Goal: Task Accomplishment & Management: Manage account settings

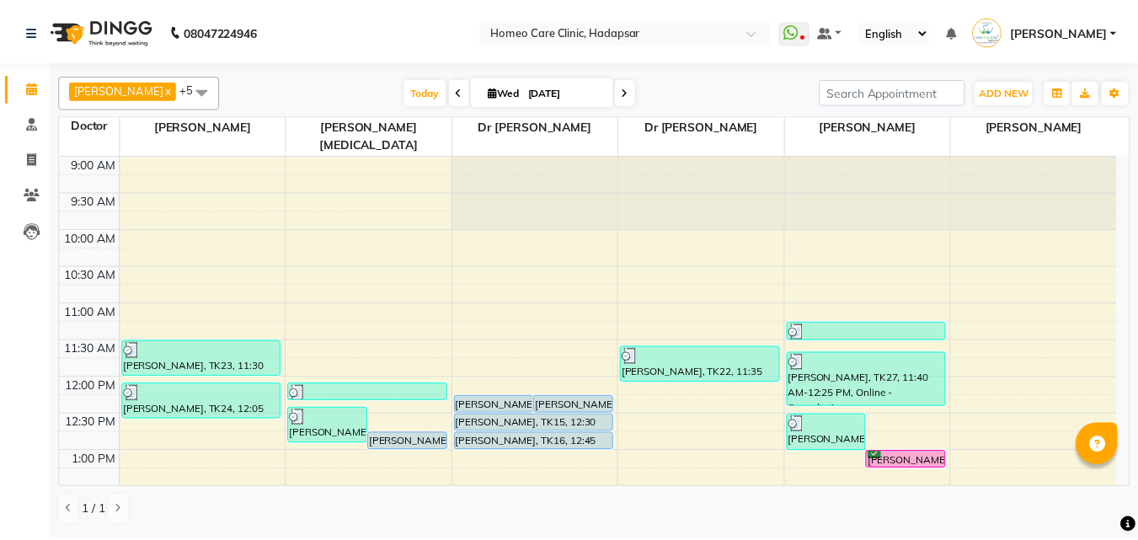
scroll to position [372, 0]
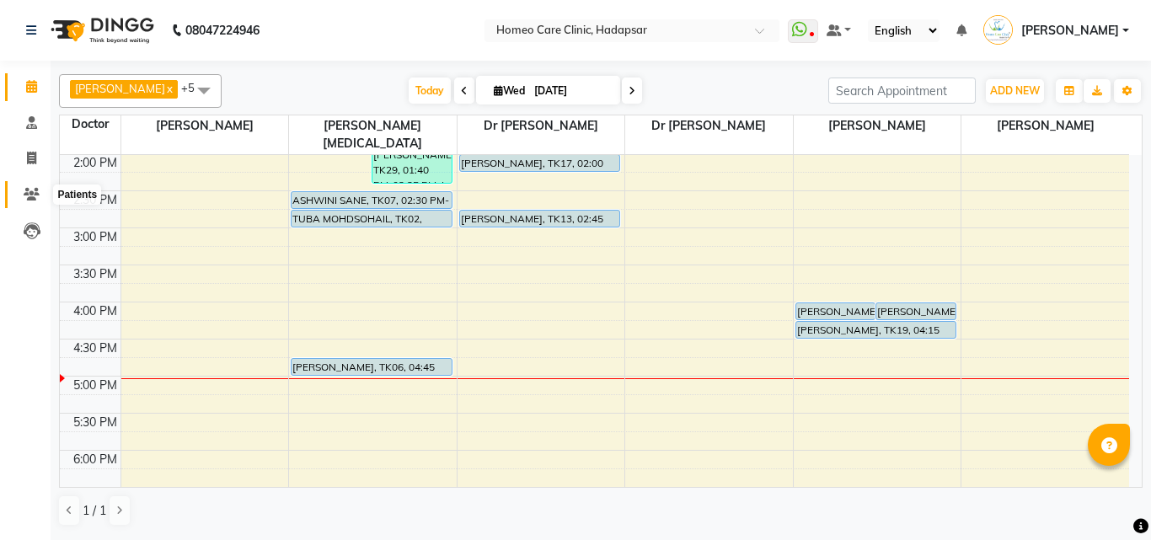
click at [32, 196] on icon at bounding box center [32, 194] width 16 height 13
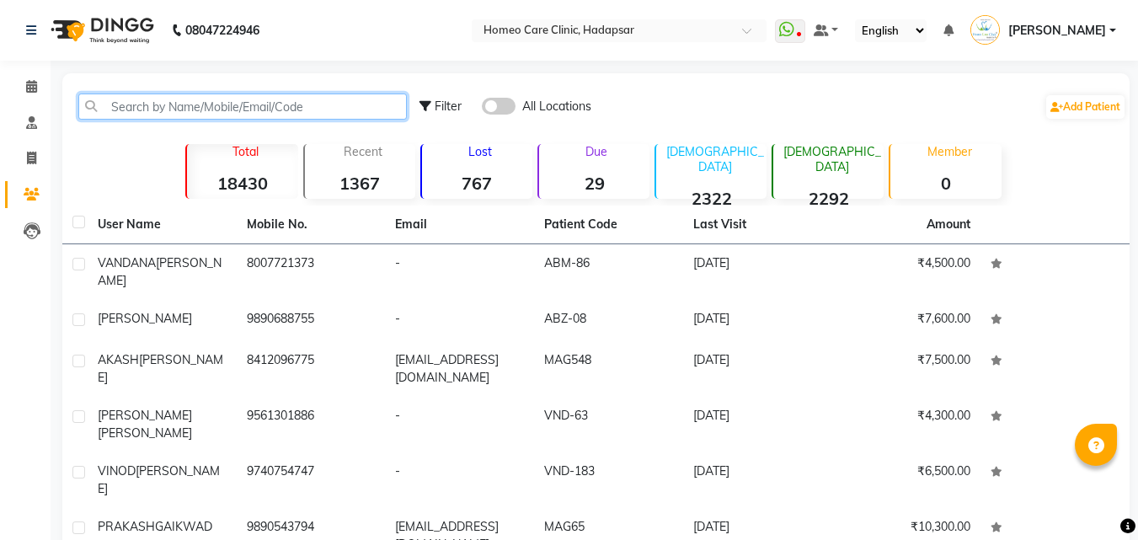
click at [188, 110] on input "text" at bounding box center [242, 107] width 329 height 26
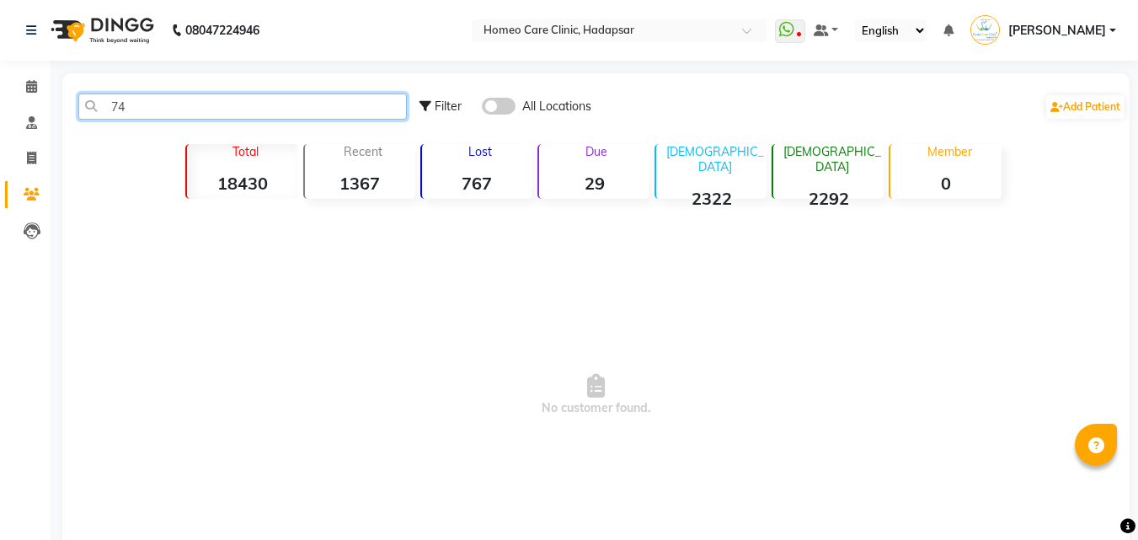
type input "7"
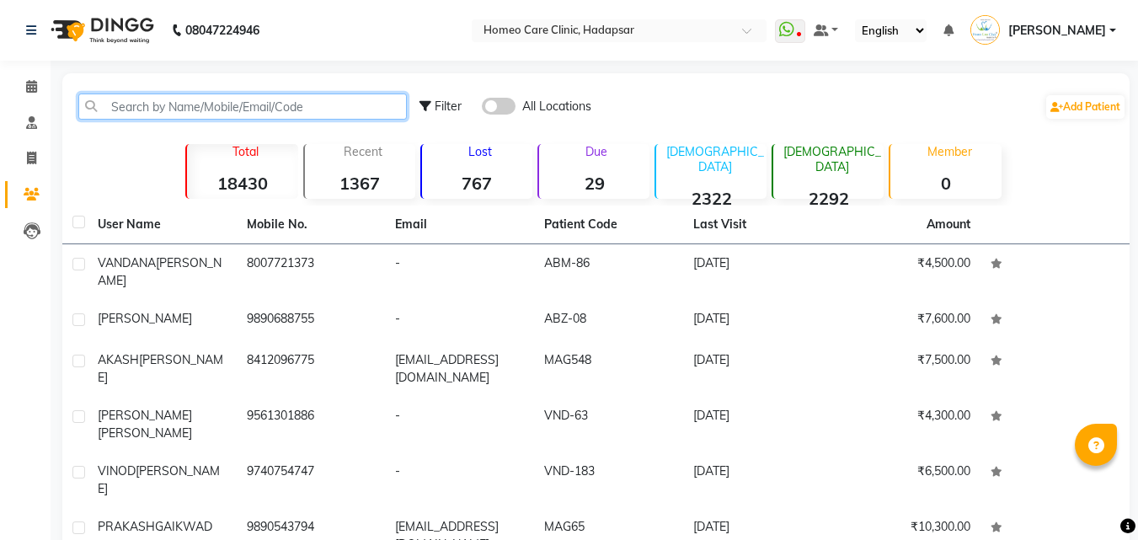
click at [188, 110] on input "text" at bounding box center [242, 107] width 329 height 26
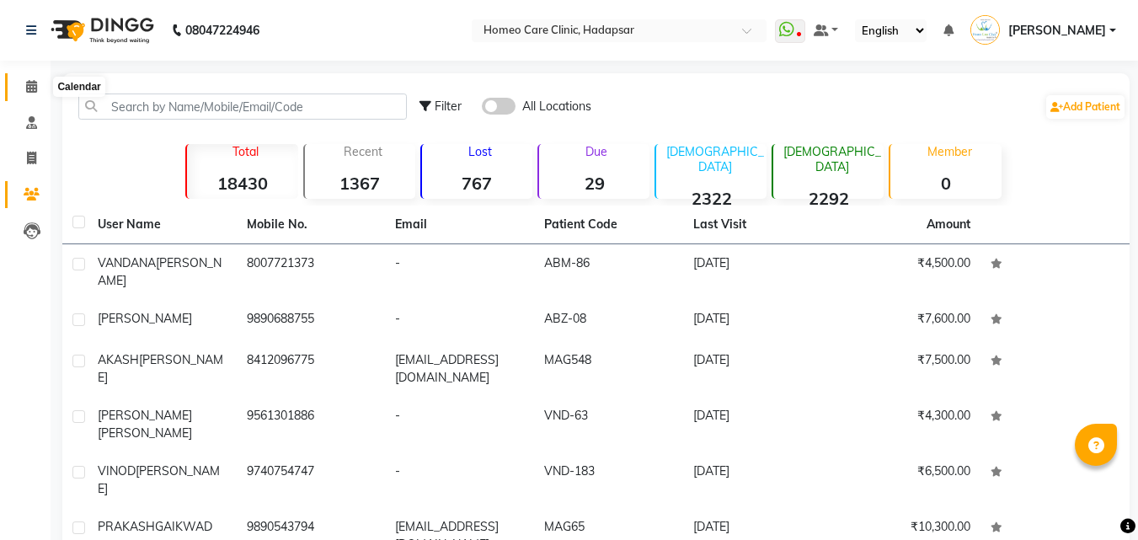
click at [34, 83] on icon at bounding box center [31, 86] width 11 height 13
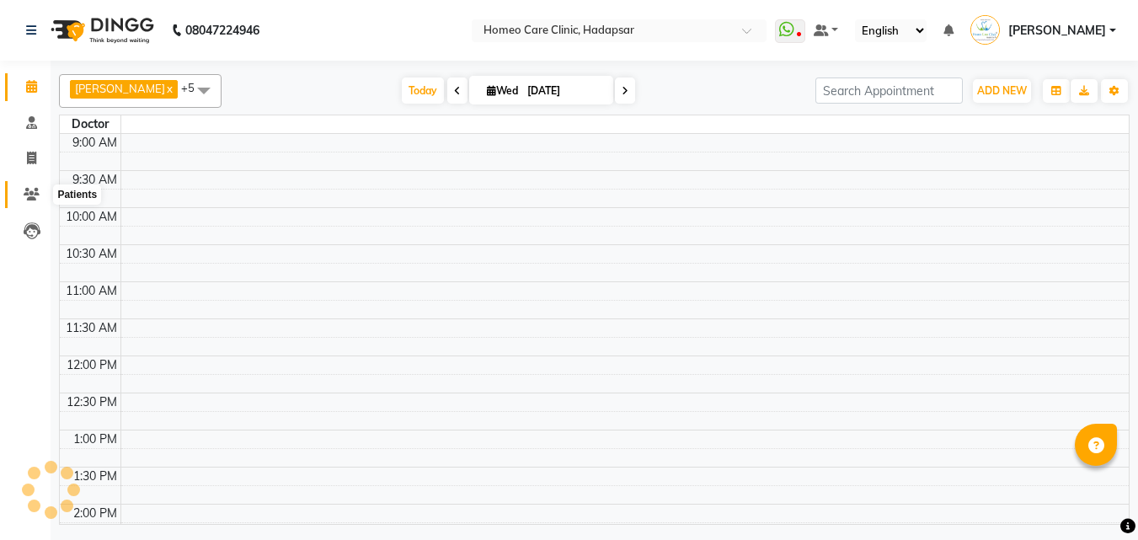
scroll to position [594, 0]
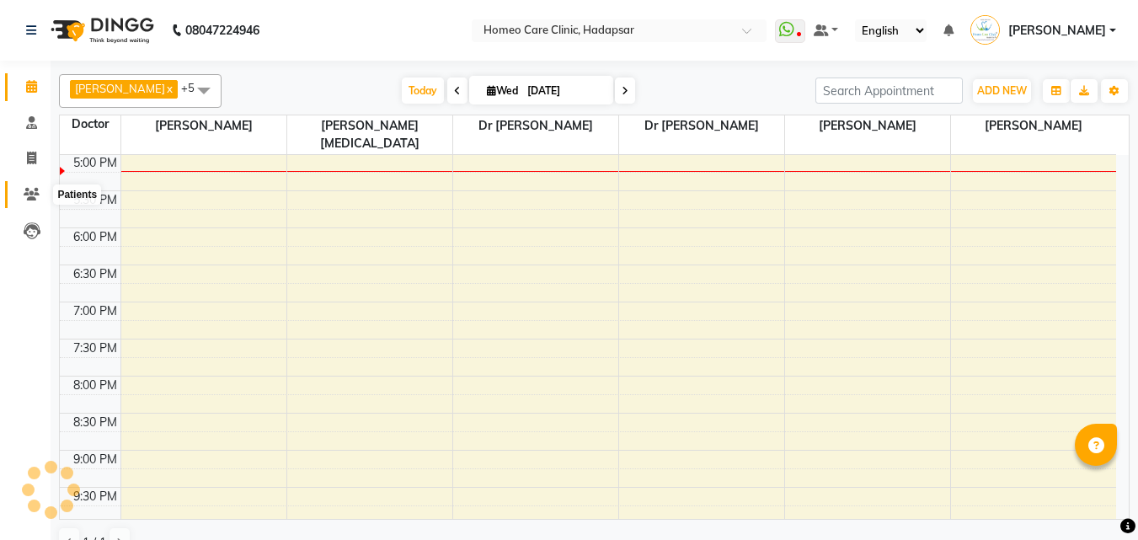
click at [29, 193] on icon at bounding box center [32, 194] width 16 height 13
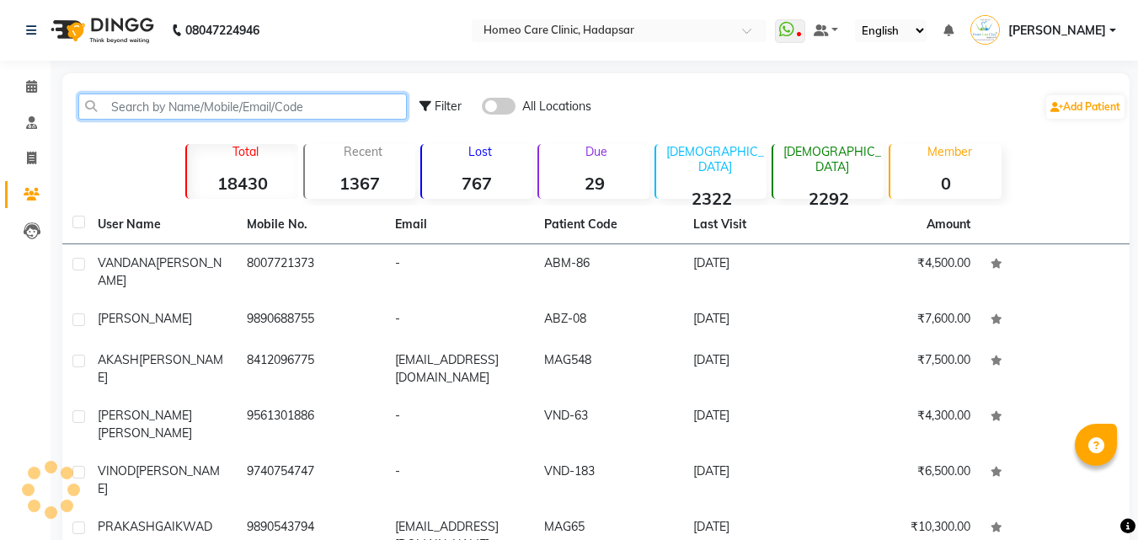
click at [165, 102] on input "text" at bounding box center [242, 107] width 329 height 26
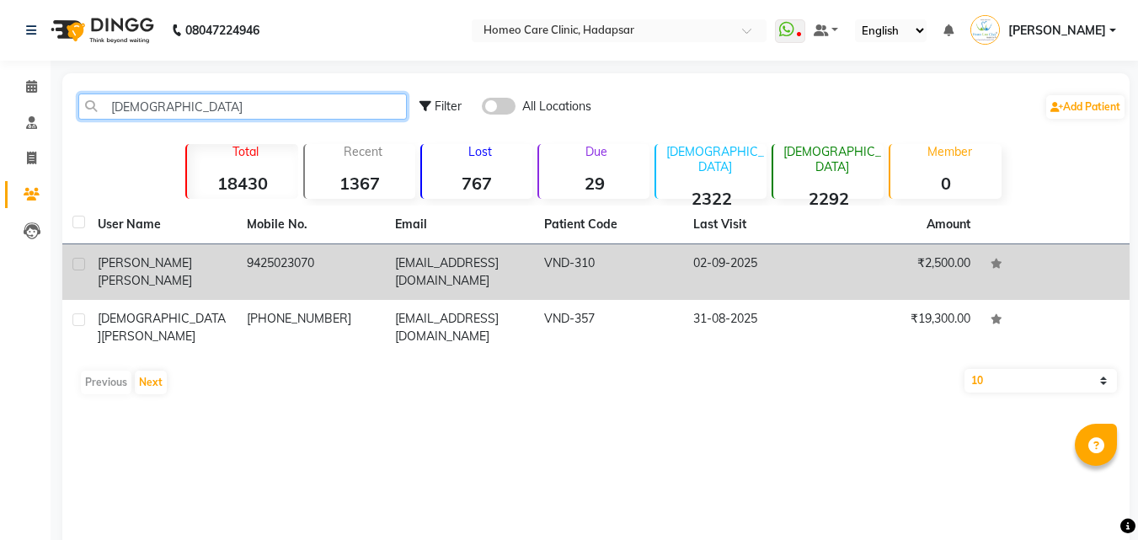
type input "[DEMOGRAPHIC_DATA]"
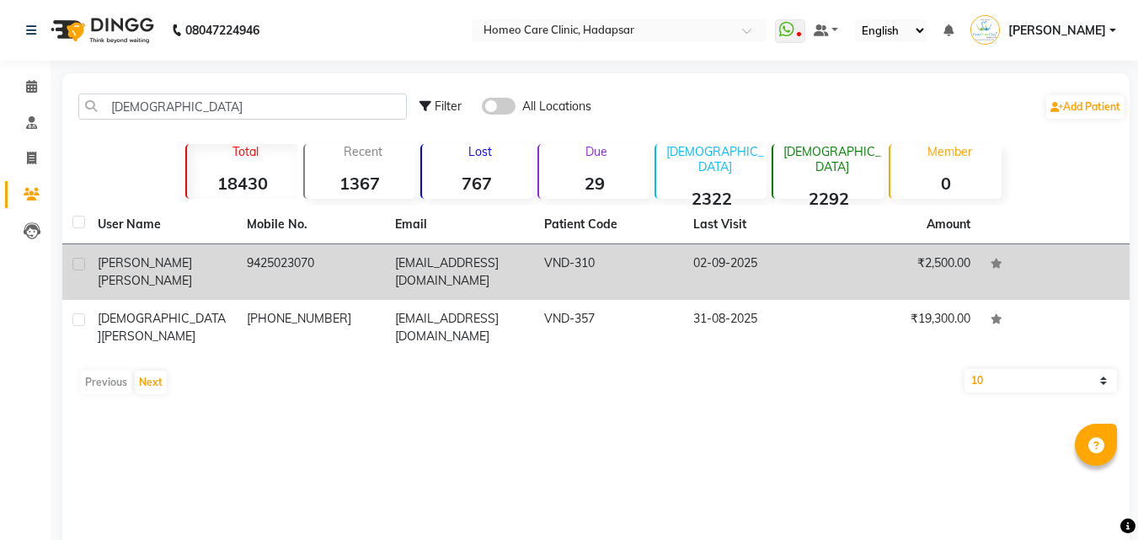
click at [143, 264] on span "[PERSON_NAME]" at bounding box center [145, 262] width 94 height 15
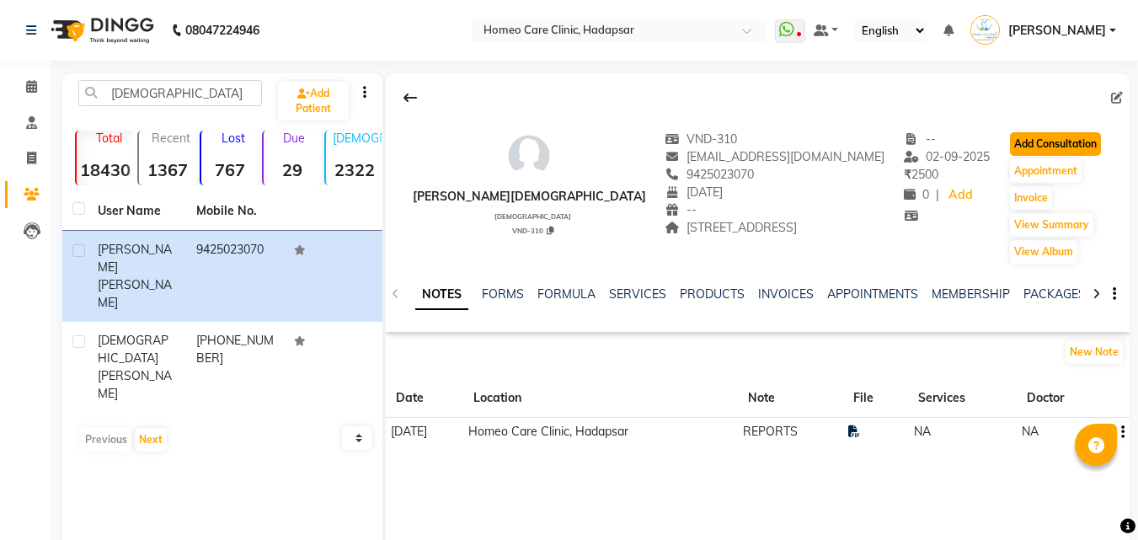
click at [1055, 136] on button "Add Consultation" at bounding box center [1055, 144] width 91 height 24
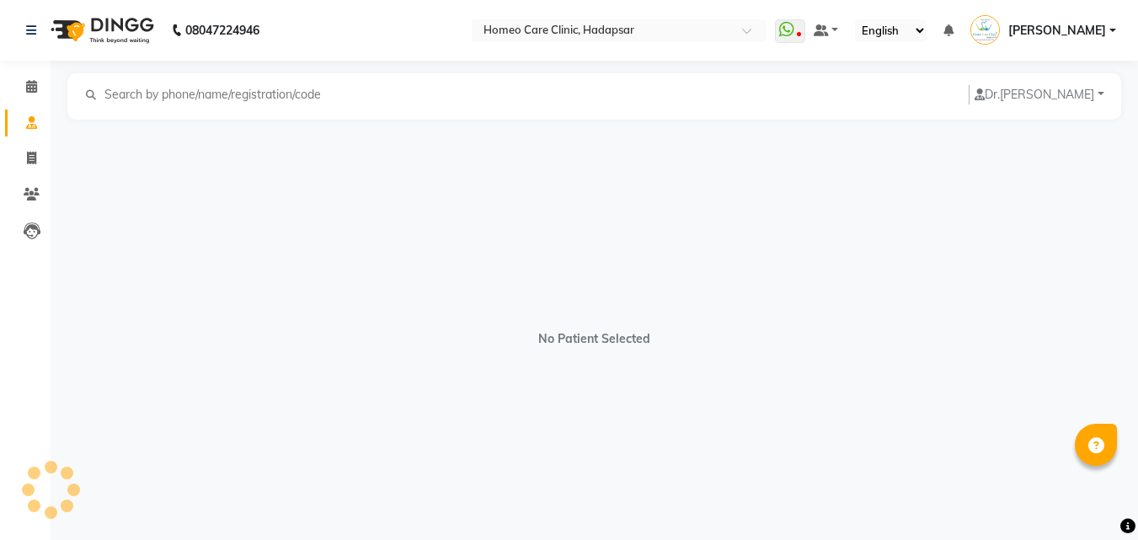
select select "[DEMOGRAPHIC_DATA]"
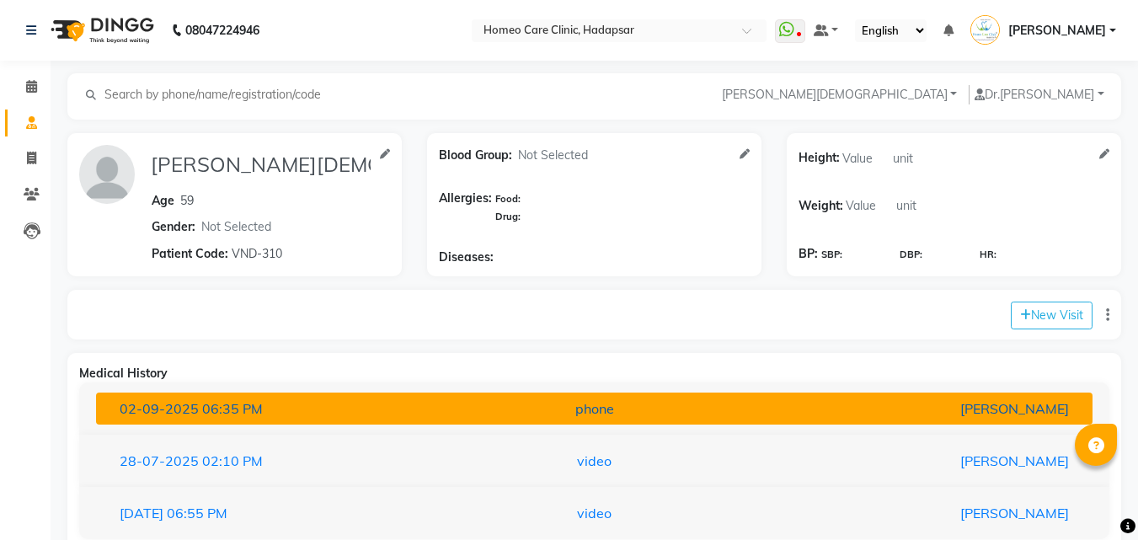
click at [627, 394] on button "[DATE] 06:35 PM phone [PERSON_NAME]" at bounding box center [594, 409] width 997 height 32
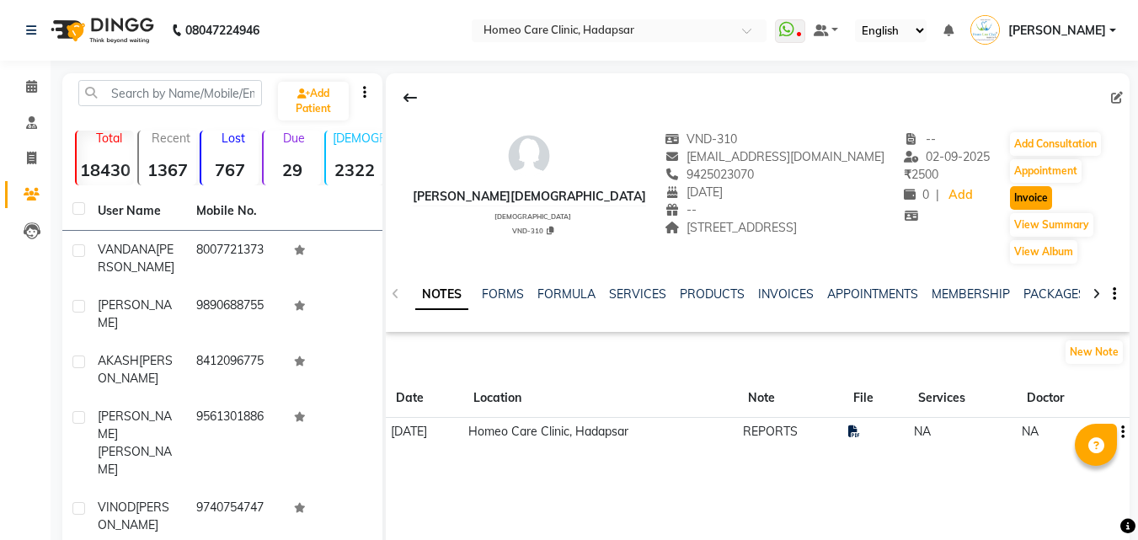
click at [1011, 194] on button "Invoice" at bounding box center [1031, 198] width 42 height 24
select select "service"
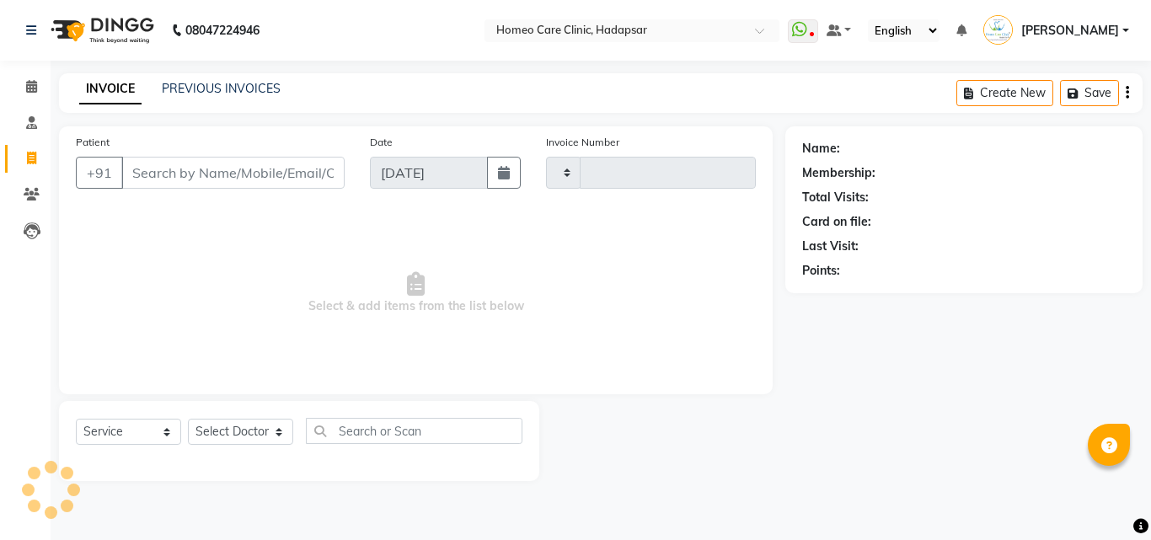
type input "2979"
select select "7485"
type input "9425023070"
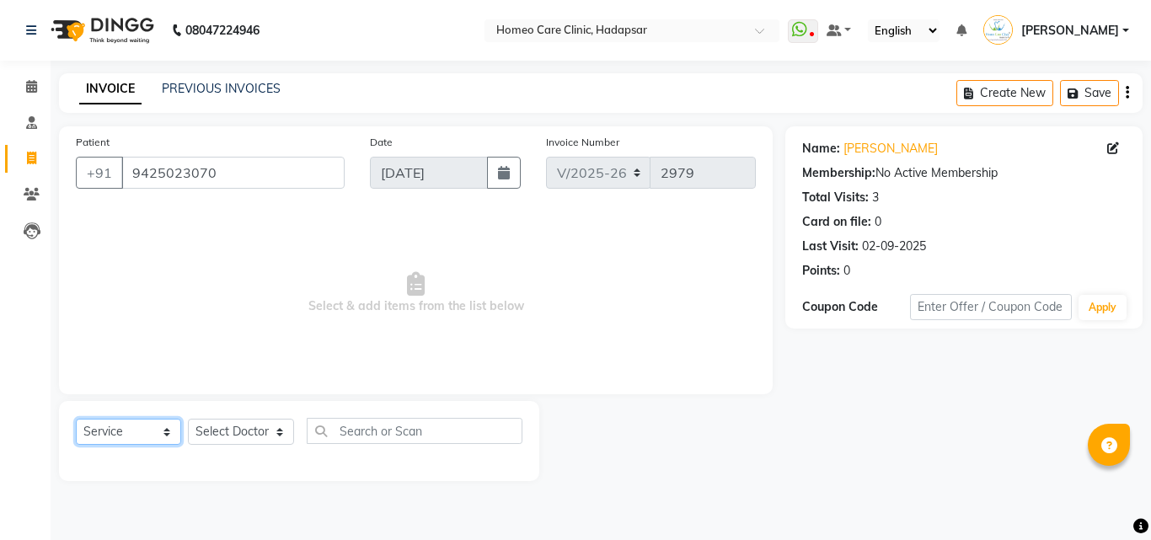
click at [124, 437] on select "Select Service Product Membership Package Voucher Prepaid Gift Card" at bounding box center [128, 432] width 105 height 26
click at [250, 429] on select "Select Doctor Dingg Support [PERSON_NAME] [PERSON_NAME] [PERSON_NAME] [PERSON_N…" at bounding box center [241, 432] width 106 height 26
select select "70882"
click at [188, 419] on select "Select Doctor Dingg Support [PERSON_NAME] [PERSON_NAME] [PERSON_NAME] [PERSON_N…" at bounding box center [241, 432] width 106 height 26
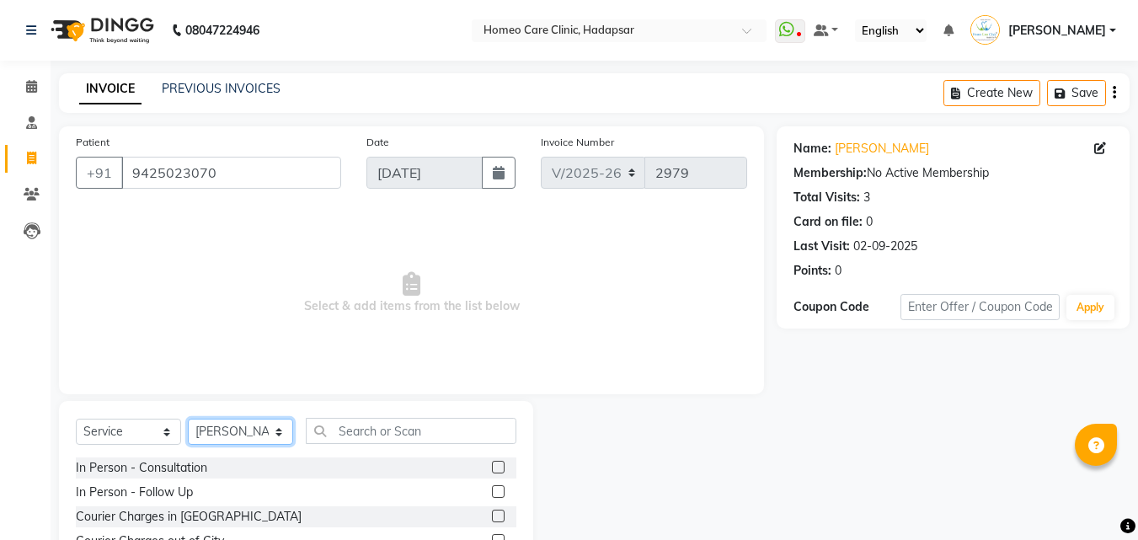
scroll to position [135, 0]
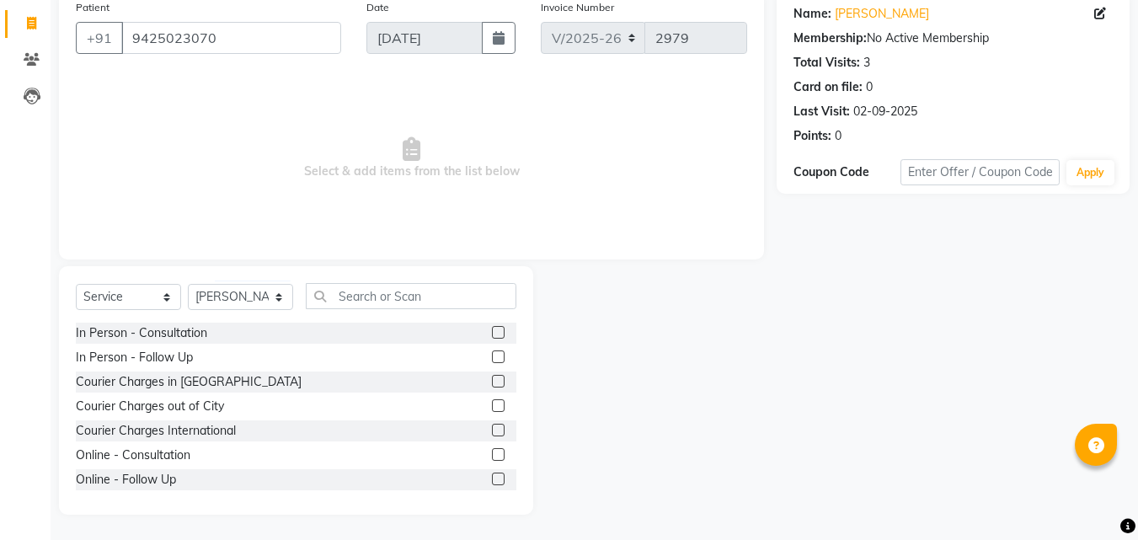
click at [492, 473] on label at bounding box center [498, 479] width 13 height 13
click at [492, 474] on input "checkbox" at bounding box center [497, 479] width 11 height 11
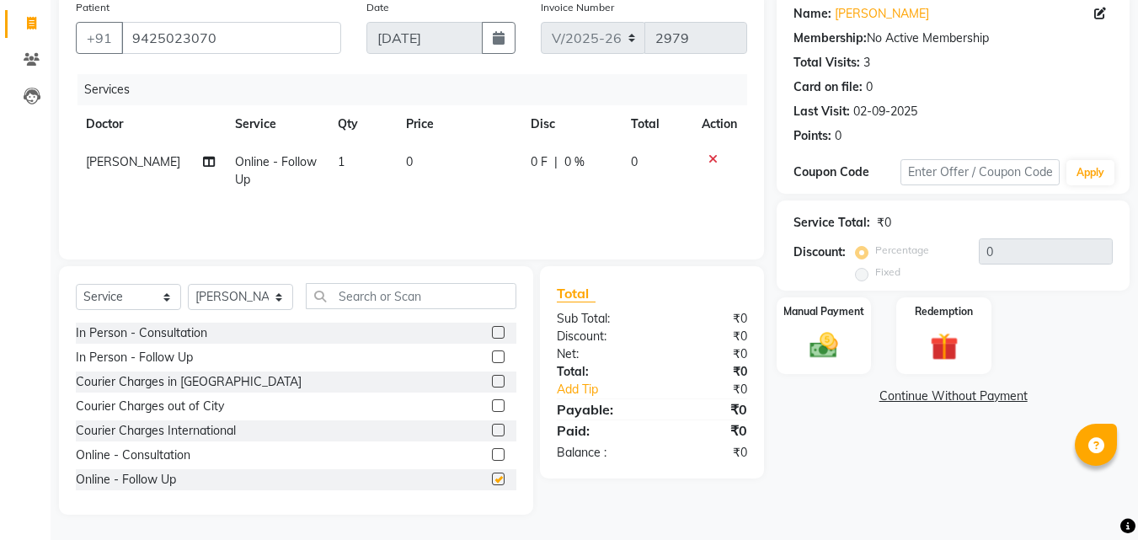
checkbox input "false"
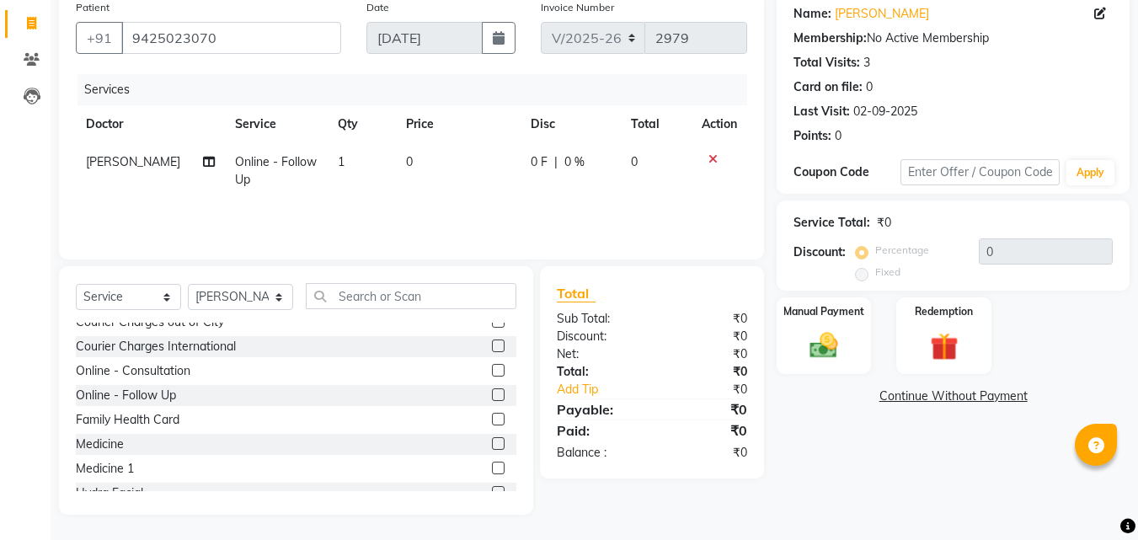
scroll to position [86, 0]
click at [492, 442] on label at bounding box center [498, 442] width 13 height 13
click at [492, 442] on input "checkbox" at bounding box center [497, 442] width 11 height 11
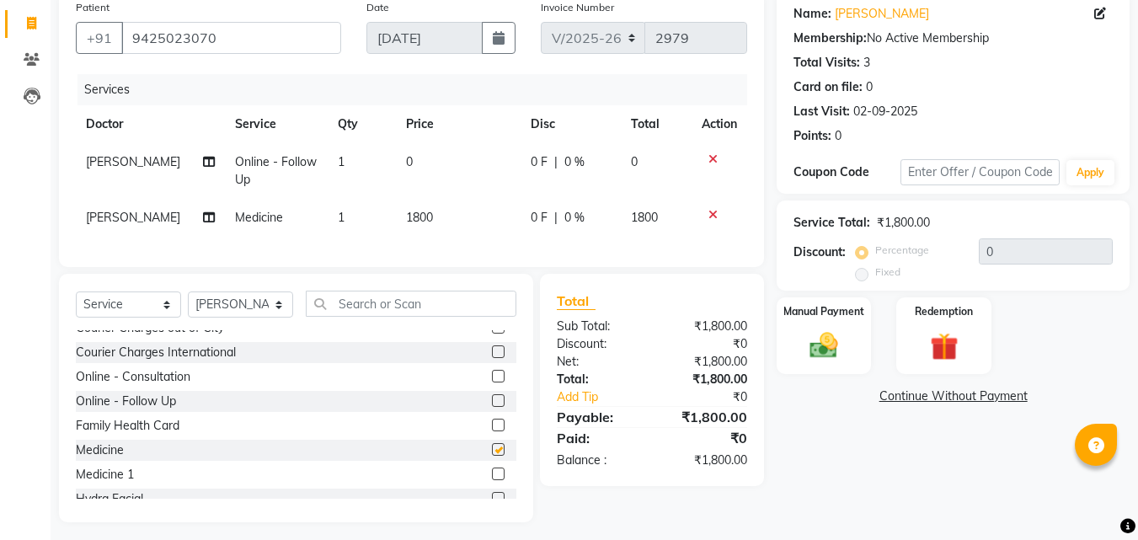
checkbox input "false"
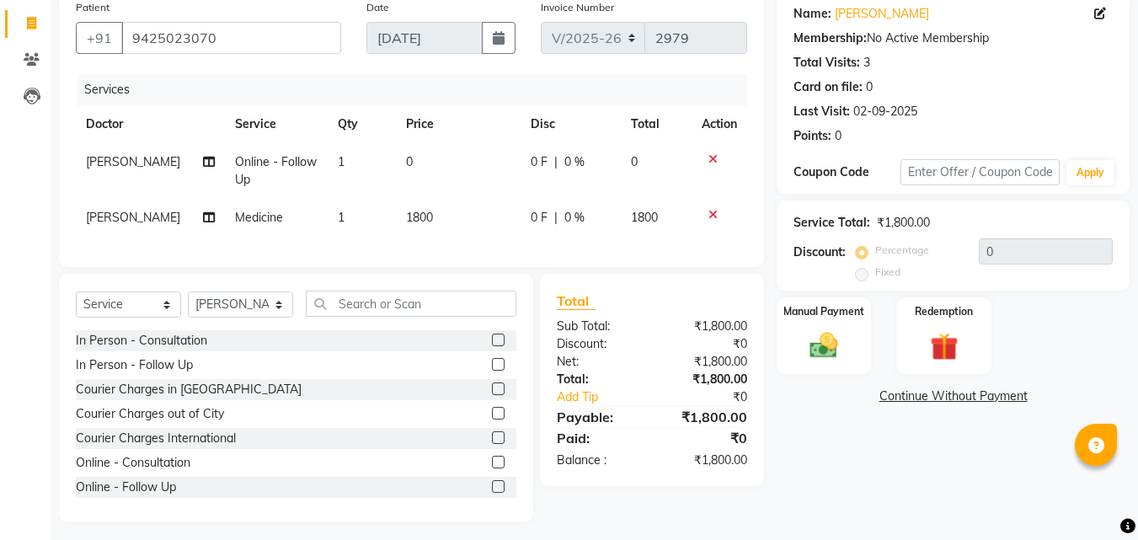
click at [492, 420] on label at bounding box center [498, 413] width 13 height 13
click at [492, 420] on input "checkbox" at bounding box center [497, 414] width 11 height 11
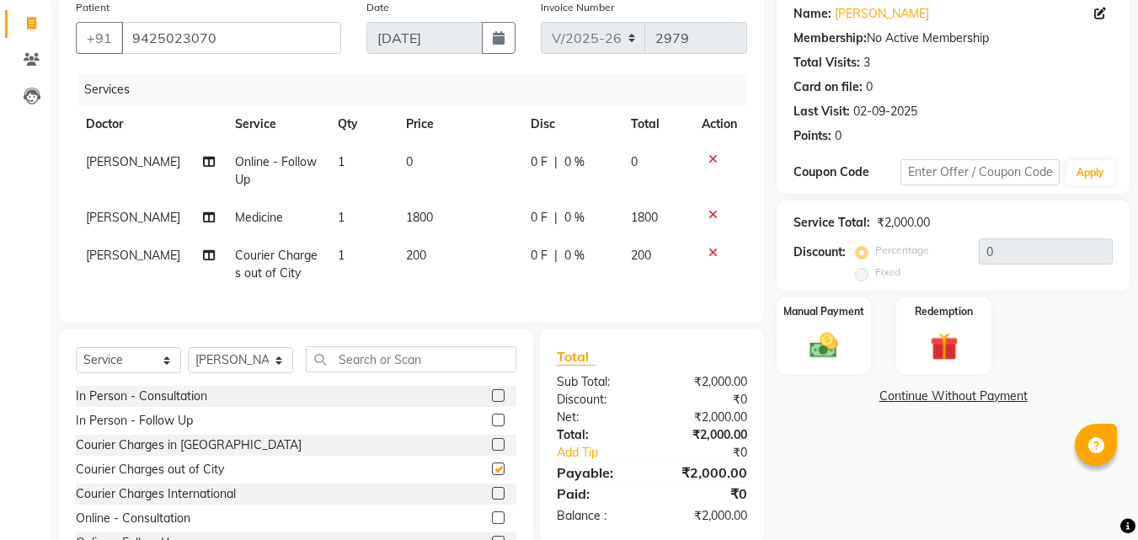
checkbox input "false"
click at [833, 334] on img at bounding box center [823, 346] width 47 height 34
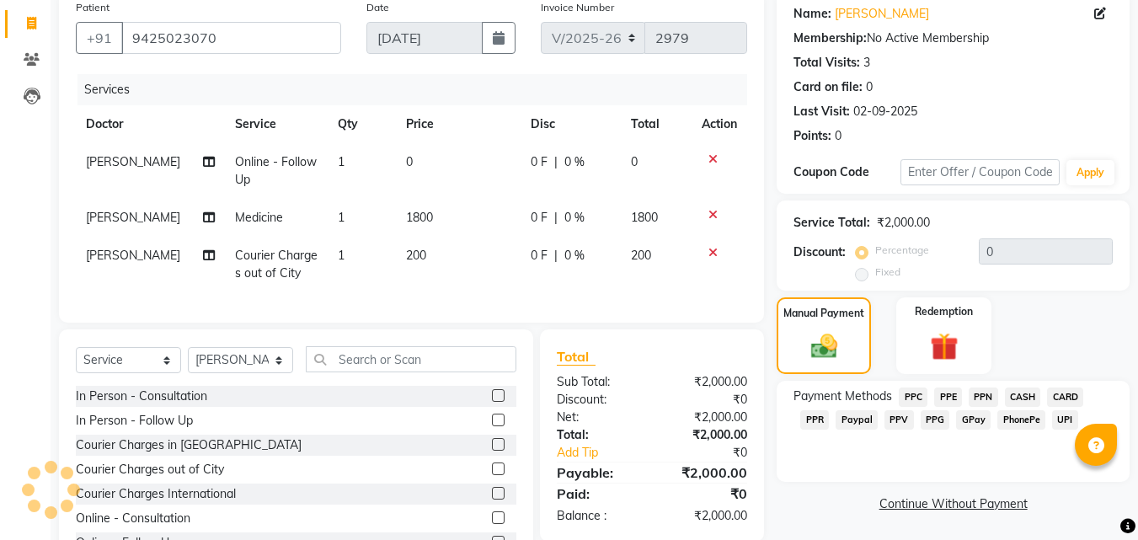
click at [902, 422] on span "PPV" at bounding box center [899, 419] width 29 height 19
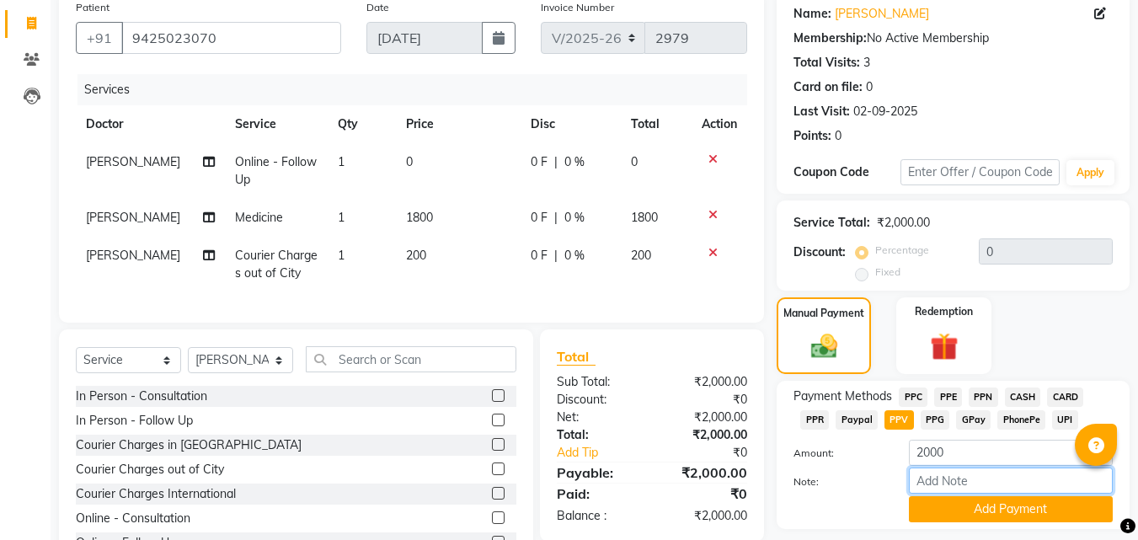
click at [931, 474] on input "Note:" at bounding box center [1011, 481] width 204 height 26
type input "PPV"
click at [982, 510] on button "Add Payment" at bounding box center [1011, 509] width 204 height 26
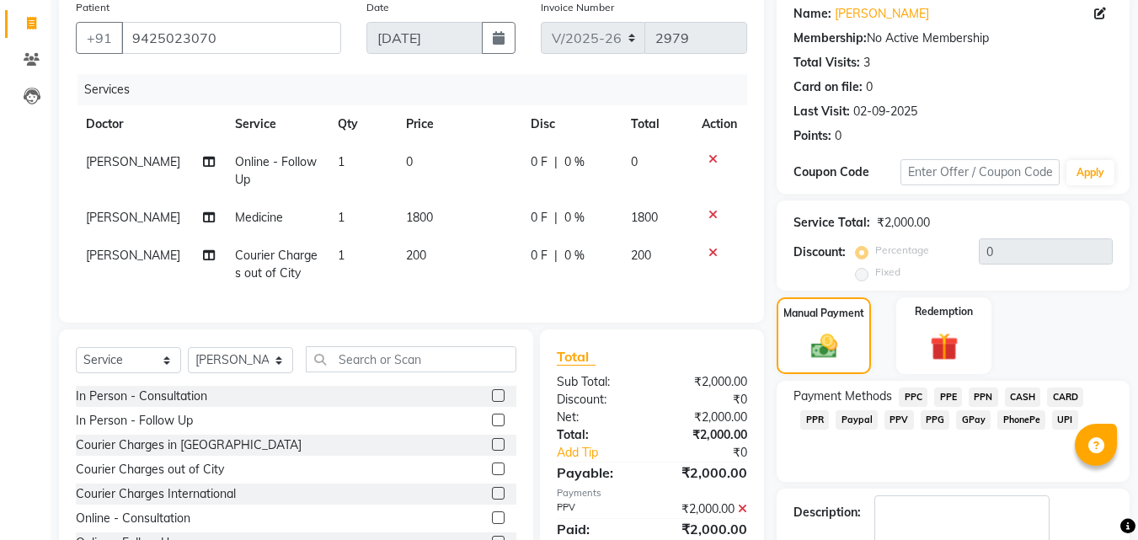
scroll to position [211, 0]
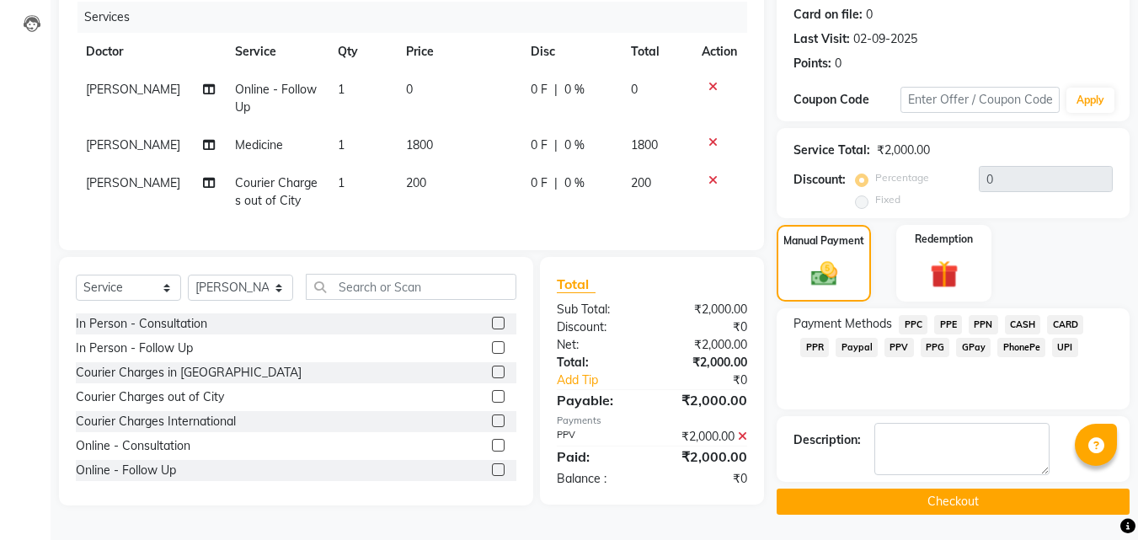
click at [953, 497] on button "Checkout" at bounding box center [953, 502] width 353 height 26
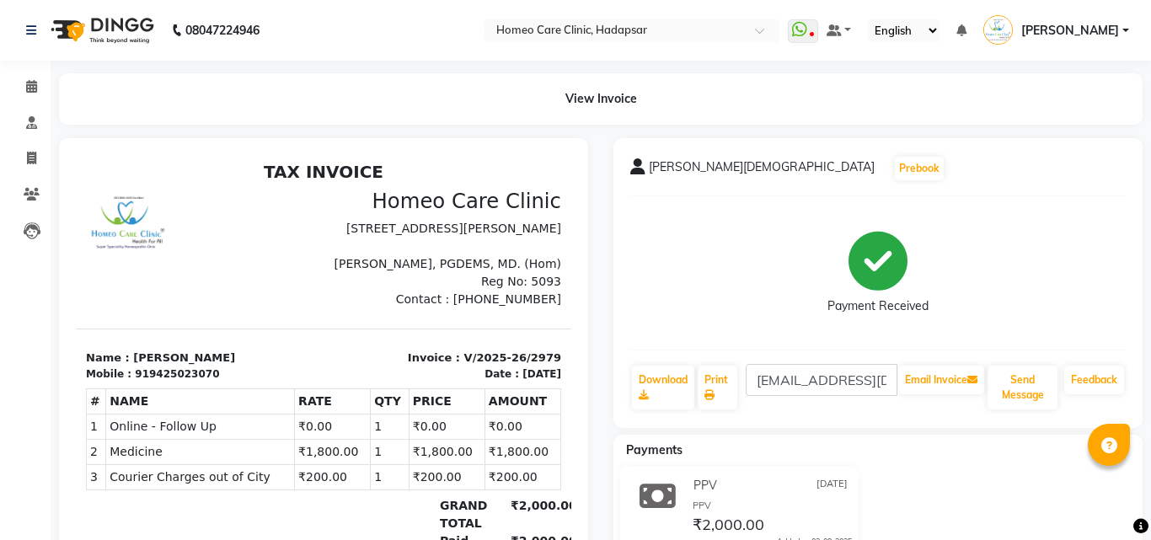
select select "7485"
select select "service"
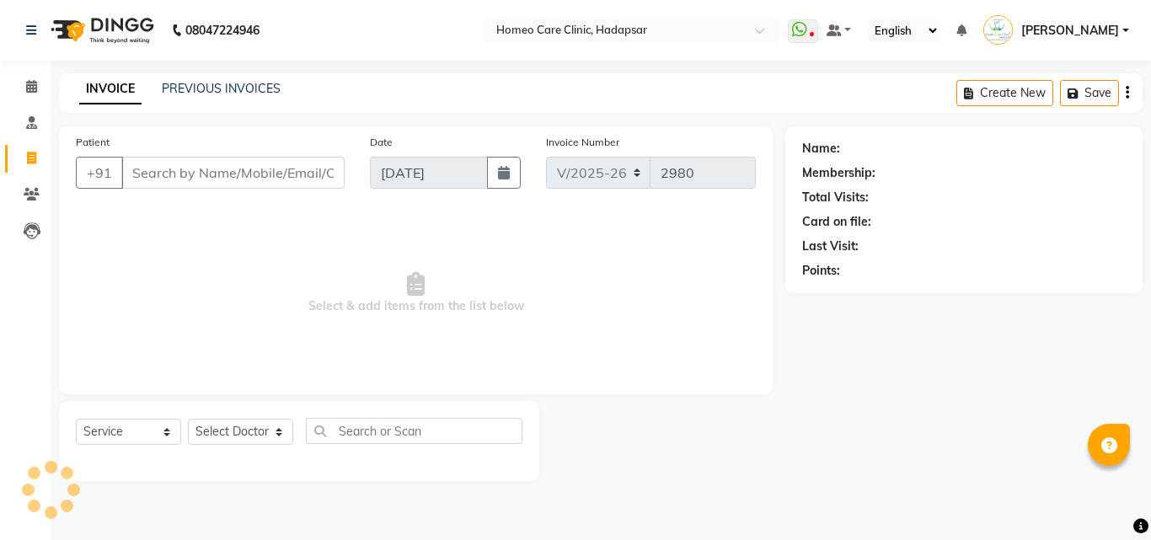
type input "9425023070"
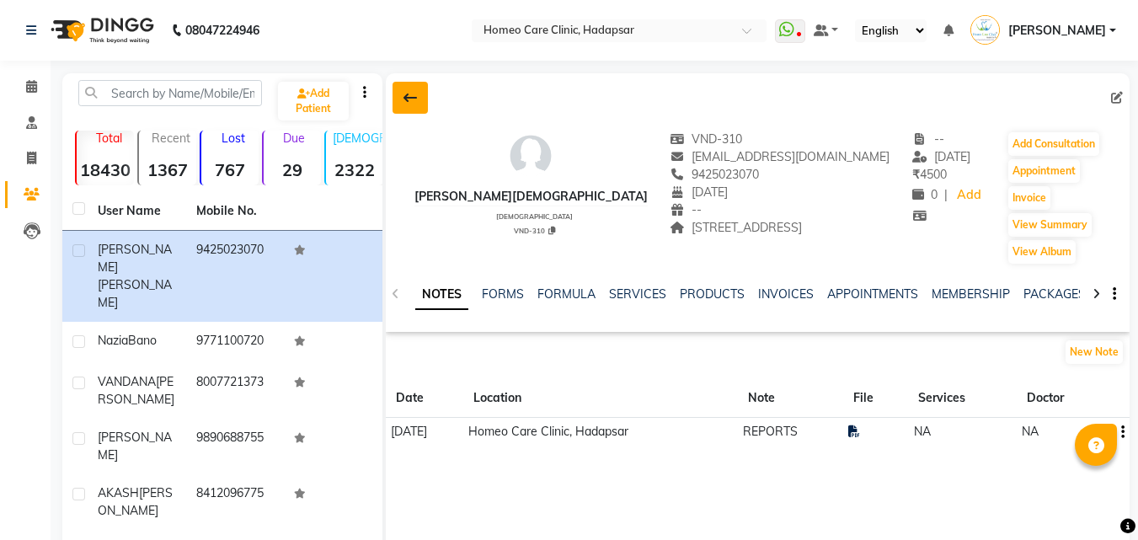
click at [397, 86] on button at bounding box center [410, 98] width 35 height 32
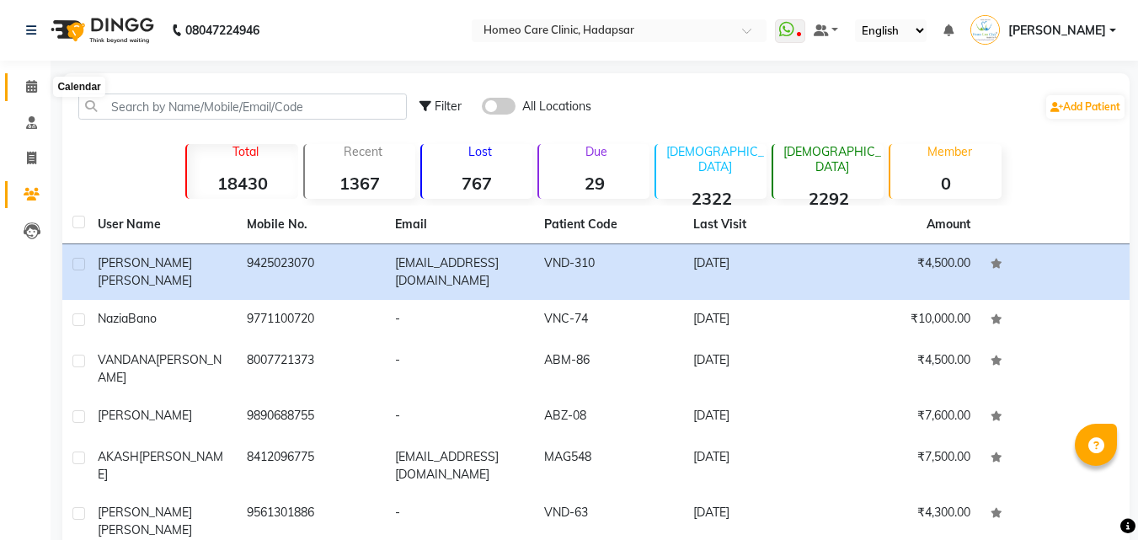
click at [35, 94] on span at bounding box center [31, 87] width 29 height 19
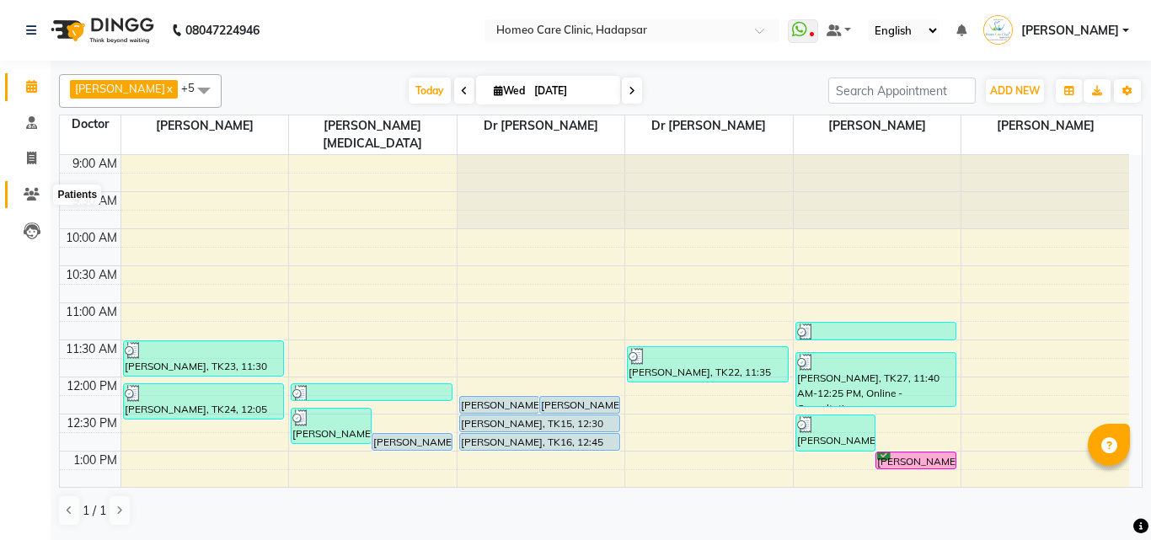
click at [27, 194] on icon at bounding box center [32, 194] width 16 height 13
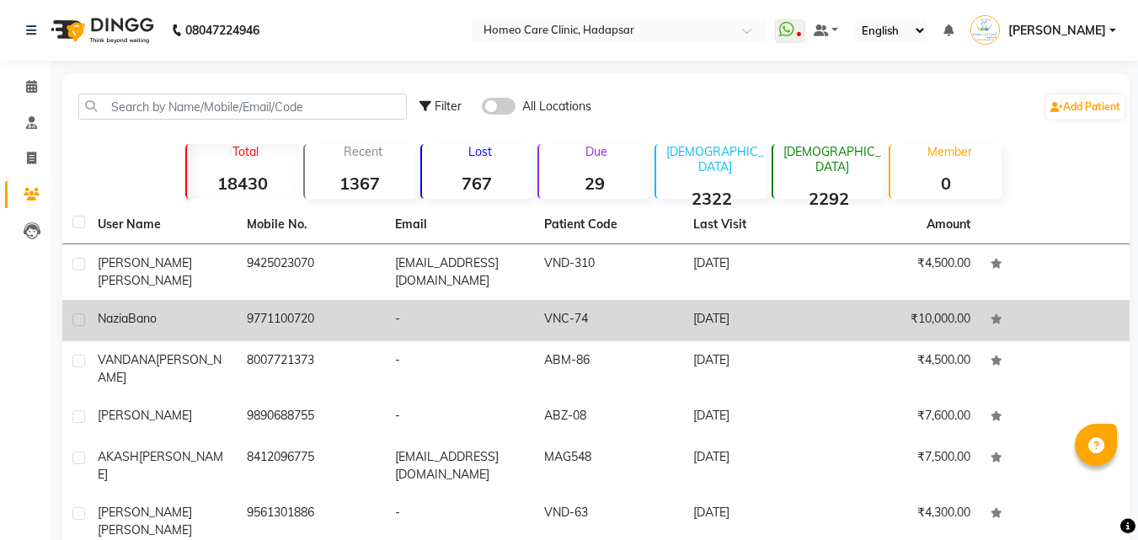
click at [162, 300] on td "[PERSON_NAME]" at bounding box center [162, 320] width 149 height 41
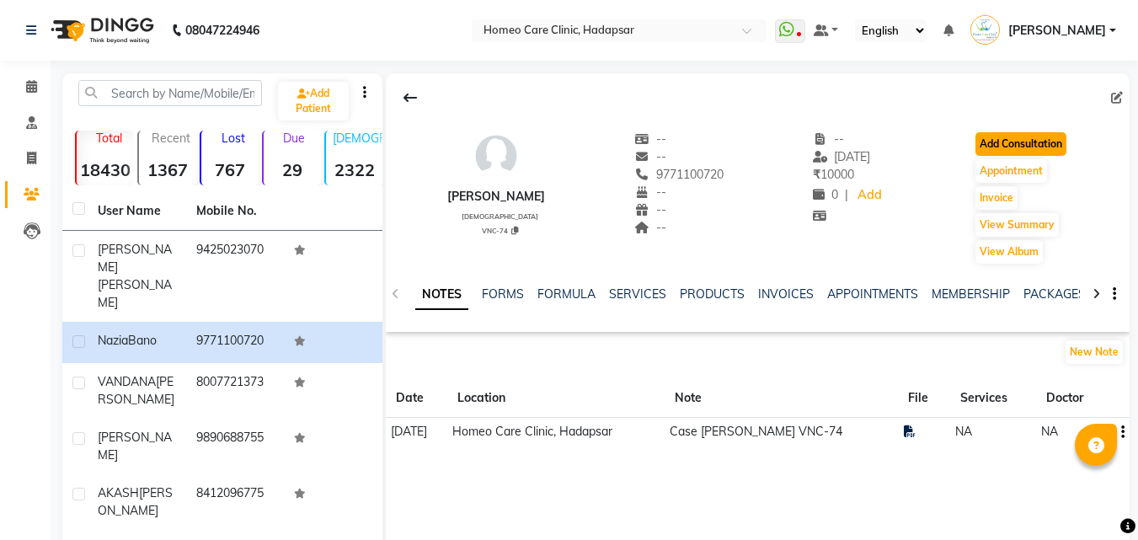
click at [1054, 136] on button "Add Consultation" at bounding box center [1021, 144] width 91 height 24
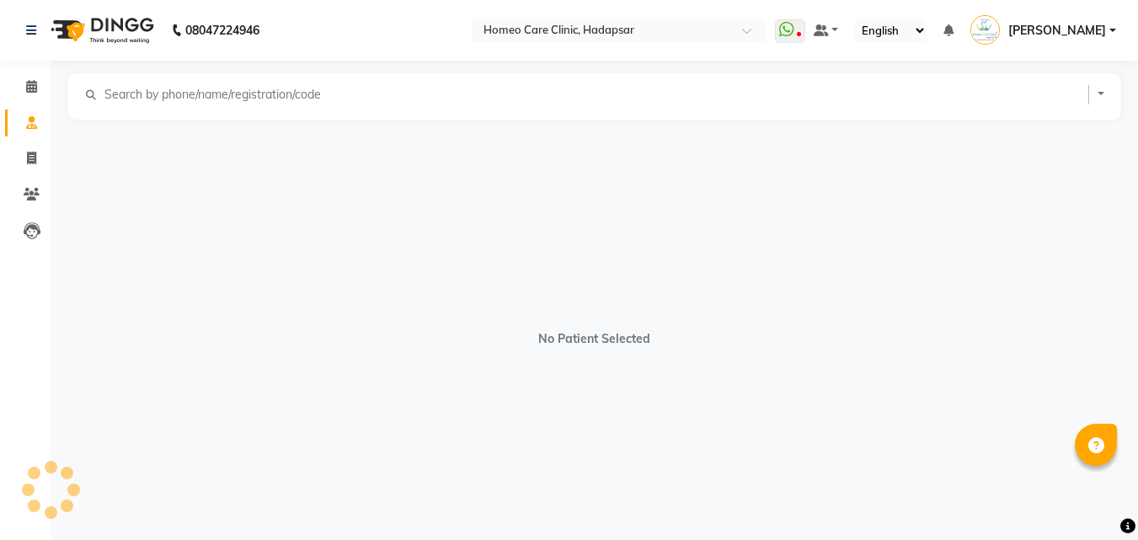
select select "[DEMOGRAPHIC_DATA]"
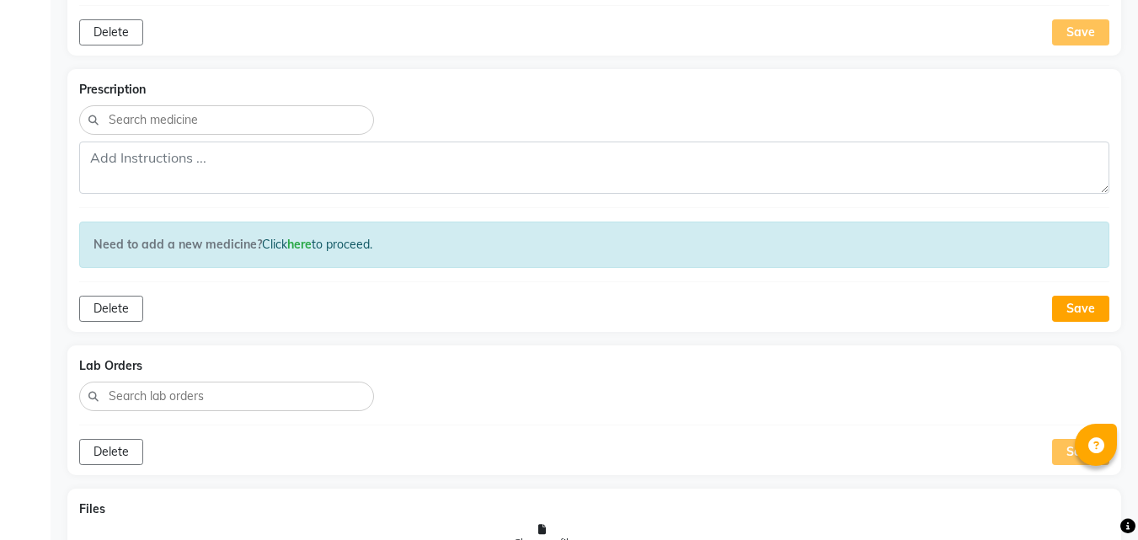
scroll to position [1090, 0]
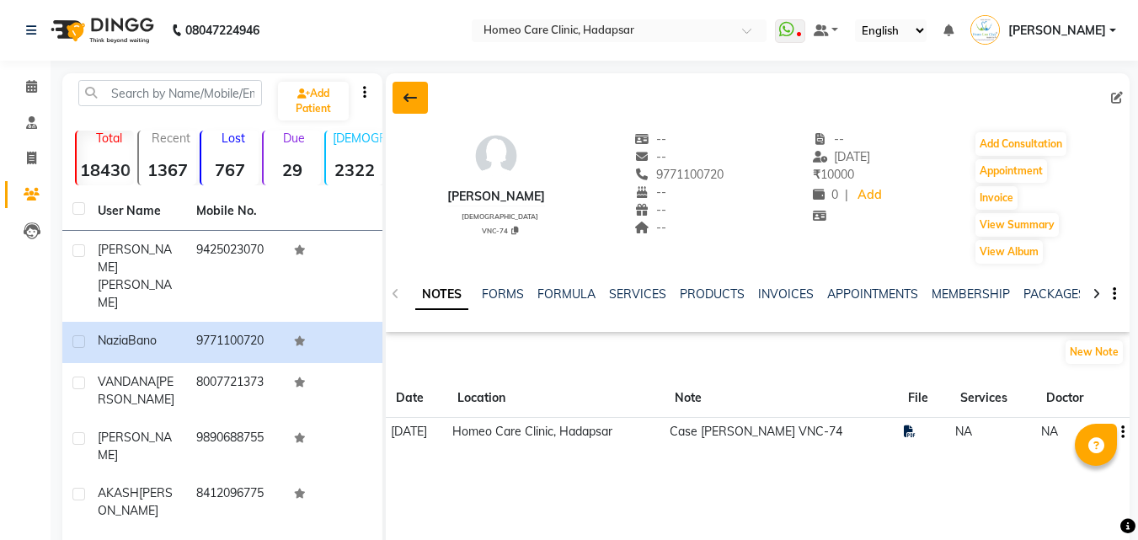
click at [406, 87] on button at bounding box center [410, 98] width 35 height 32
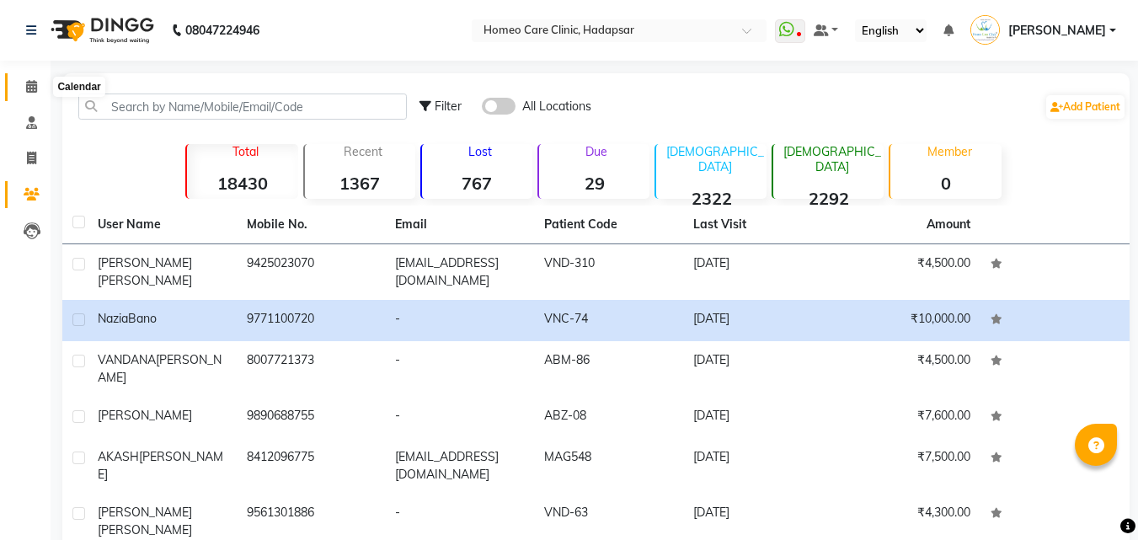
click at [31, 85] on icon at bounding box center [31, 86] width 11 height 13
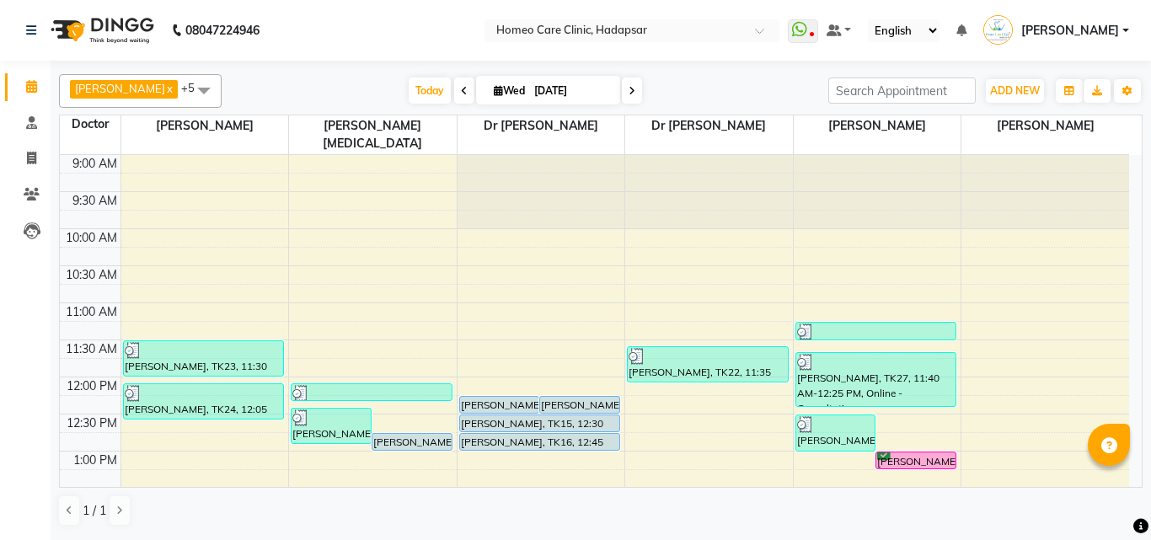
click at [635, 89] on icon at bounding box center [632, 91] width 7 height 10
type input "[DATE]"
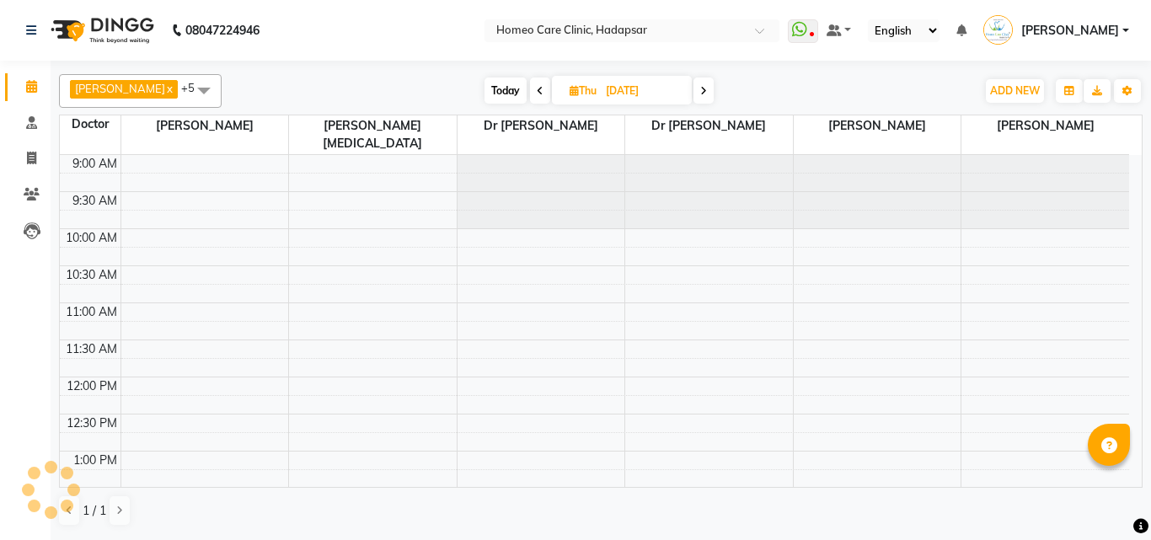
scroll to position [594, 0]
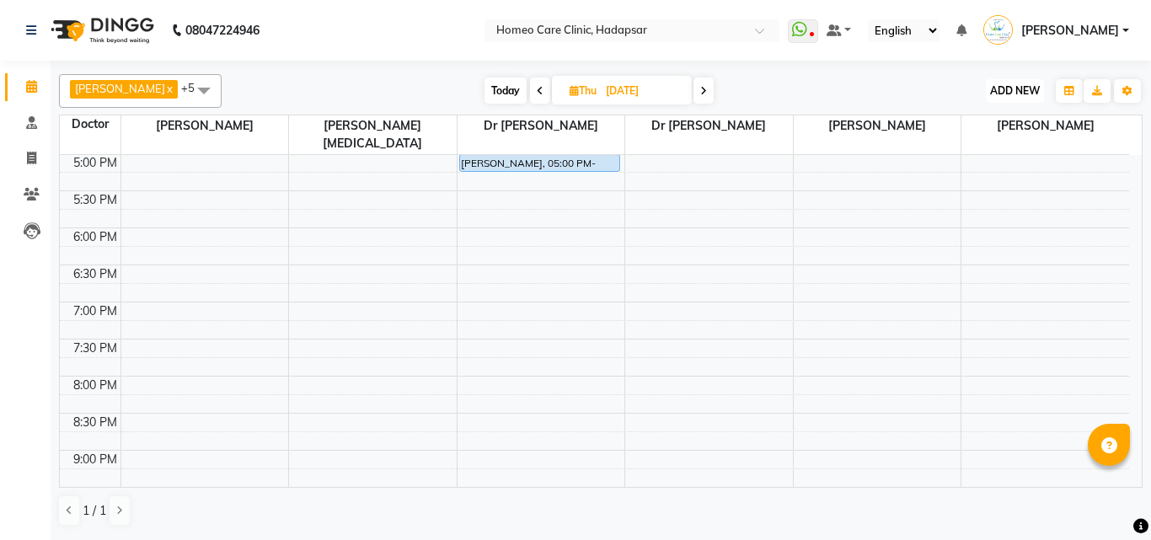
click at [1014, 98] on button "ADD NEW Toggle Dropdown" at bounding box center [1015, 91] width 58 height 24
click at [1001, 122] on button "Add Appointment" at bounding box center [976, 123] width 133 height 22
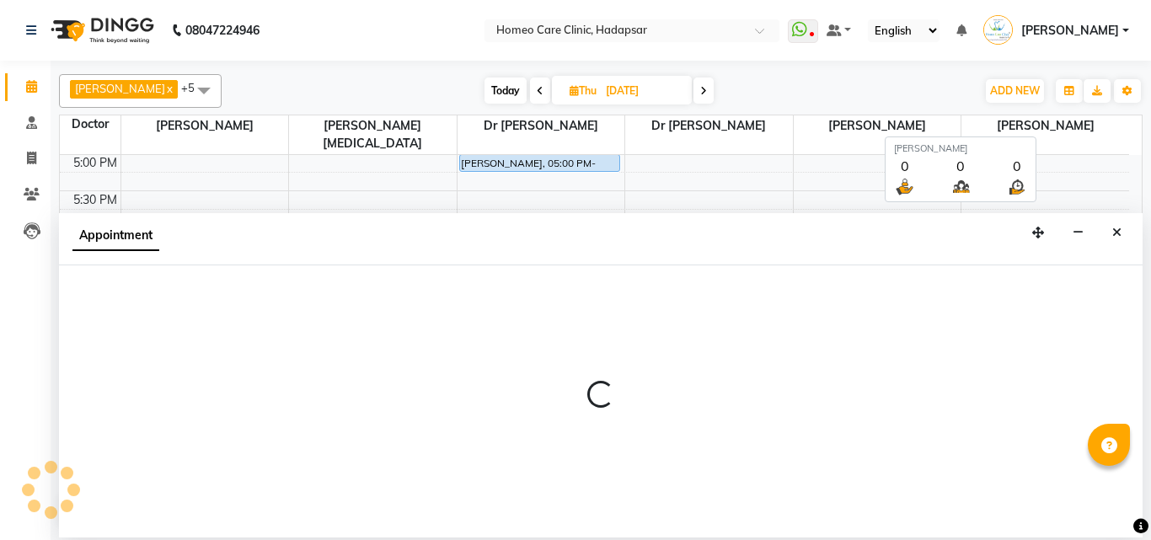
select select "600"
select select "tentative"
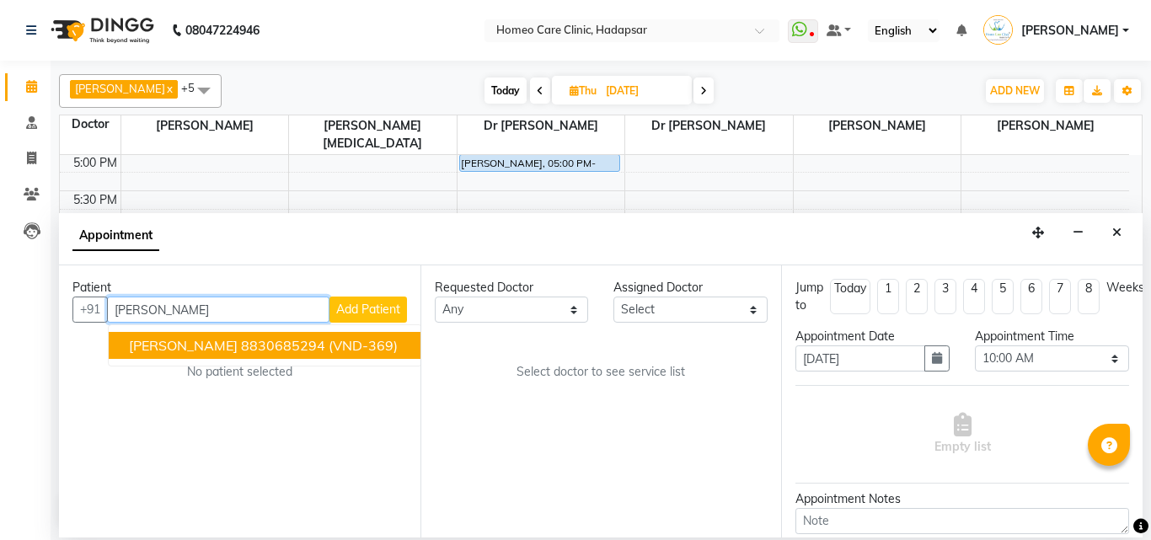
click at [271, 340] on ngb-highlight "8830685294" at bounding box center [283, 345] width 84 height 17
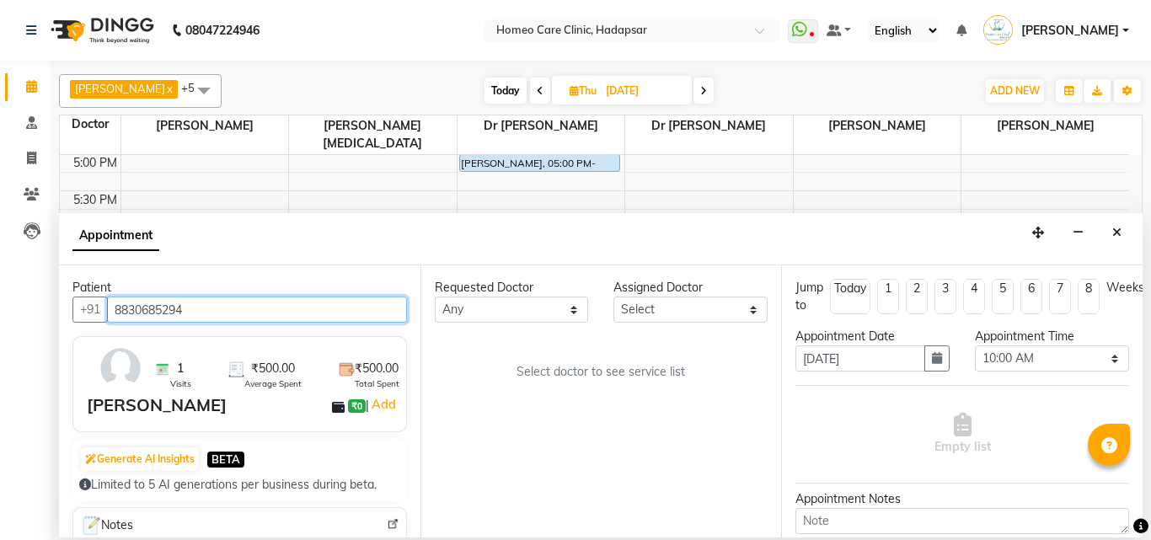
type input "8830685294"
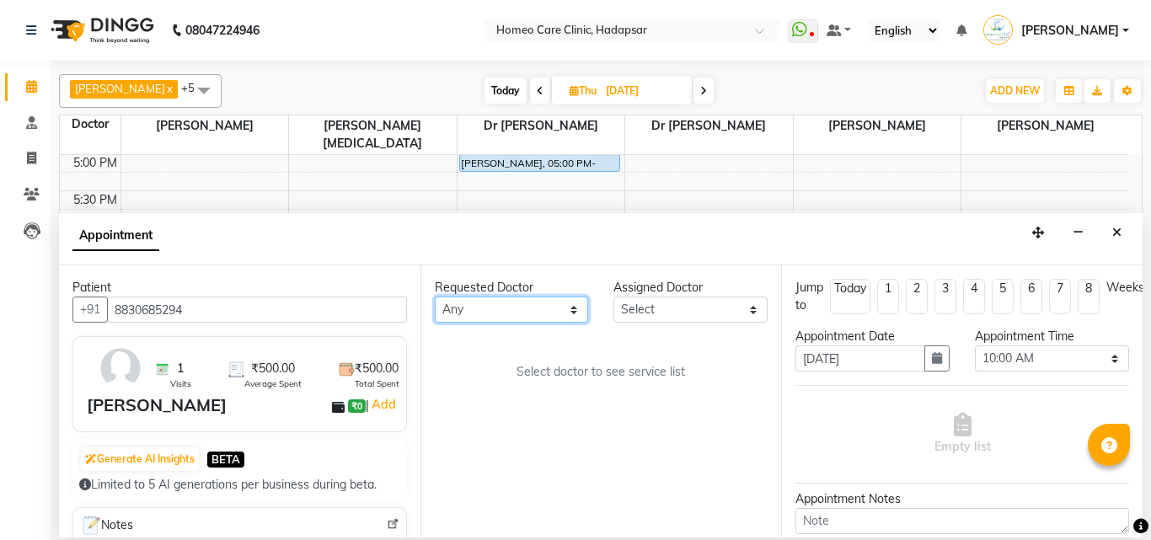
click at [492, 309] on select "Any Dingg Support [PERSON_NAME] [PERSON_NAME] [PERSON_NAME] [PERSON_NAME] [PERS…" at bounding box center [512, 310] width 154 height 26
select select "70882"
click at [435, 297] on select "Any Dingg Support [PERSON_NAME] [PERSON_NAME] [PERSON_NAME] [PERSON_NAME] [PERS…" at bounding box center [512, 310] width 154 height 26
select select "70882"
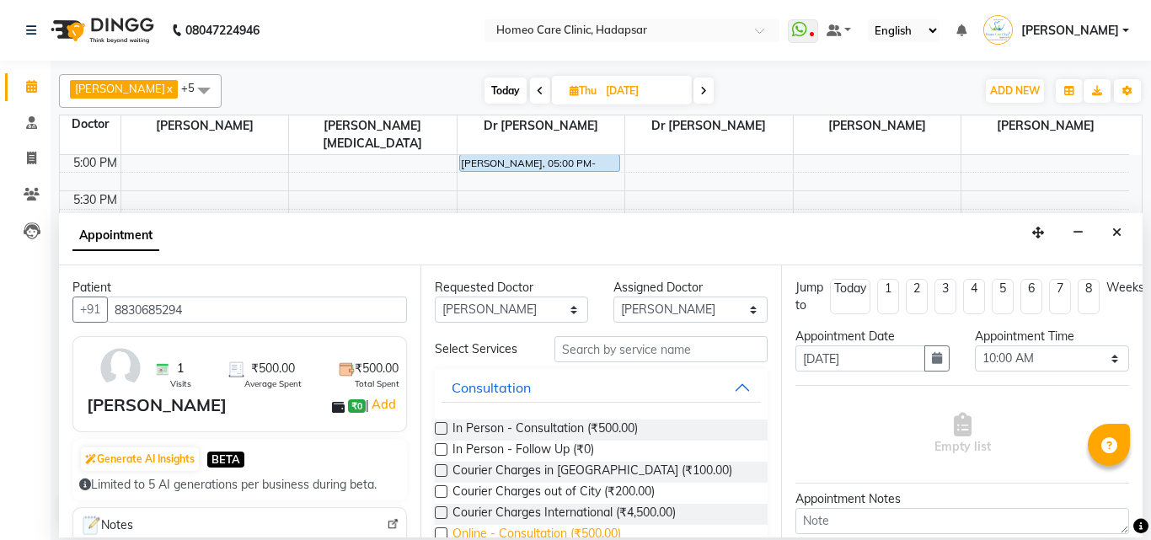
click at [495, 528] on span "Online - Consultation (₹500.00)" at bounding box center [536, 535] width 169 height 21
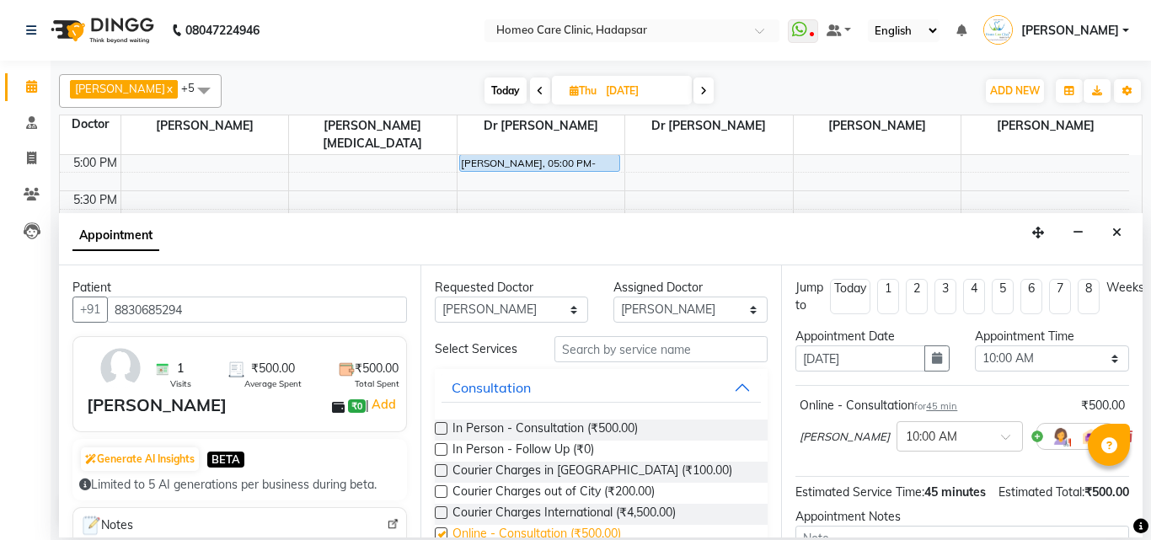
checkbox input "false"
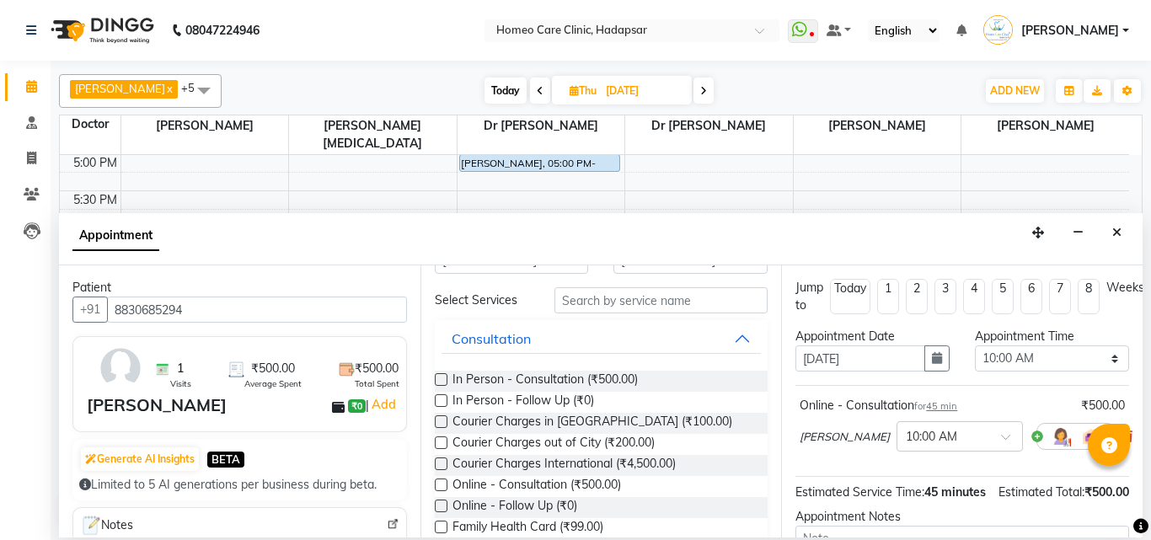
scroll to position [63, 0]
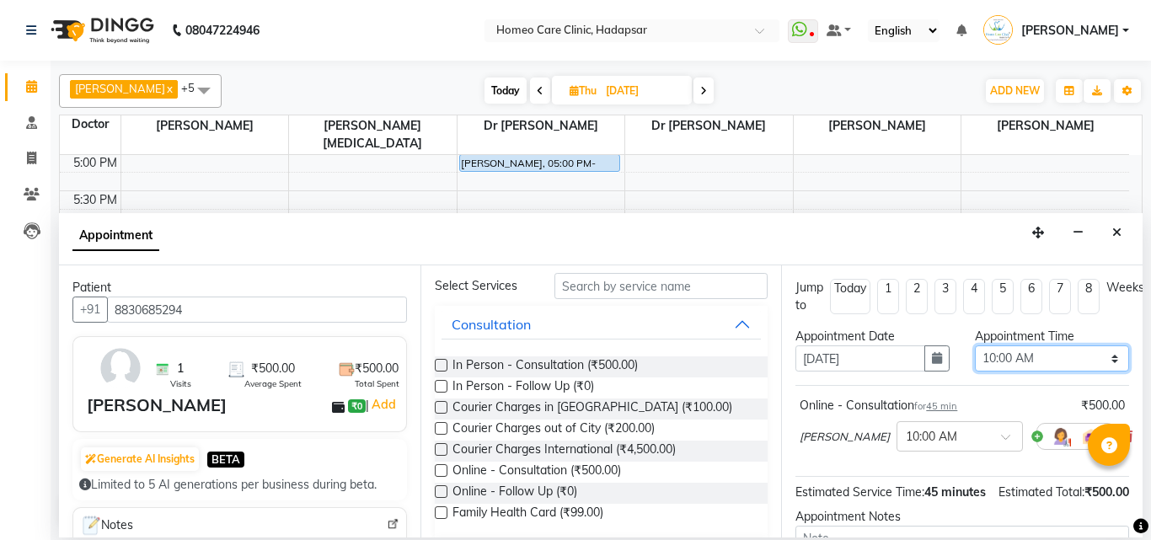
click at [1022, 356] on select "Select 10:00 AM 10:05 AM 10:10 AM 10:15 AM 10:20 AM 10:25 AM 10:30 AM 10:35 AM …" at bounding box center [1052, 358] width 154 height 26
select select "690"
click at [975, 345] on select "Select 10:00 AM 10:05 AM 10:10 AM 10:15 AM 10:20 AM 10:25 AM 10:30 AM 10:35 AM …" at bounding box center [1052, 358] width 154 height 26
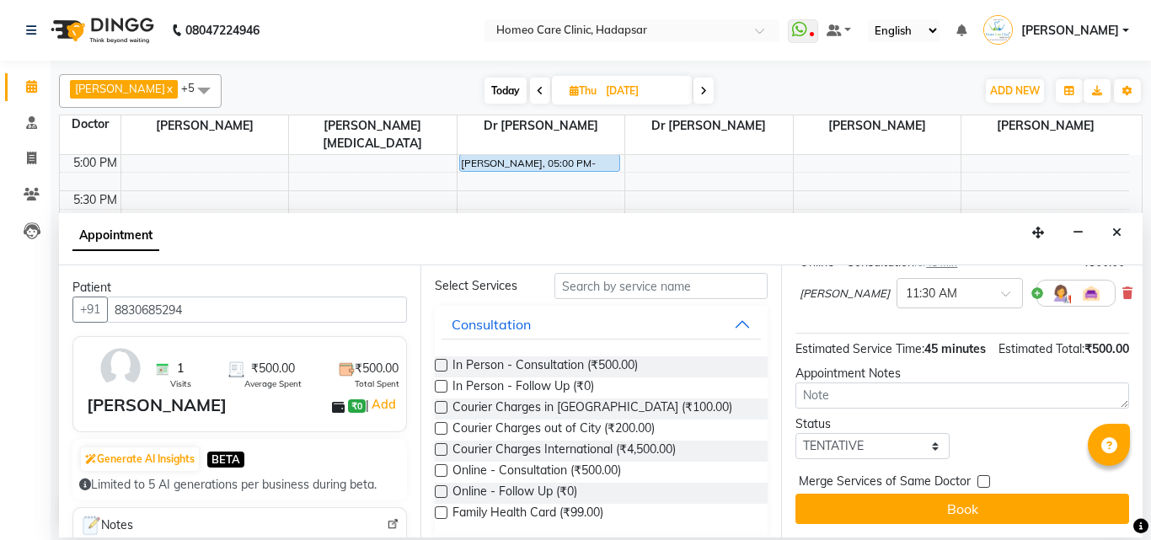
scroll to position [151, 0]
click at [880, 456] on select "Select TENTATIVE CONFIRM UPCOMING" at bounding box center [872, 446] width 154 height 26
select select "confirm booking"
click at [795, 443] on select "Select TENTATIVE CONFIRM UPCOMING" at bounding box center [872, 446] width 154 height 26
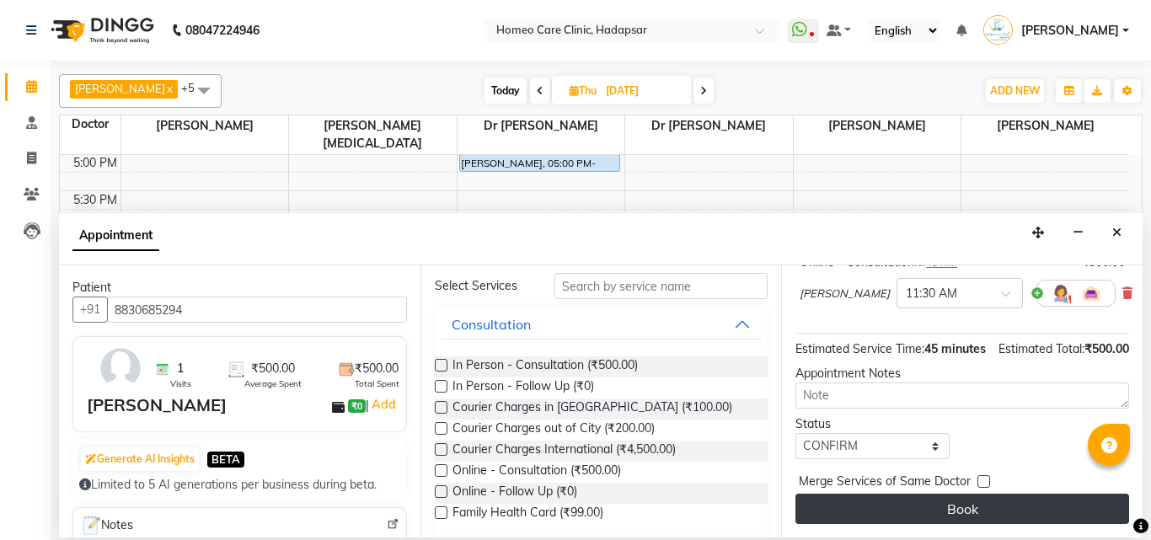
click at [970, 501] on button "Book" at bounding box center [962, 509] width 334 height 30
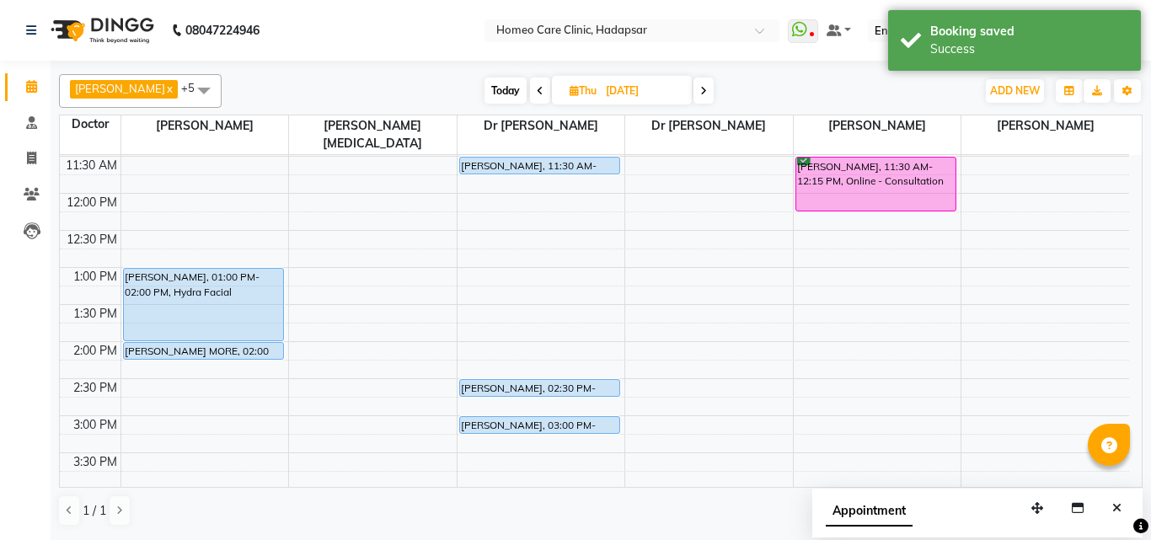
scroll to position [0, 0]
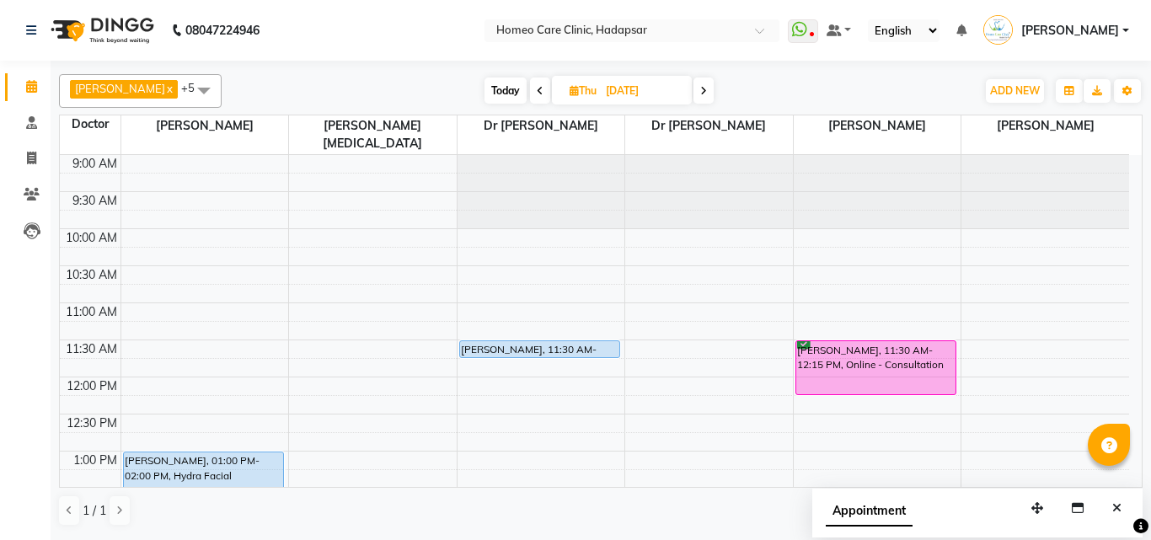
click at [550, 87] on span at bounding box center [540, 91] width 20 height 26
type input "[DATE]"
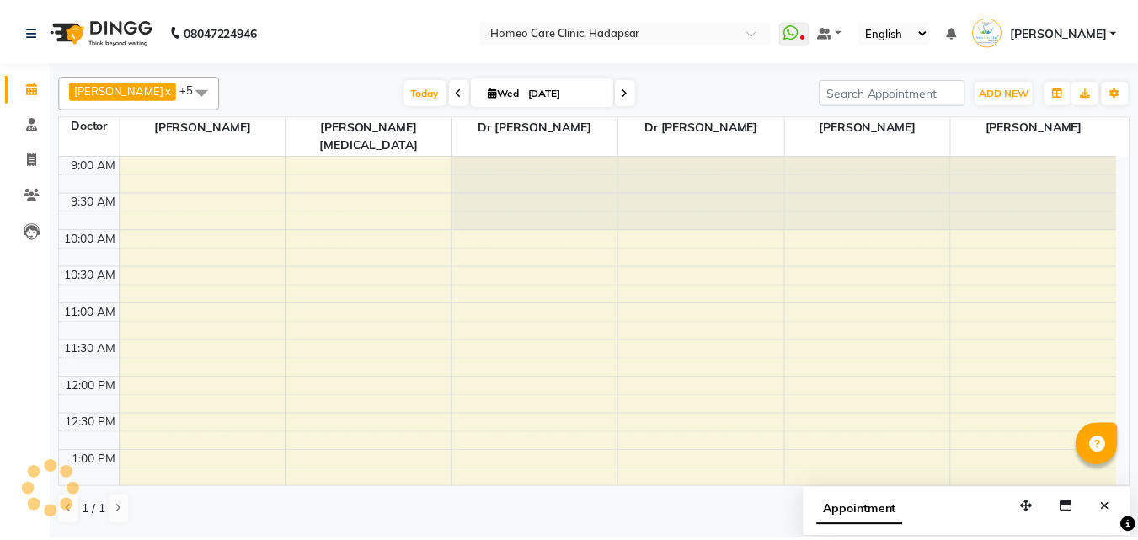
scroll to position [594, 0]
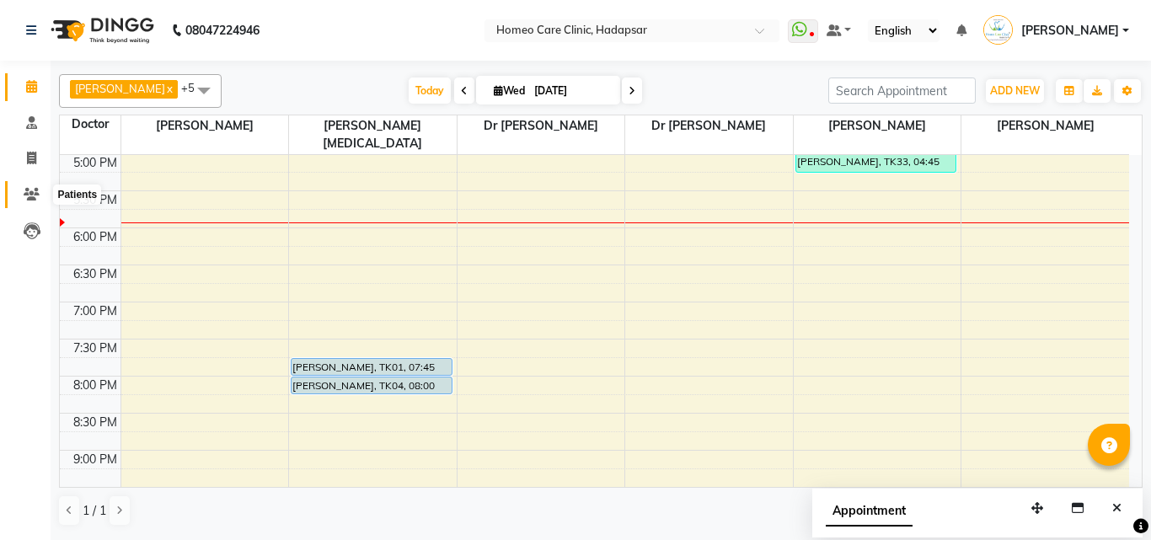
click at [30, 195] on icon at bounding box center [32, 194] width 16 height 13
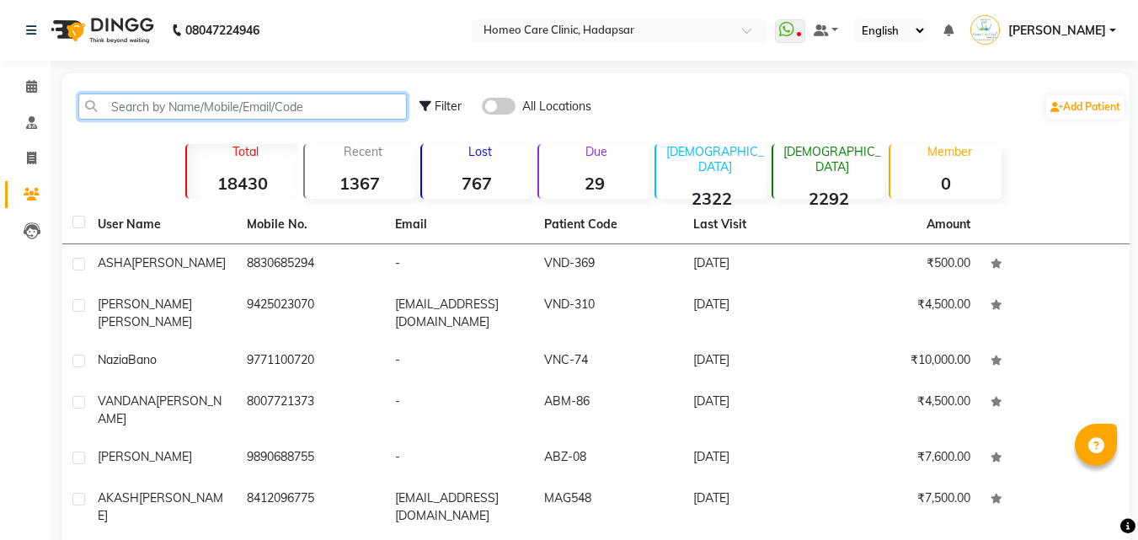
click at [168, 107] on input "text" at bounding box center [242, 107] width 329 height 26
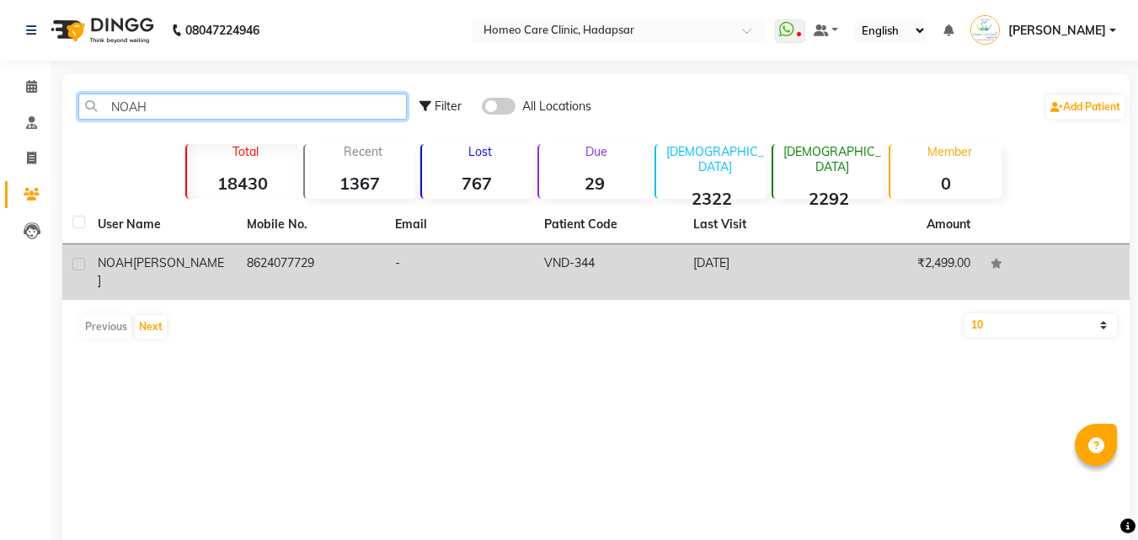
type input "NOAH"
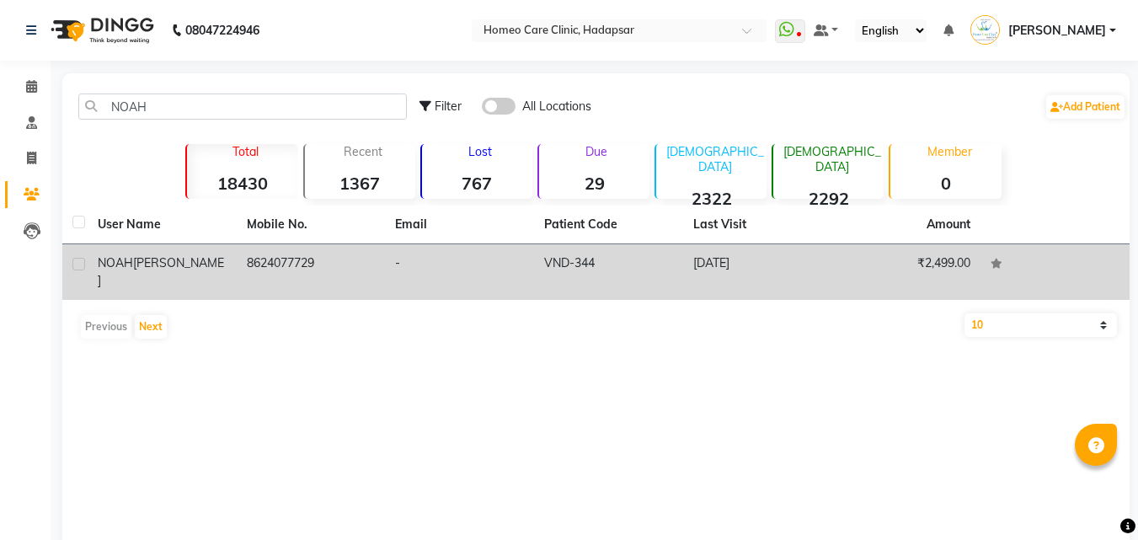
click at [204, 254] on div "[PERSON_NAME]" at bounding box center [162, 271] width 129 height 35
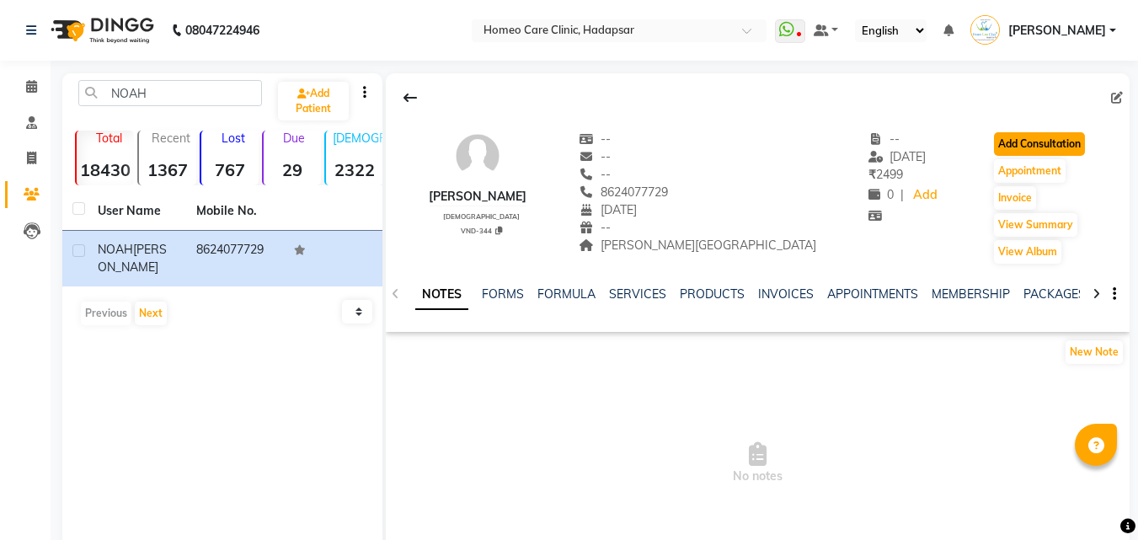
click at [999, 144] on button "Add Consultation" at bounding box center [1039, 144] width 91 height 24
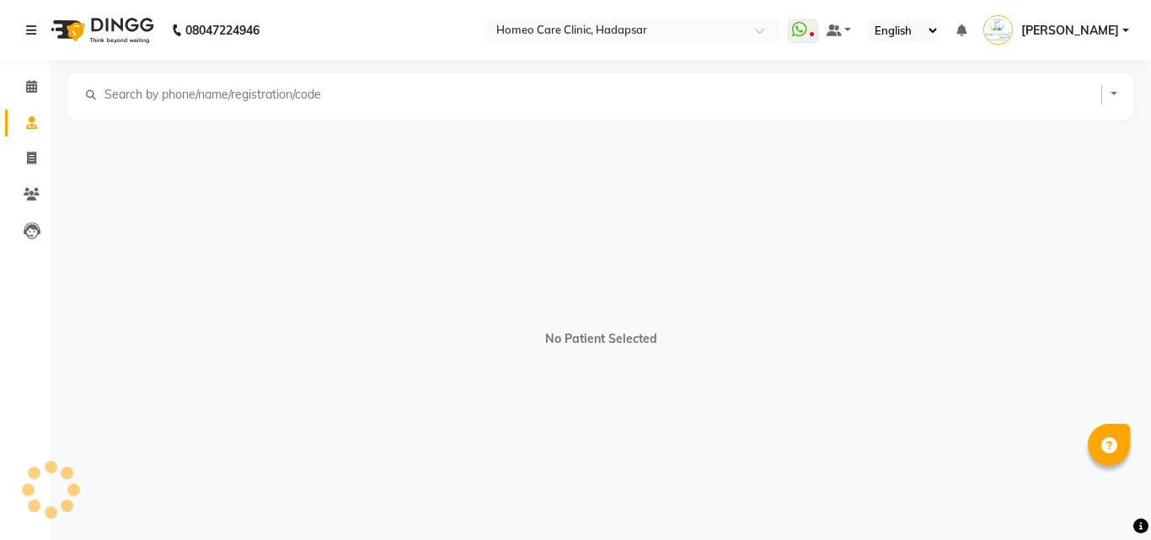
select select "[DEMOGRAPHIC_DATA]"
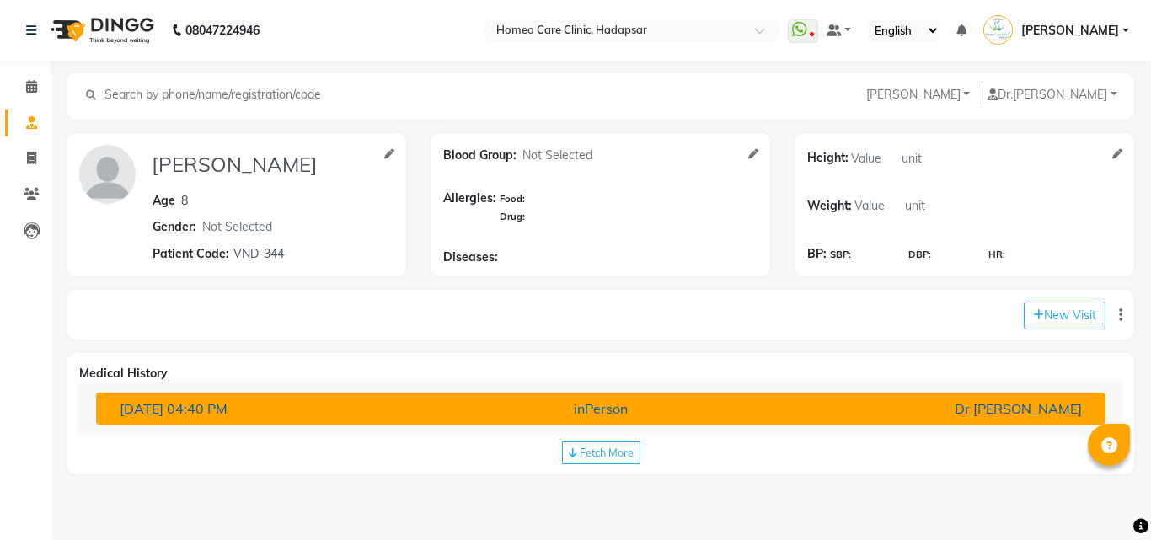
click at [735, 409] on div "inPerson" at bounding box center [600, 409] width 329 height 20
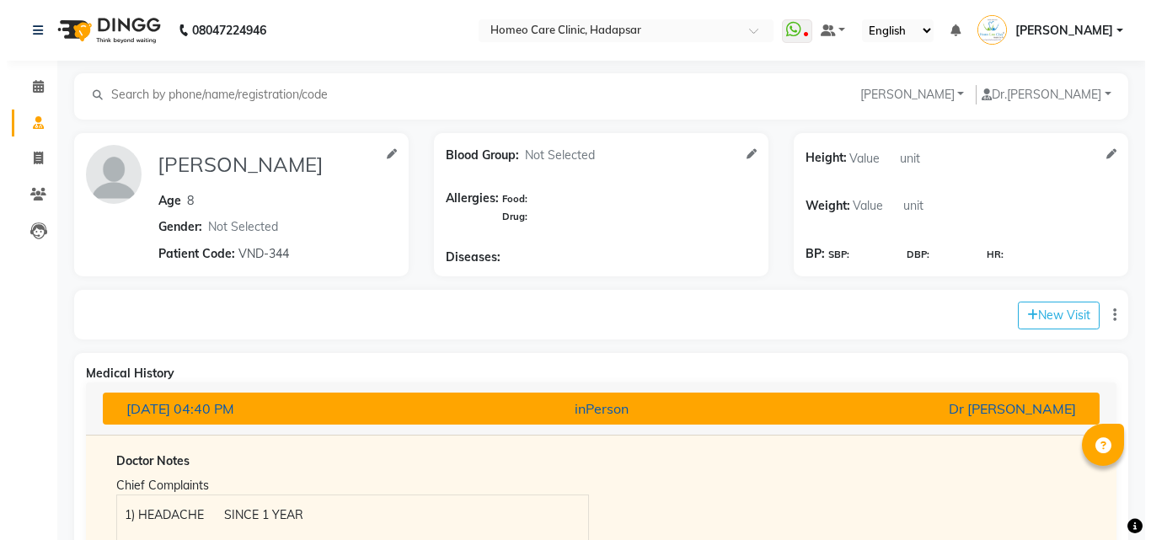
scroll to position [8, 0]
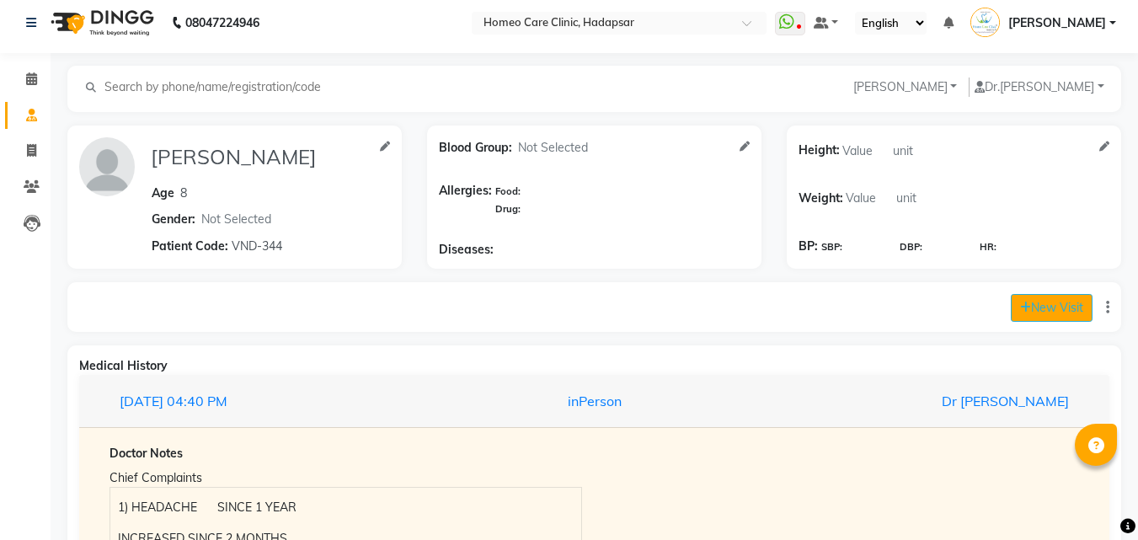
click at [1053, 302] on button "New Visit" at bounding box center [1052, 308] width 82 height 28
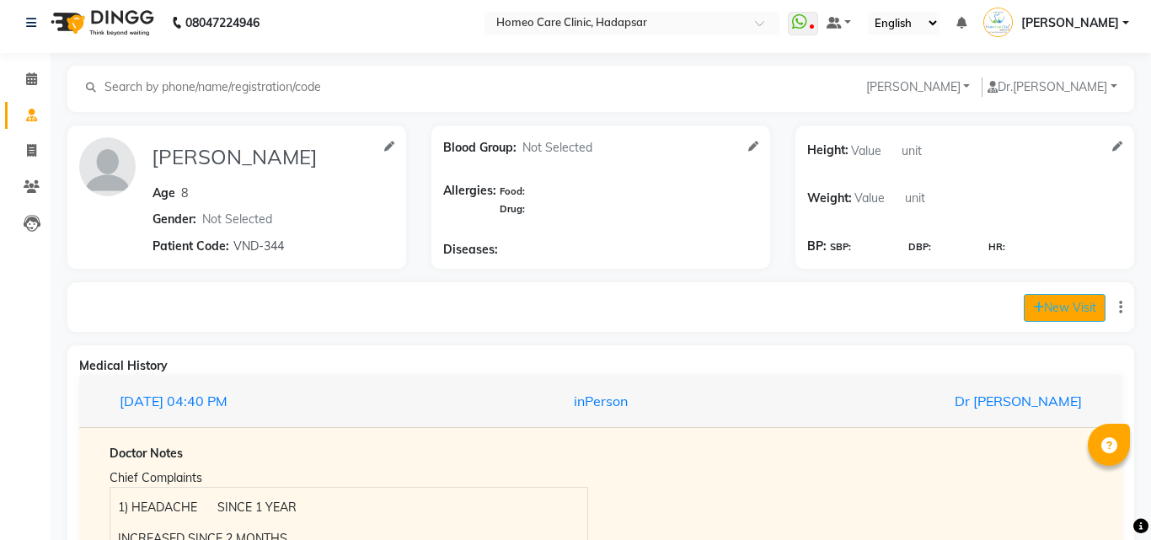
select select "1080"
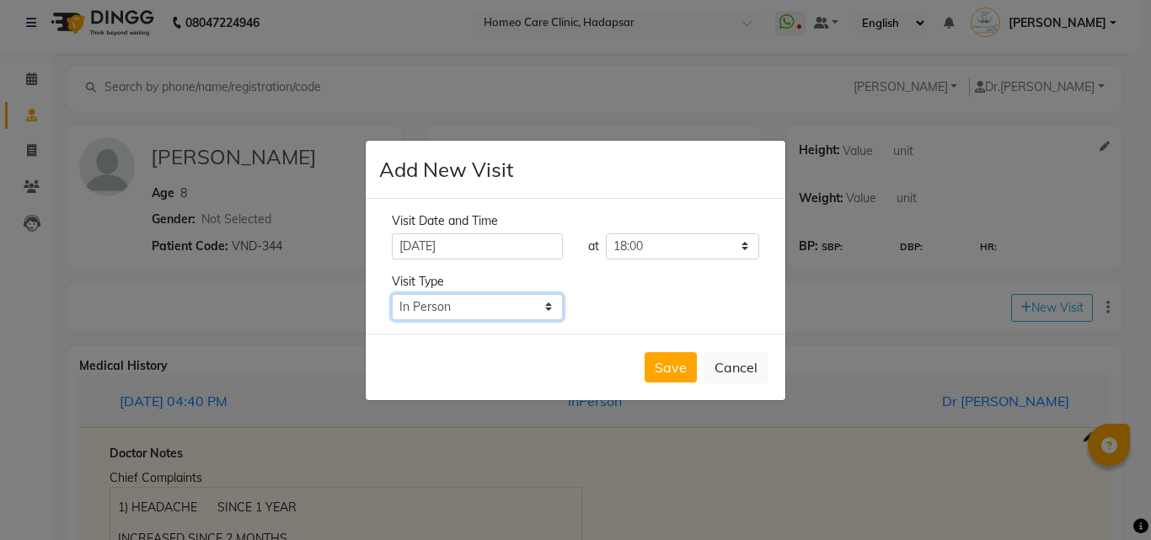
click at [495, 301] on select "Select Type In Person Video Phone Chat" at bounding box center [477, 307] width 171 height 26
select select "phone"
click at [392, 294] on select "Select Type In Person Video Phone Chat" at bounding box center [477, 307] width 171 height 26
click at [677, 369] on button "Save" at bounding box center [671, 367] width 52 height 30
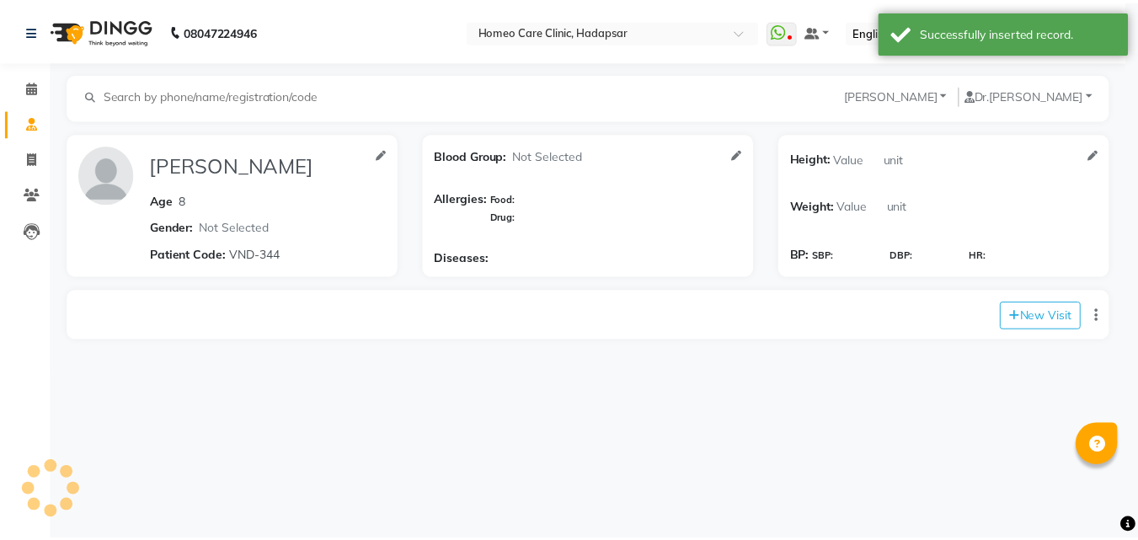
scroll to position [0, 0]
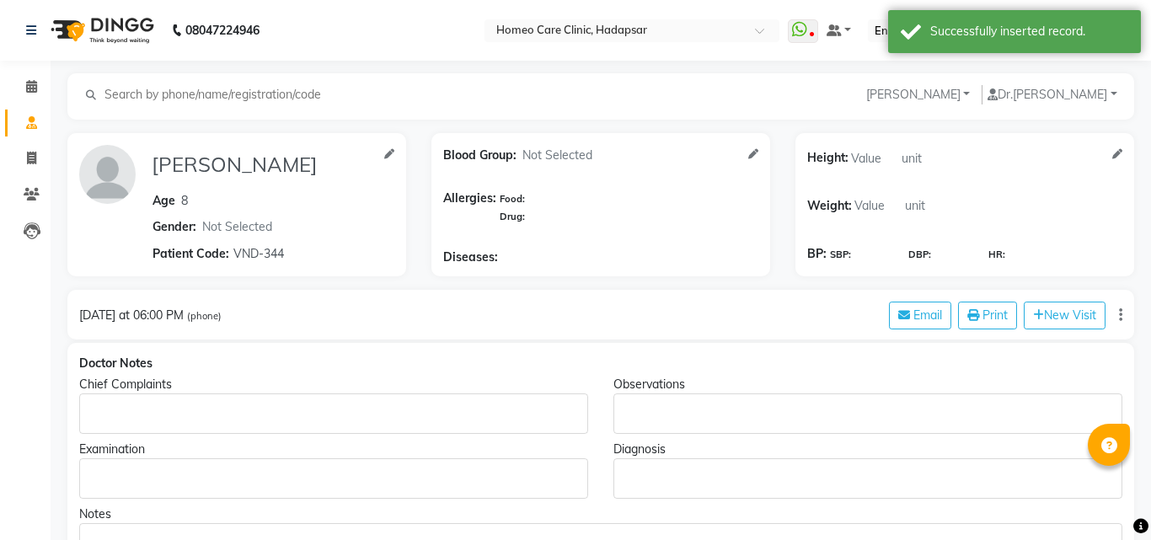
type input "[PERSON_NAME]"
type input "8"
select select "[DEMOGRAPHIC_DATA]"
type input "VND-344"
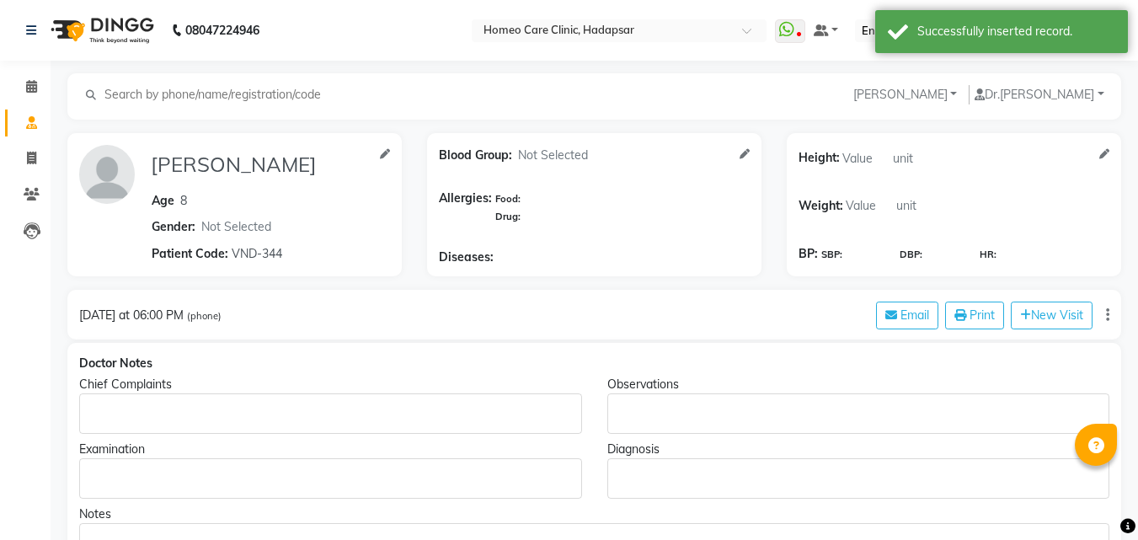
click at [450, 419] on p "Rich Text Editor, main" at bounding box center [330, 414] width 487 height 18
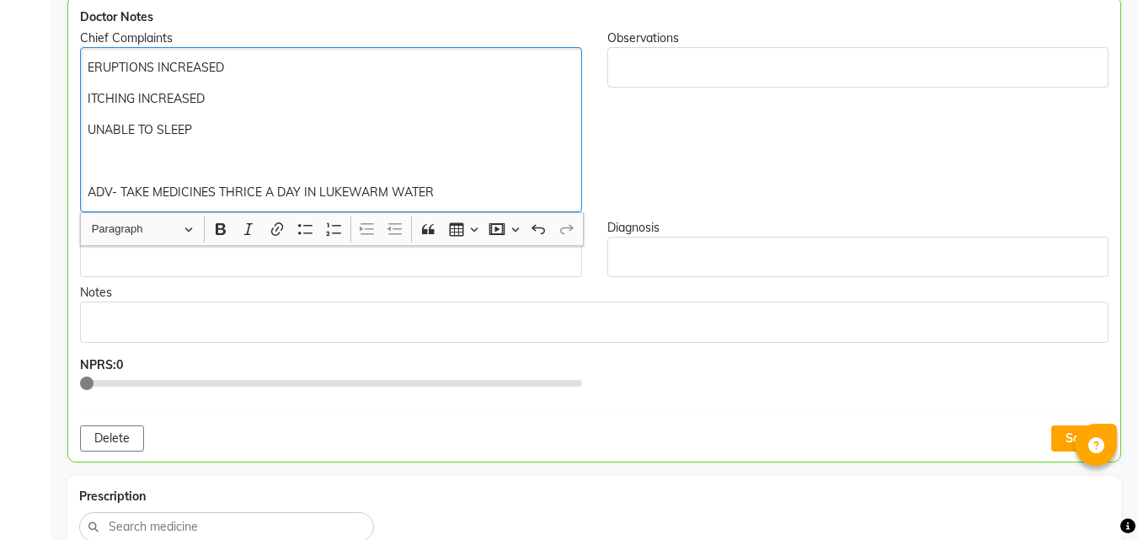
scroll to position [487, 0]
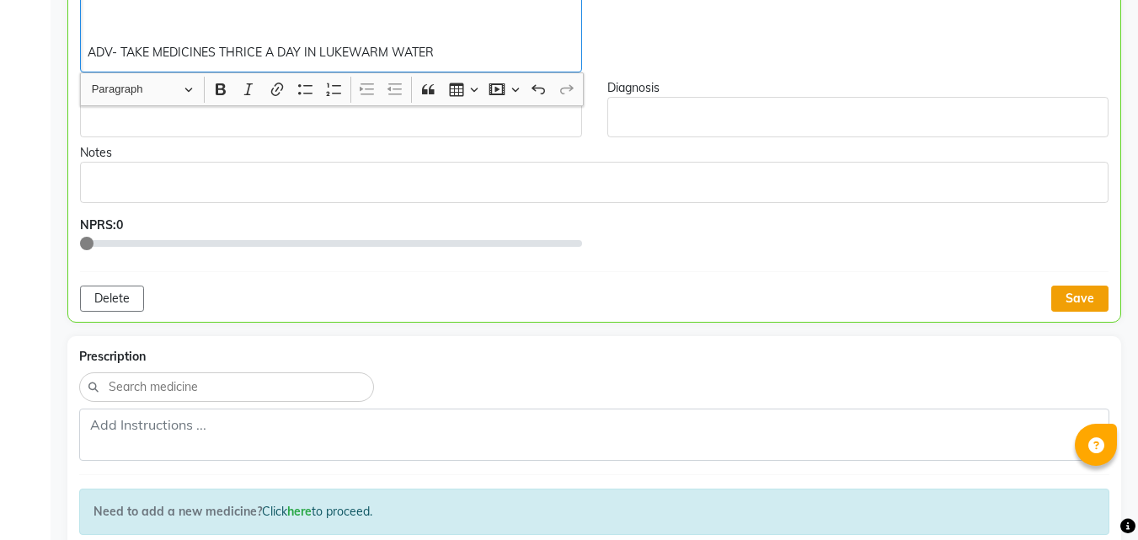
click at [1068, 299] on button "Save" at bounding box center [1079, 299] width 57 height 26
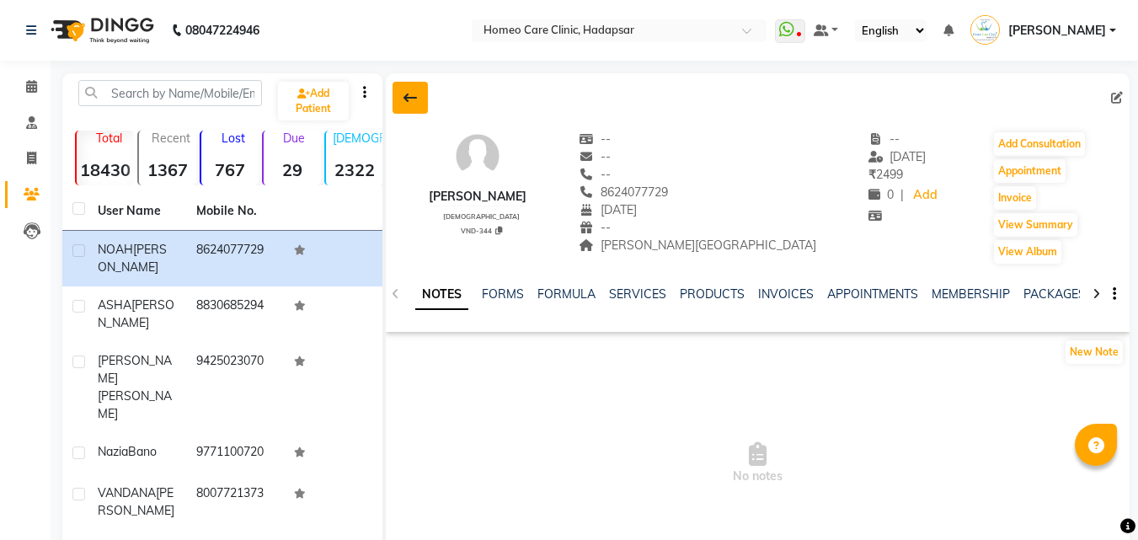
click at [410, 94] on icon at bounding box center [410, 97] width 13 height 13
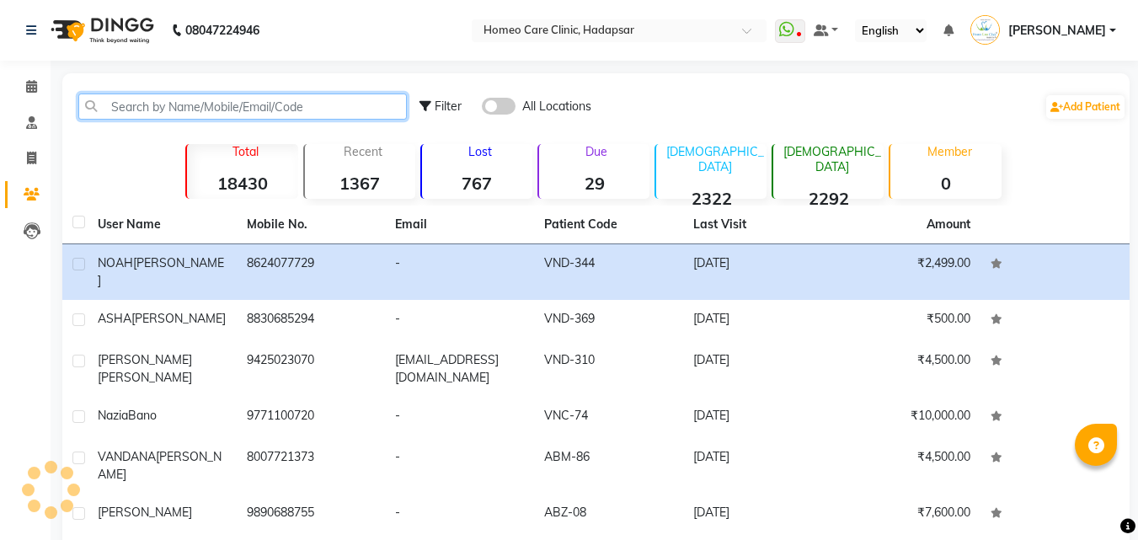
click at [318, 97] on input "text" at bounding box center [242, 107] width 329 height 26
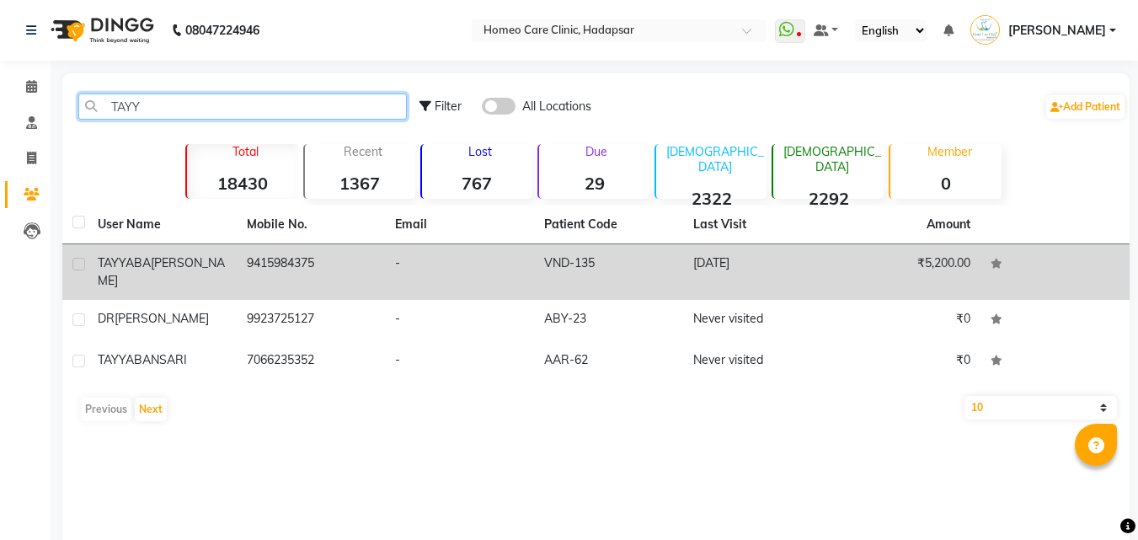
type input "TAYY"
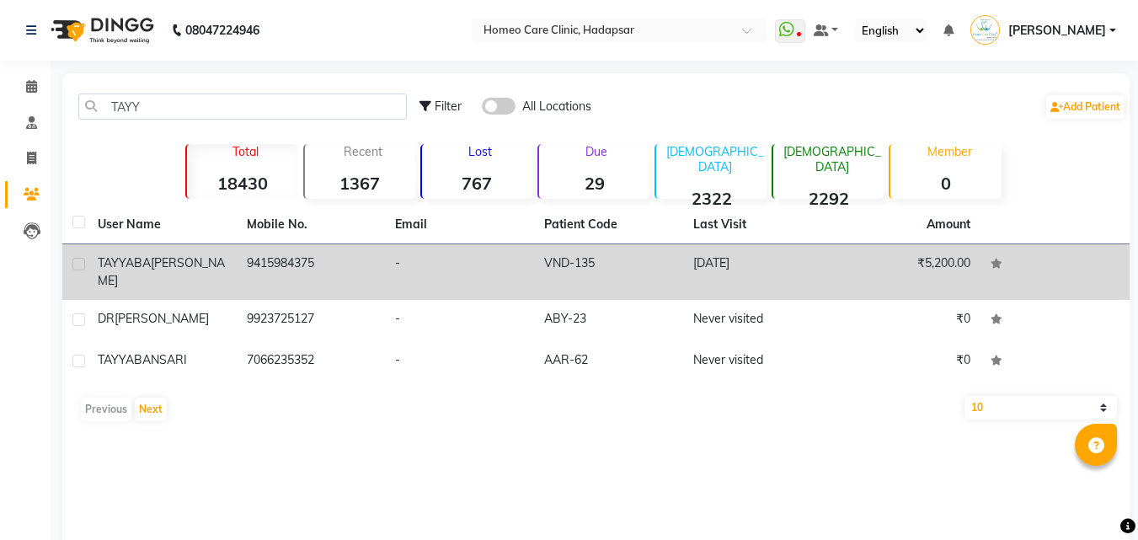
click at [347, 258] on td "9415984375" at bounding box center [311, 272] width 149 height 56
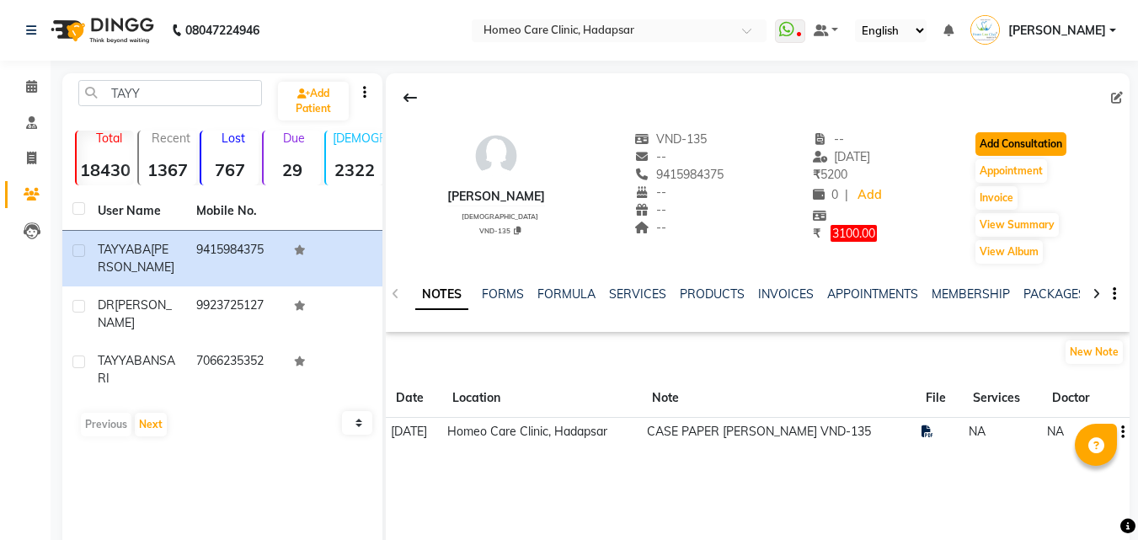
click at [1019, 144] on button "Add Consultation" at bounding box center [1021, 144] width 91 height 24
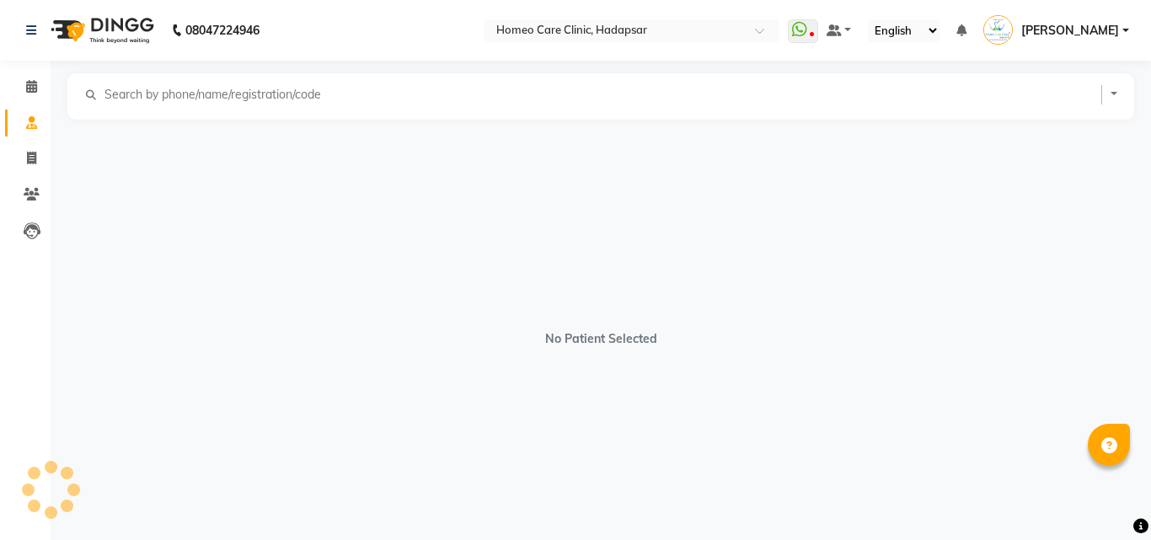
select select "[DEMOGRAPHIC_DATA]"
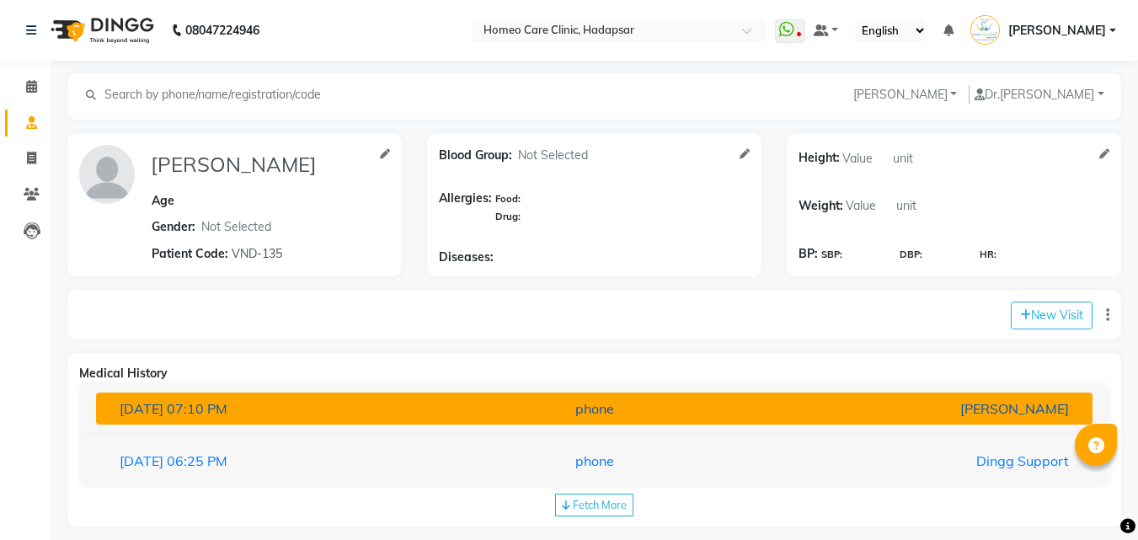
click at [763, 402] on div "[PERSON_NAME]" at bounding box center [919, 409] width 325 height 20
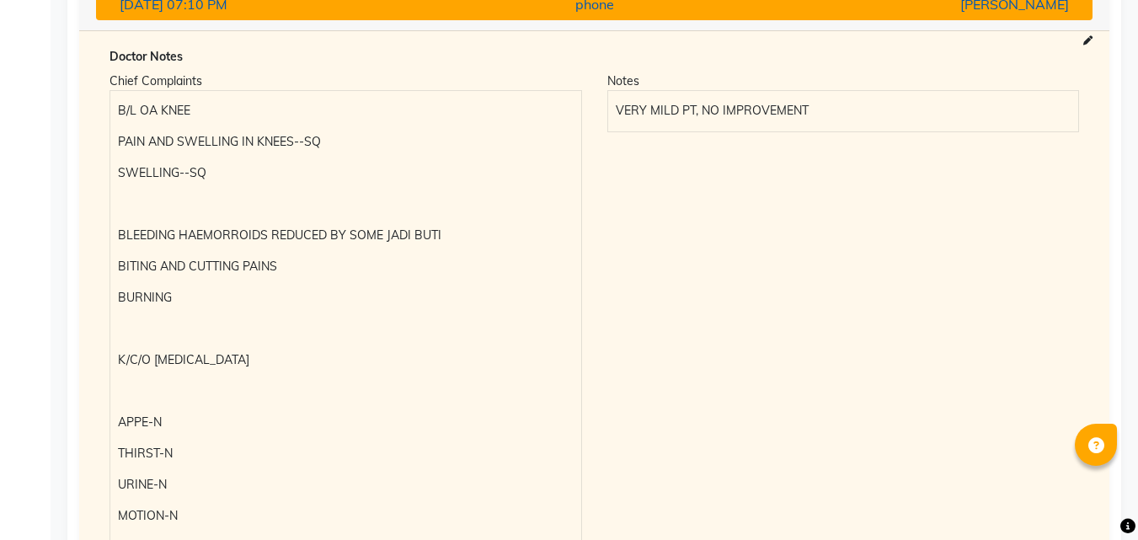
scroll to position [438, 0]
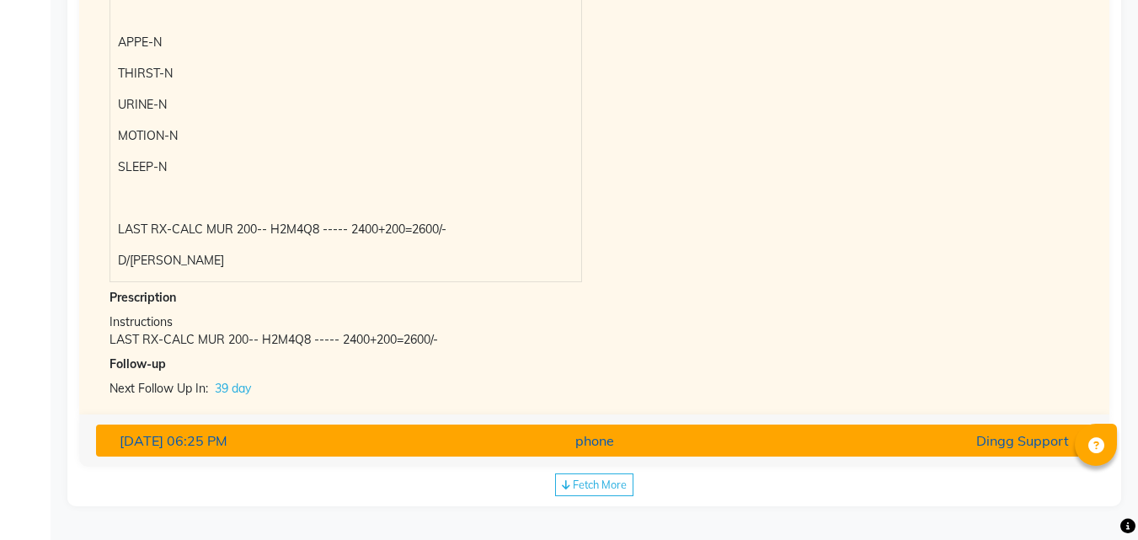
click at [644, 441] on div "phone" at bounding box center [594, 441] width 325 height 20
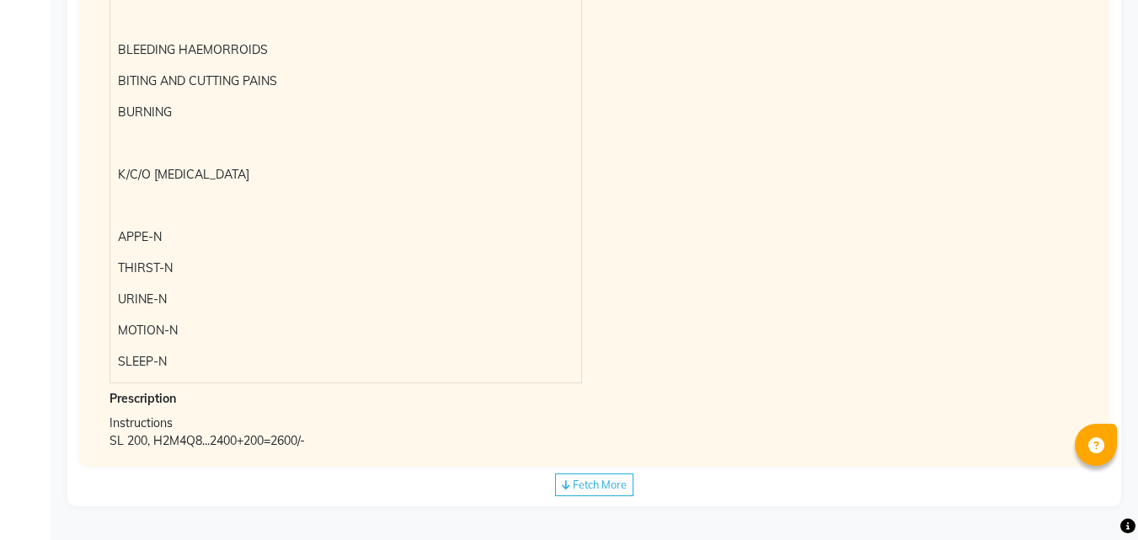
scroll to position [642, 0]
click at [603, 485] on span "Fetch More" at bounding box center [600, 484] width 54 height 13
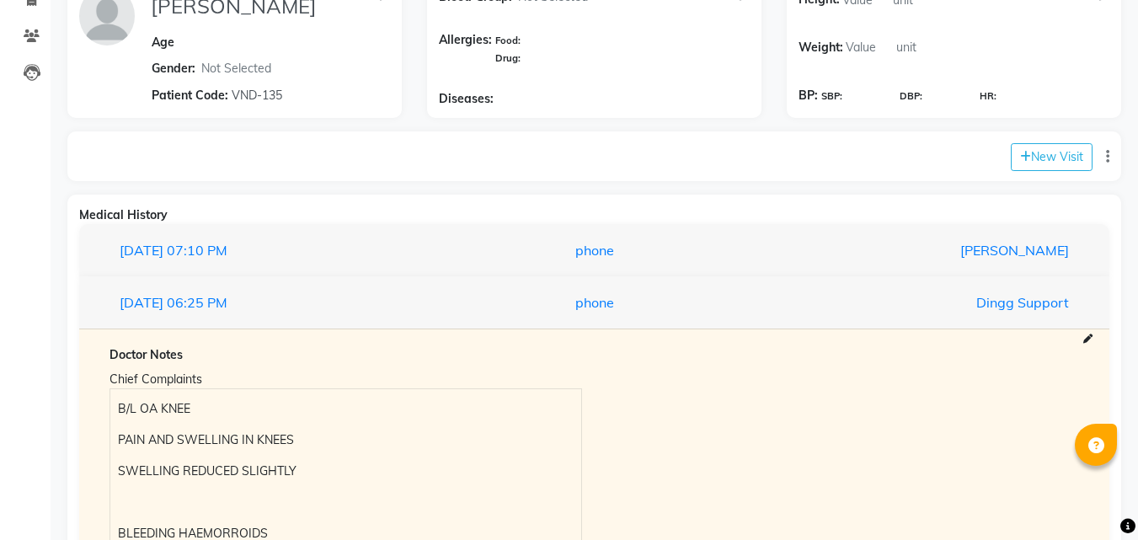
scroll to position [157, 0]
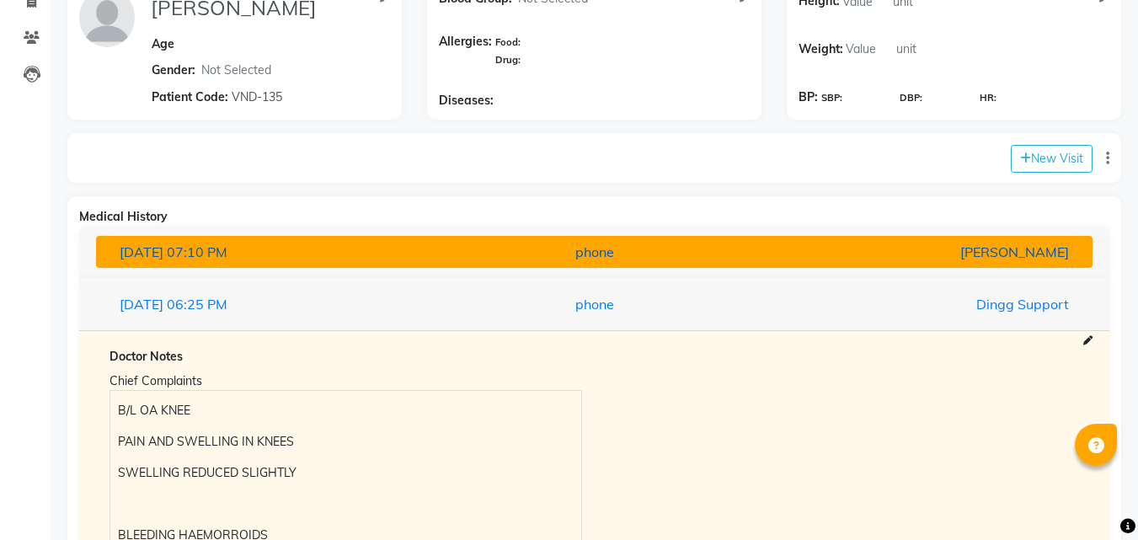
click at [676, 247] on div "phone" at bounding box center [594, 252] width 325 height 20
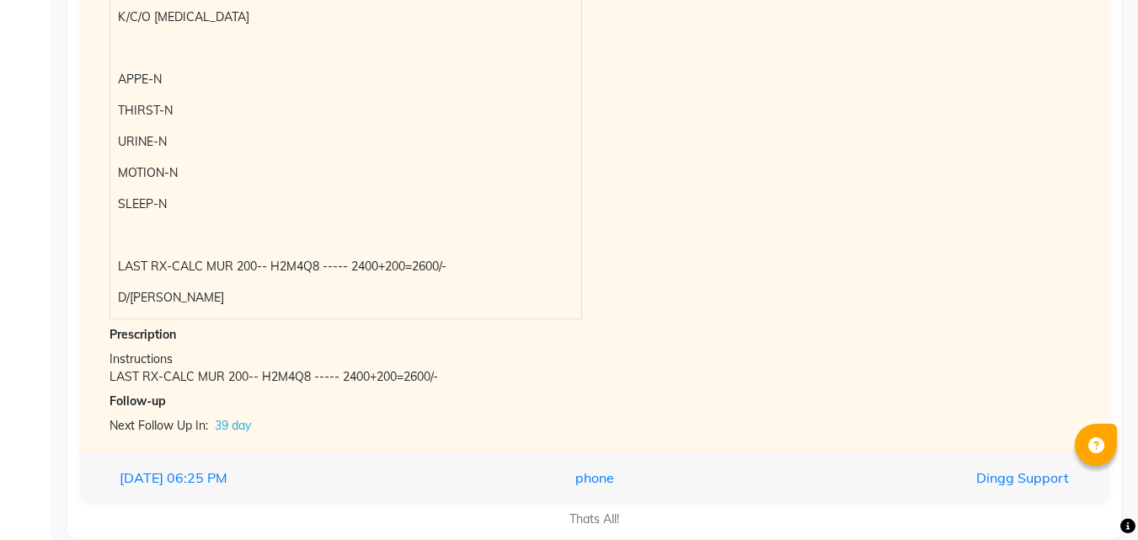
scroll to position [779, 0]
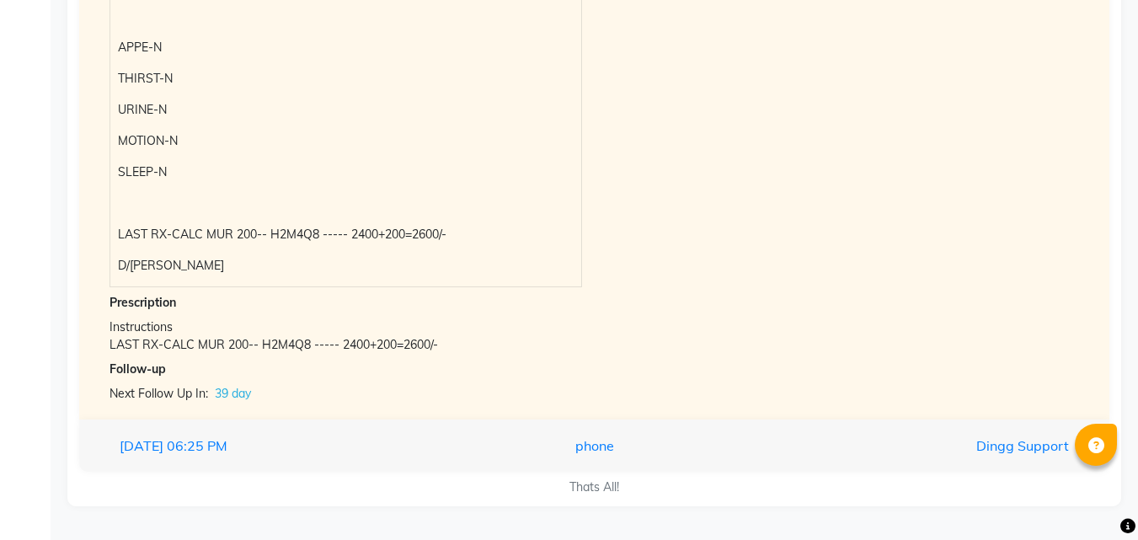
click at [741, 352] on div "LAST RX-CALC MUR 200-- H2M4Q8 ----- 2400+200=2600/-" at bounding box center [595, 345] width 970 height 18
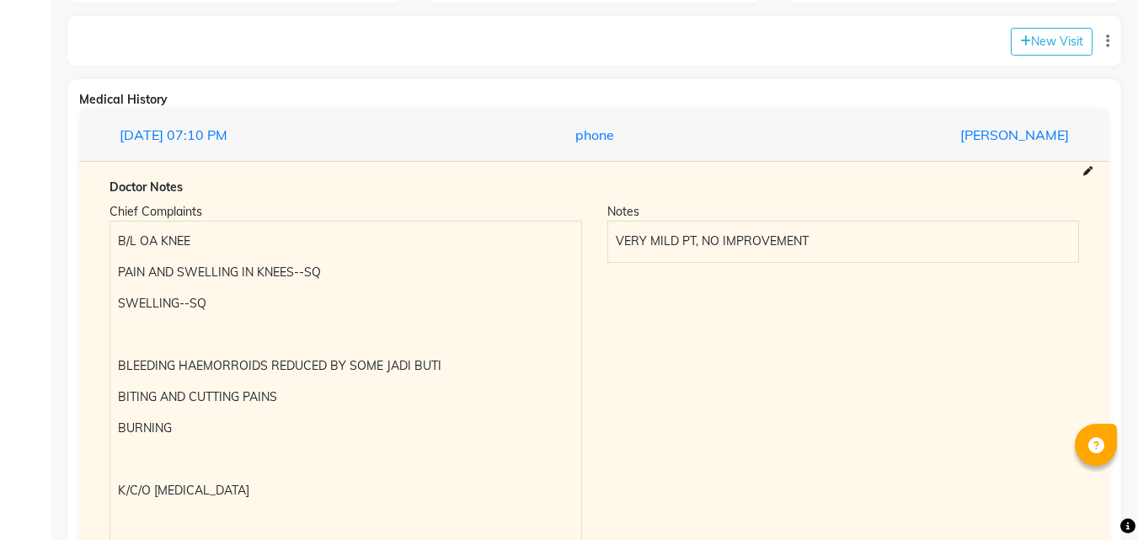
scroll to position [369, 0]
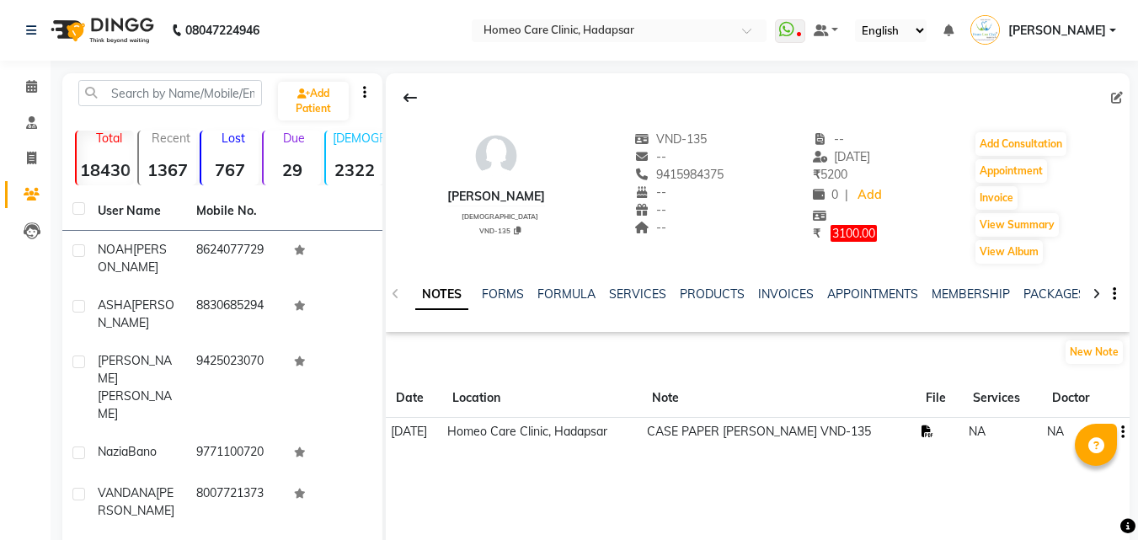
click at [934, 428] on icon at bounding box center [928, 431] width 12 height 12
click at [1014, 141] on button "Add Consultation" at bounding box center [1021, 144] width 91 height 24
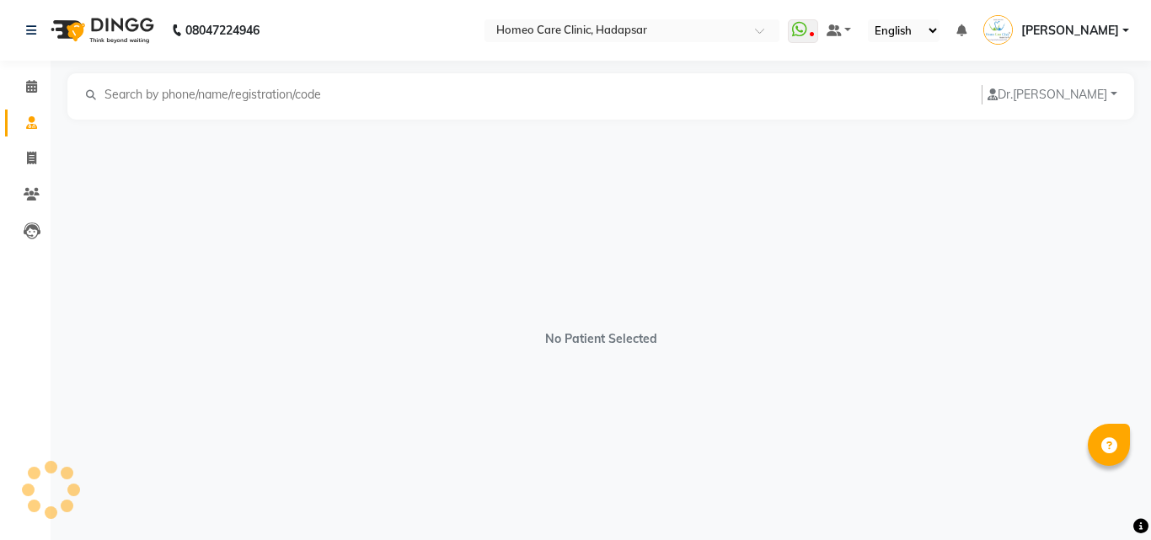
select select "[DEMOGRAPHIC_DATA]"
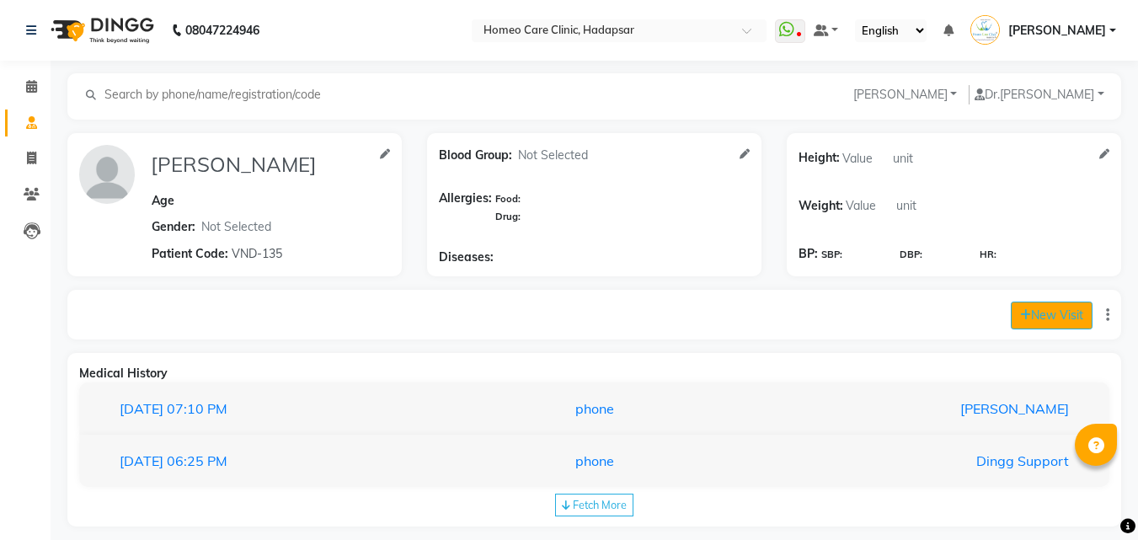
click at [1076, 302] on button "New Visit" at bounding box center [1052, 316] width 82 height 28
select select "1100"
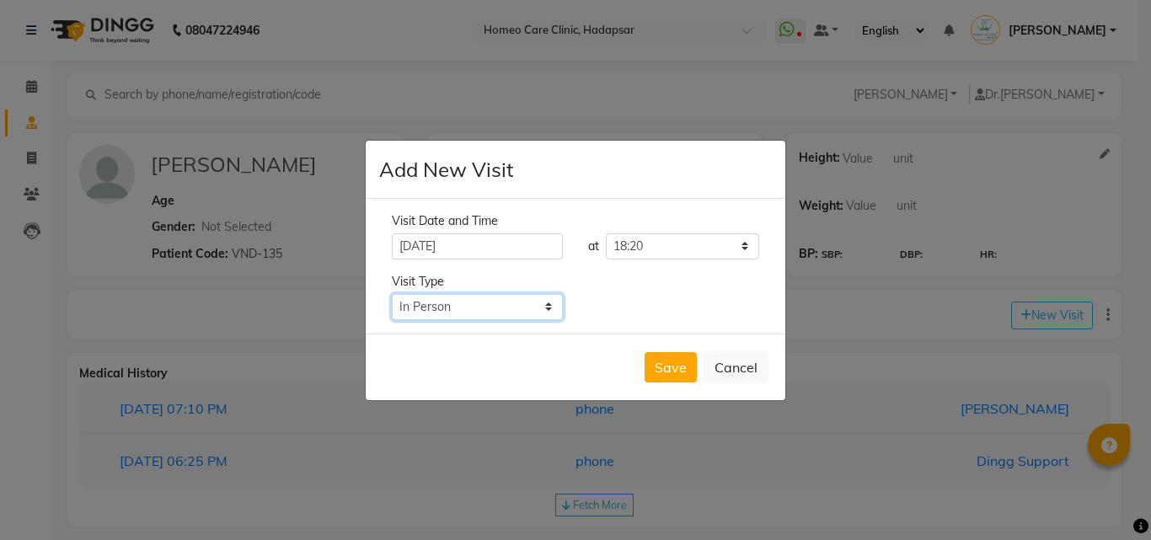
click at [490, 302] on select "Select Type In Person Video Phone Chat" at bounding box center [477, 307] width 171 height 26
select select "phone"
click at [392, 294] on select "Select Type In Person Video Phone Chat" at bounding box center [477, 307] width 171 height 26
click at [671, 361] on button "Save" at bounding box center [671, 367] width 52 height 30
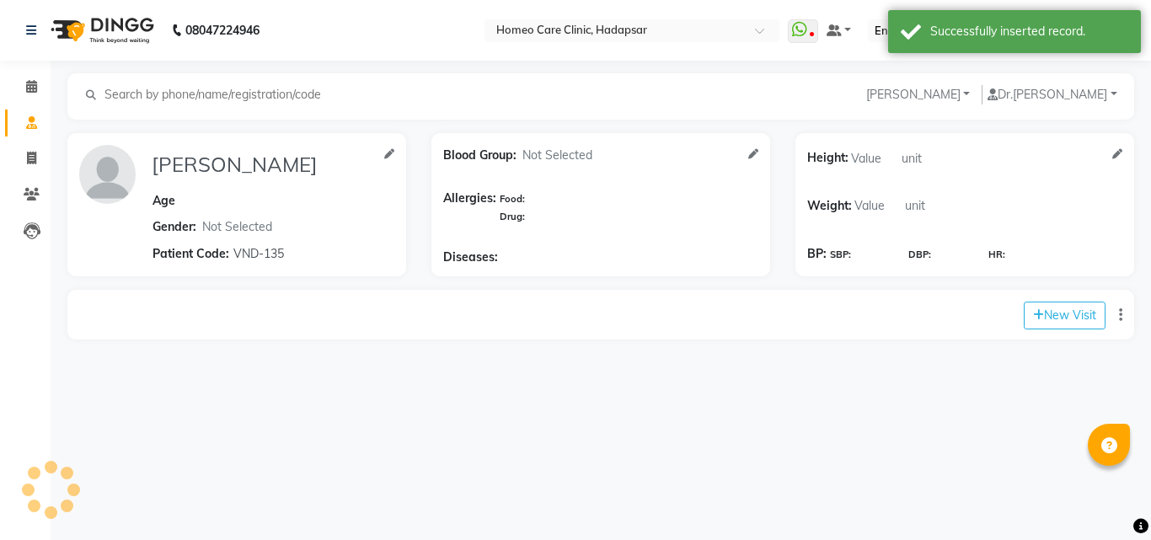
type input "[PERSON_NAME]"
select select "[DEMOGRAPHIC_DATA]"
type input "VND-135"
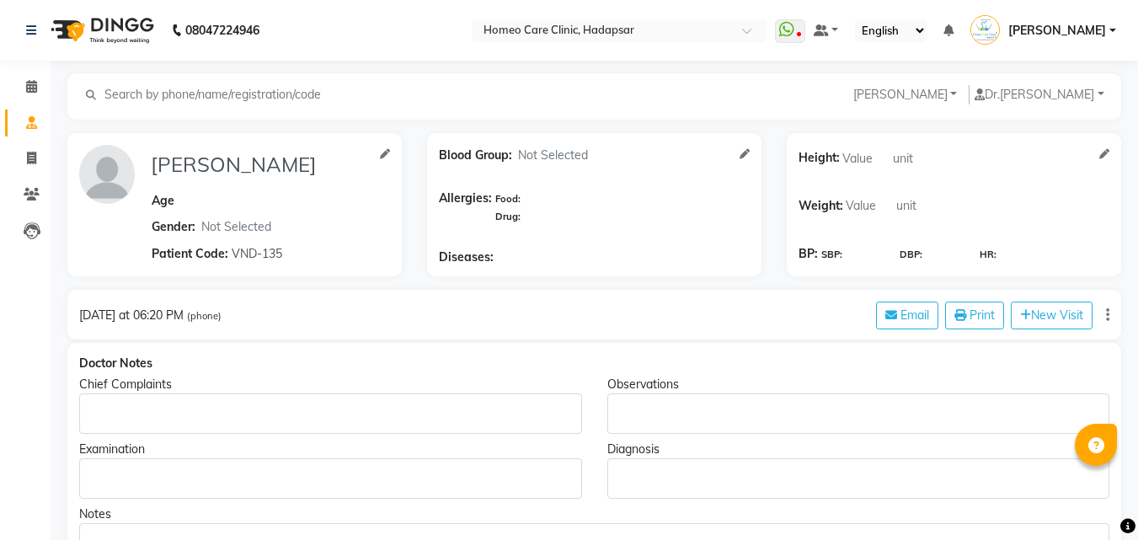
click at [457, 425] on div "Rich Text Editor, main" at bounding box center [330, 413] width 503 height 40
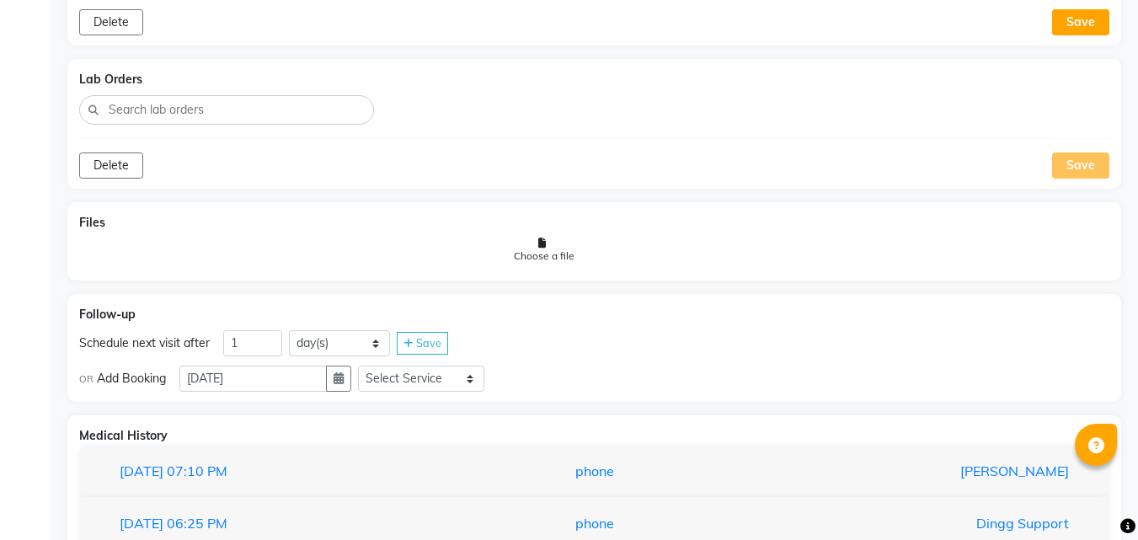
scroll to position [973, 0]
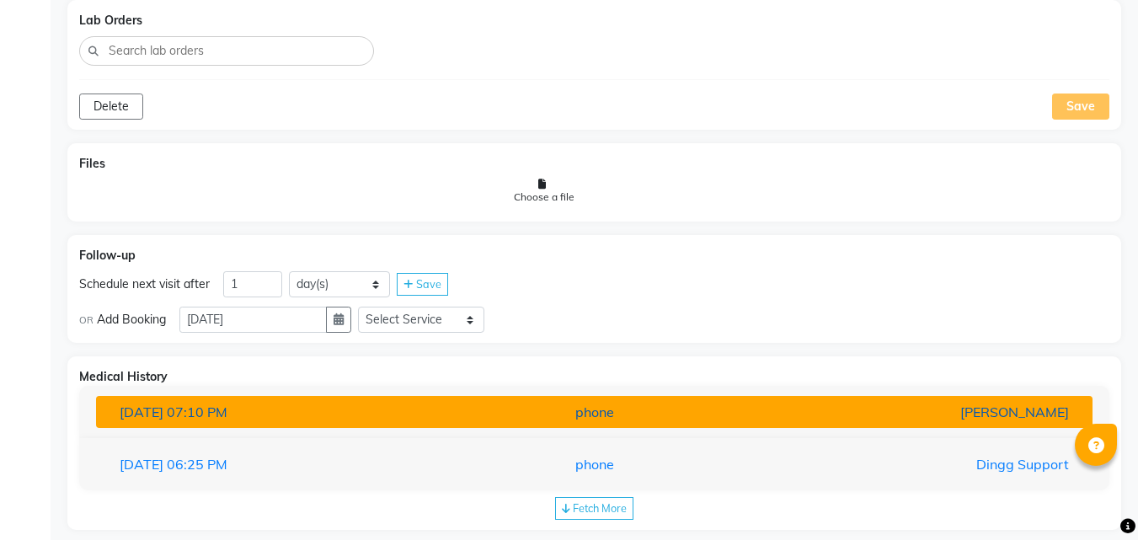
click at [781, 423] on button "[DATE] 07:10 PM phone [PERSON_NAME]" at bounding box center [594, 412] width 997 height 32
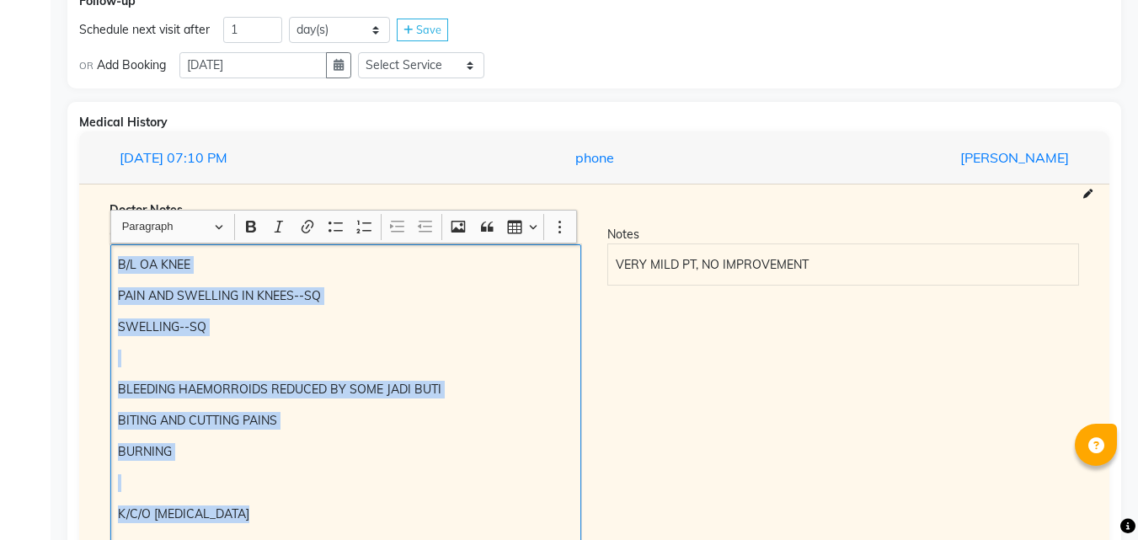
scroll to position [1240, 0]
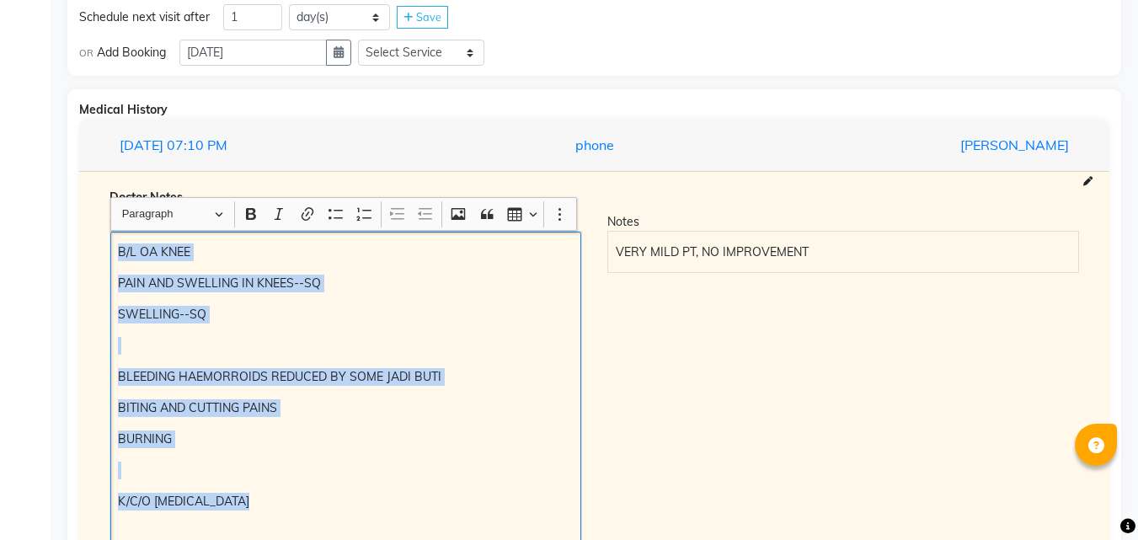
copy div "B/L OA KNEE PAIN AND SWELLING IN KNEES--SQ SWELLING--SQ BLEEDING HAEMORROIDS RE…"
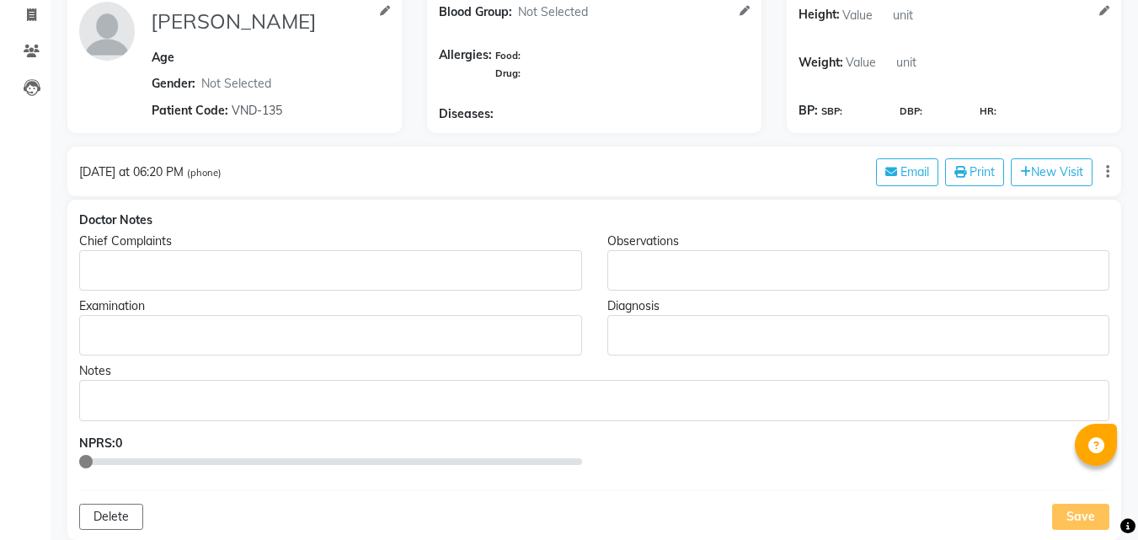
scroll to position [121, 0]
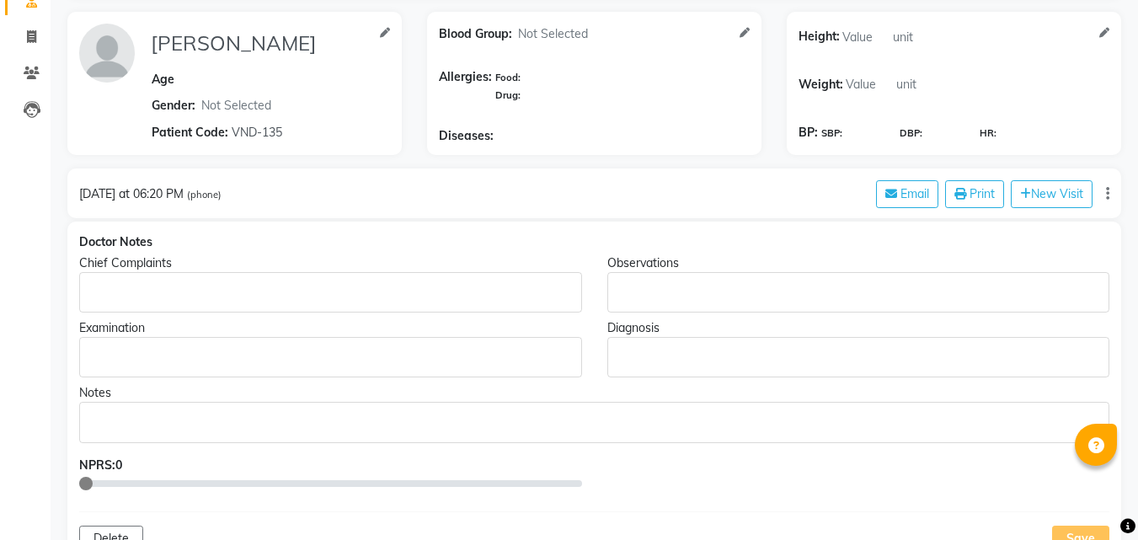
click at [346, 280] on div "Rich Text Editor, main" at bounding box center [330, 292] width 503 height 40
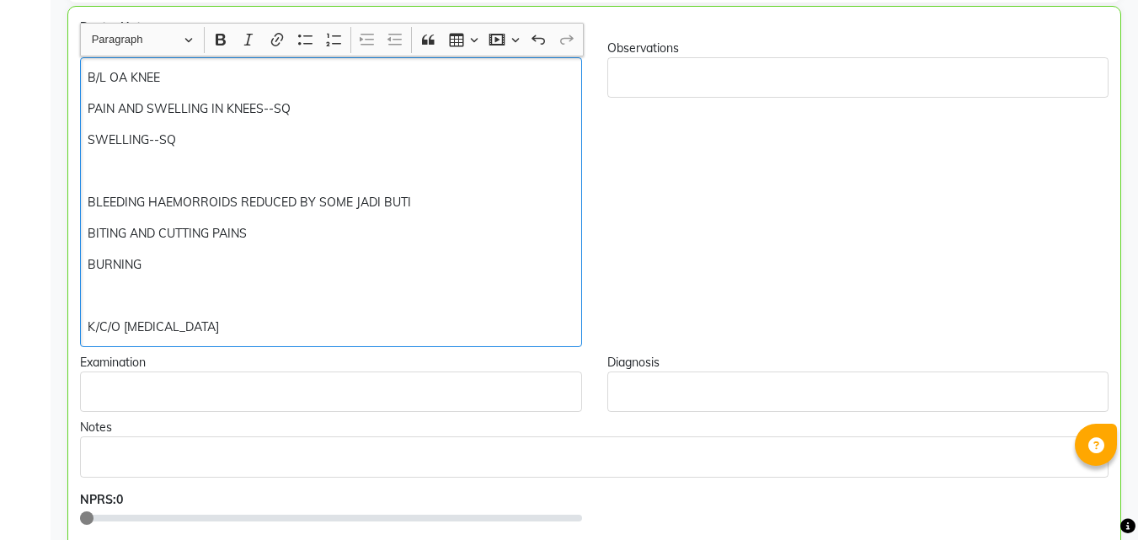
scroll to position [301, 0]
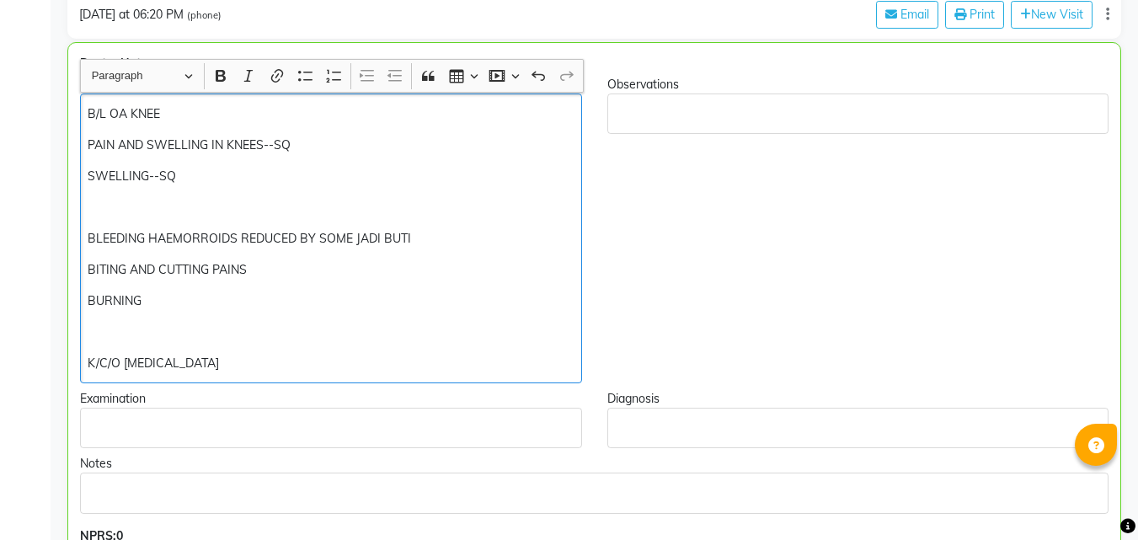
click at [387, 345] on div "B/L OA KNEE PAIN AND SWELLING IN KNEES--SQ SWELLING--SQ BLEEDING HAEMORROIDS RE…" at bounding box center [331, 239] width 502 height 290
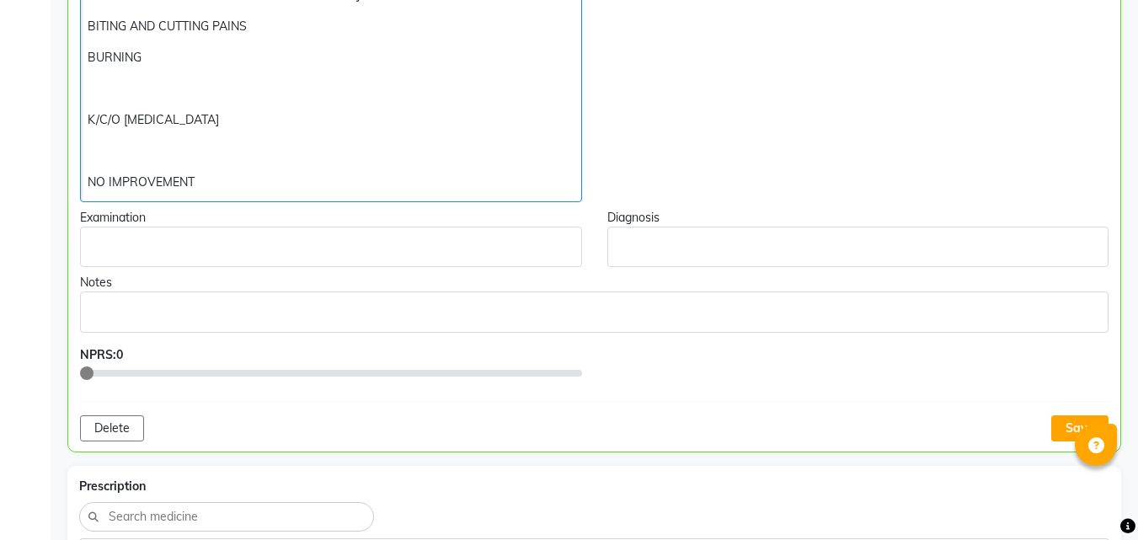
scroll to position [622, 0]
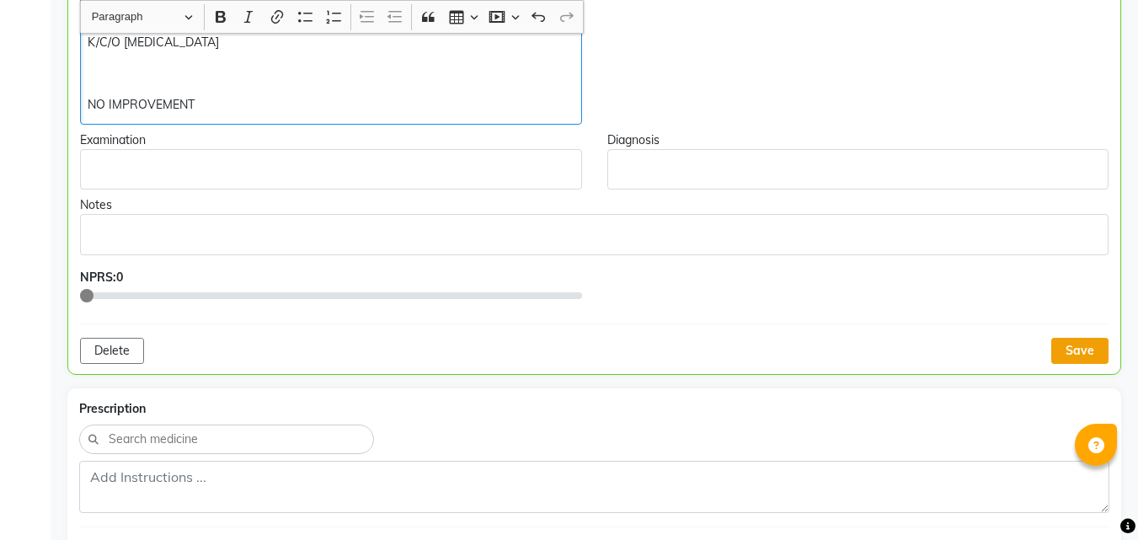
click at [1079, 347] on button "Save" at bounding box center [1079, 351] width 57 height 26
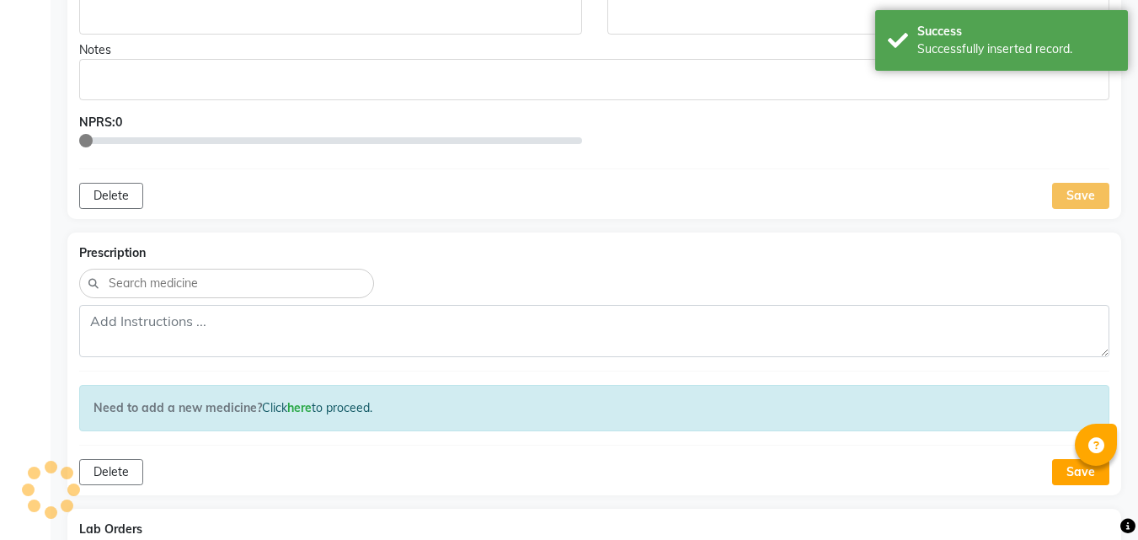
scroll to position [802, 0]
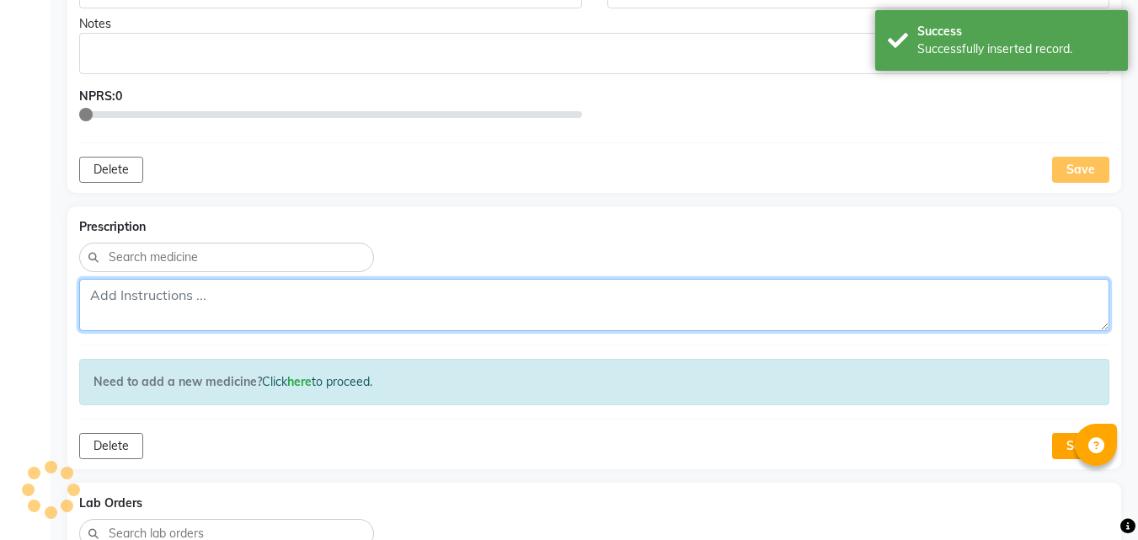
click at [623, 297] on textarea at bounding box center [594, 305] width 1030 height 52
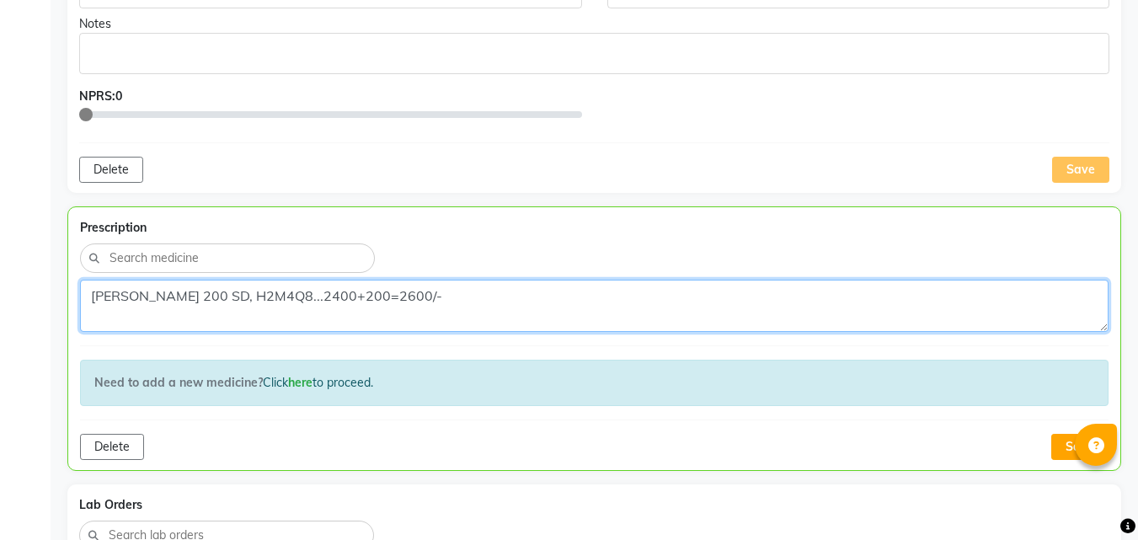
type textarea "[PERSON_NAME] 200 SD, H2M4Q8...2400+200=2600/-"
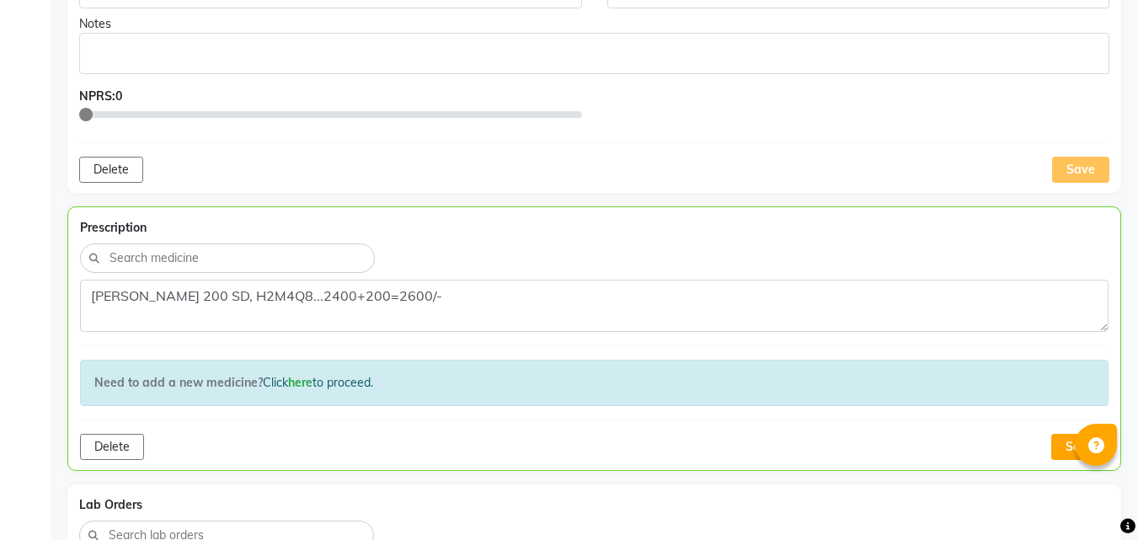
click at [743, 206] on div "Prescription [PERSON_NAME] 200 SD, H2M4Q8...2400+200=2600/- Need to add a new m…" at bounding box center [594, 338] width 1054 height 265
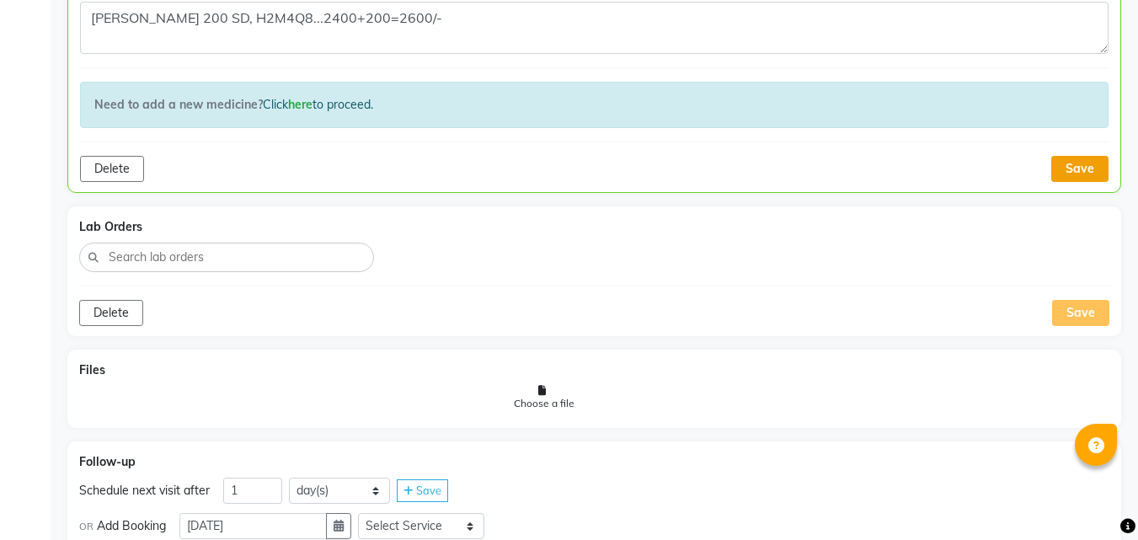
click at [1086, 170] on button "Save" at bounding box center [1079, 169] width 57 height 26
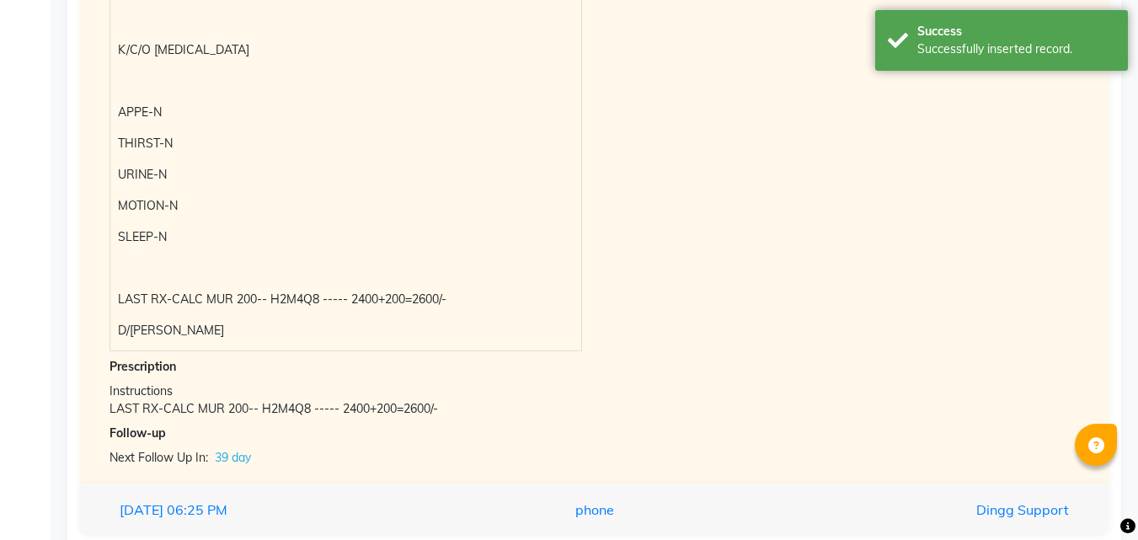
scroll to position [2073, 0]
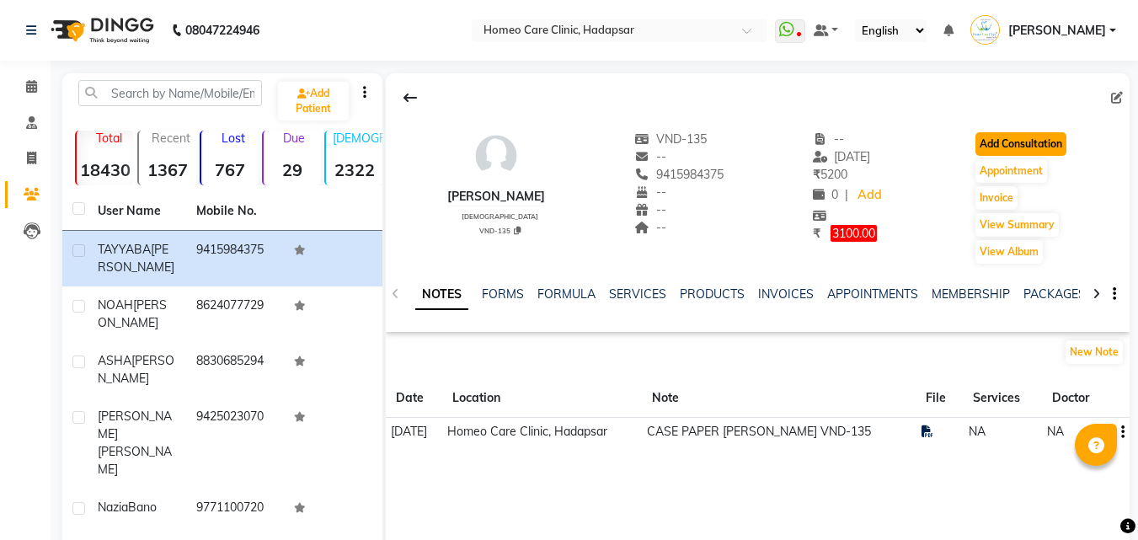
click at [1067, 137] on button "Add Consultation" at bounding box center [1021, 144] width 91 height 24
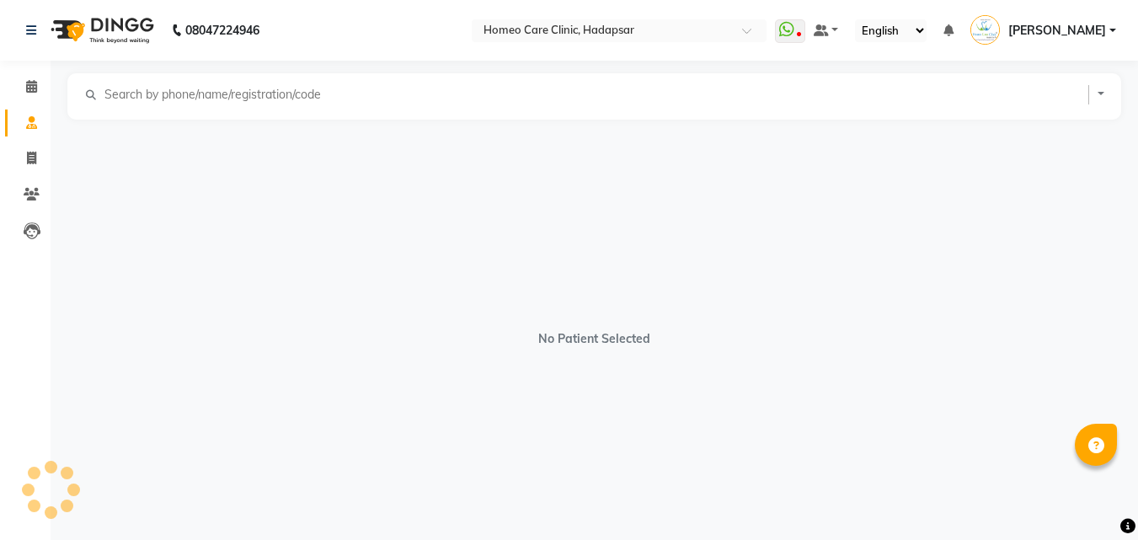
select select "[DEMOGRAPHIC_DATA]"
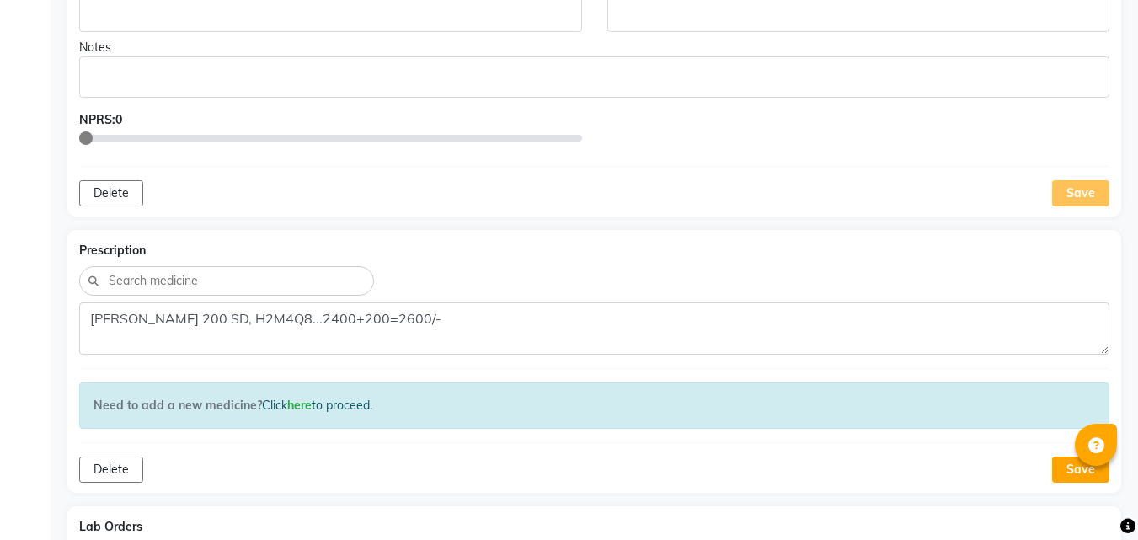
scroll to position [736, 0]
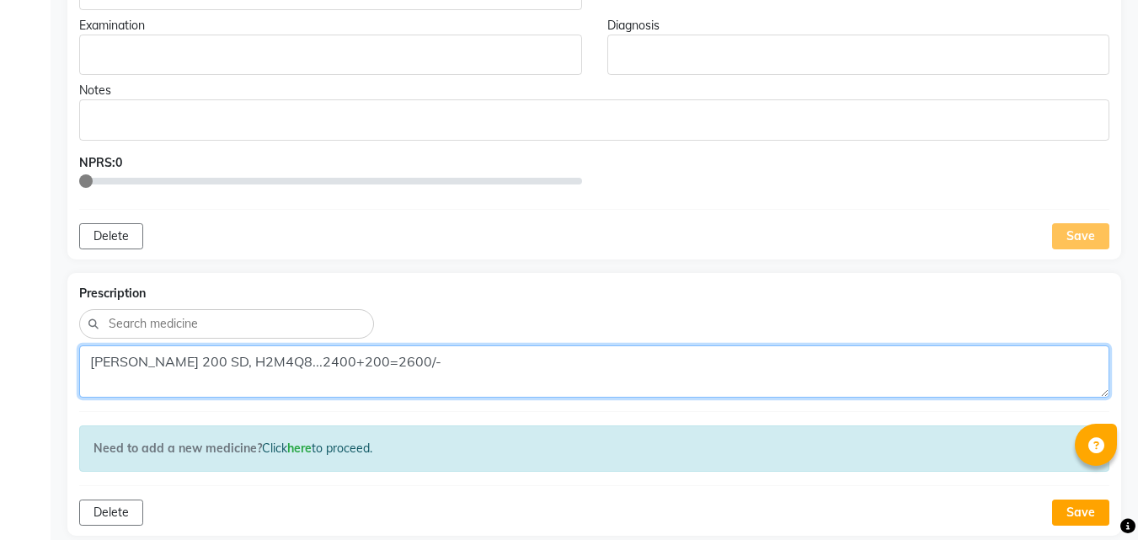
click at [634, 370] on textarea "[PERSON_NAME] 200 SD, H2M4Q8...2400+200=2600/-" at bounding box center [594, 371] width 1030 height 52
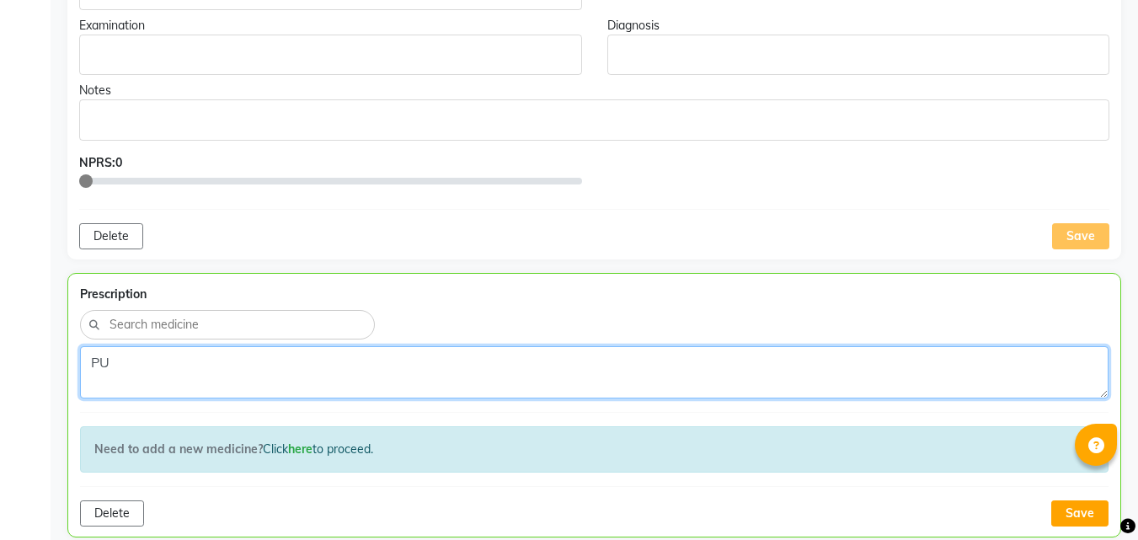
type textarea "P"
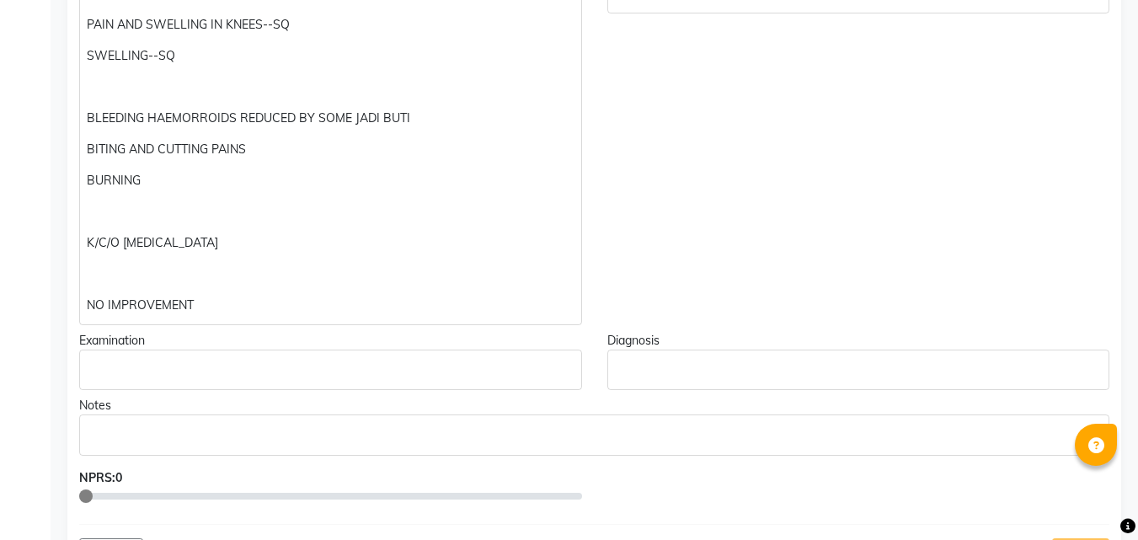
scroll to position [415, 0]
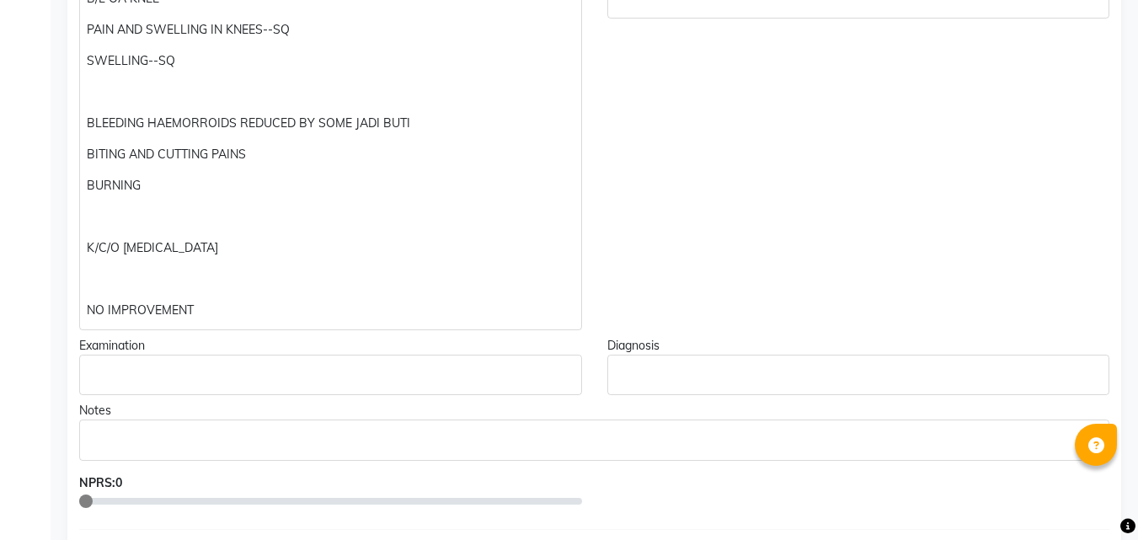
click at [555, 441] on p "Rich Text Editor, main" at bounding box center [594, 440] width 1014 height 18
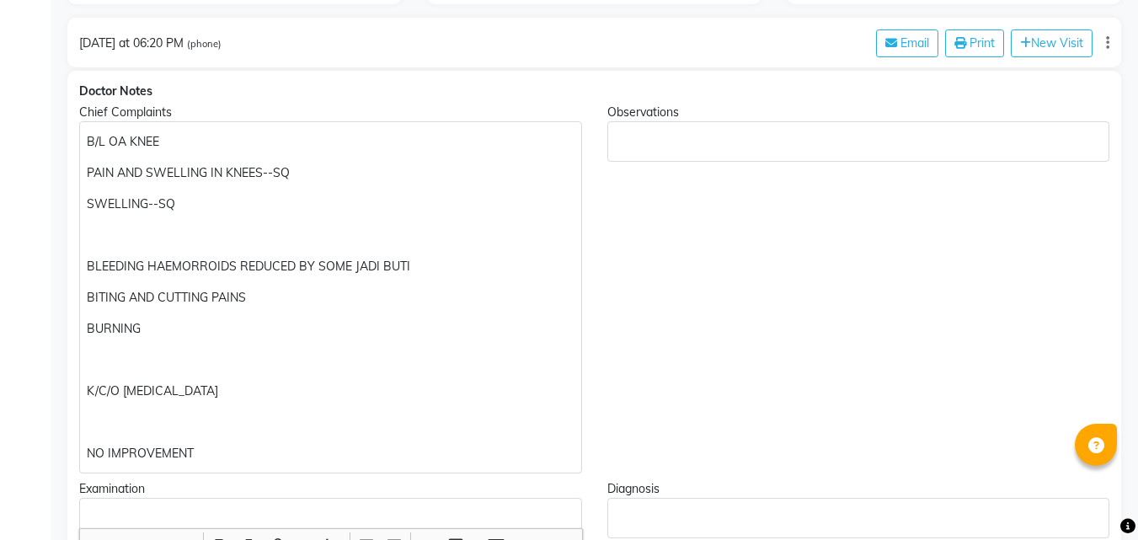
scroll to position [240, 0]
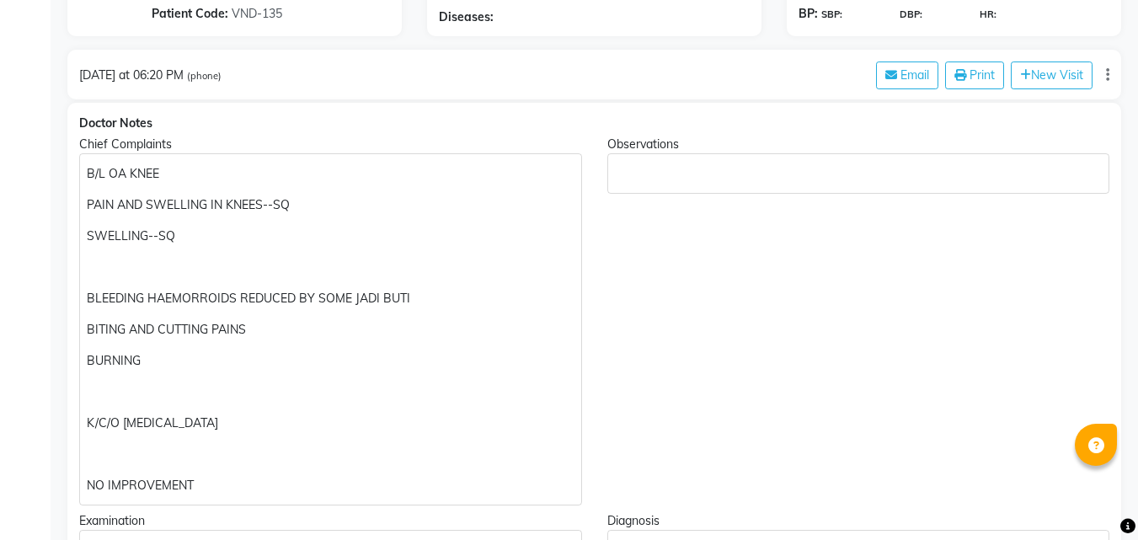
click at [750, 163] on div "Rich Text Editor, main" at bounding box center [858, 173] width 503 height 40
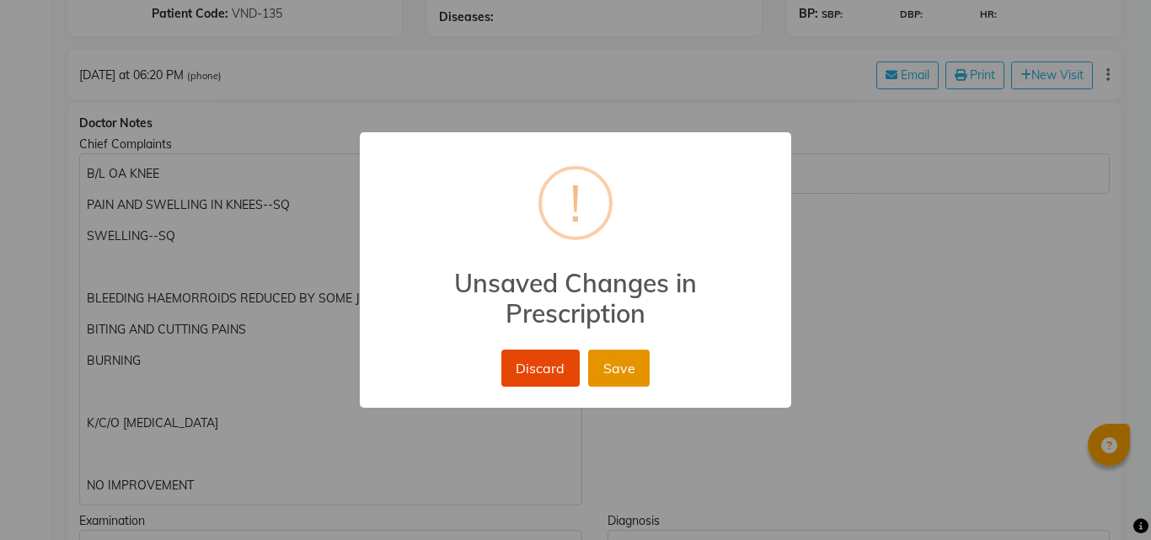
click at [621, 372] on button "Save" at bounding box center [619, 368] width 62 height 37
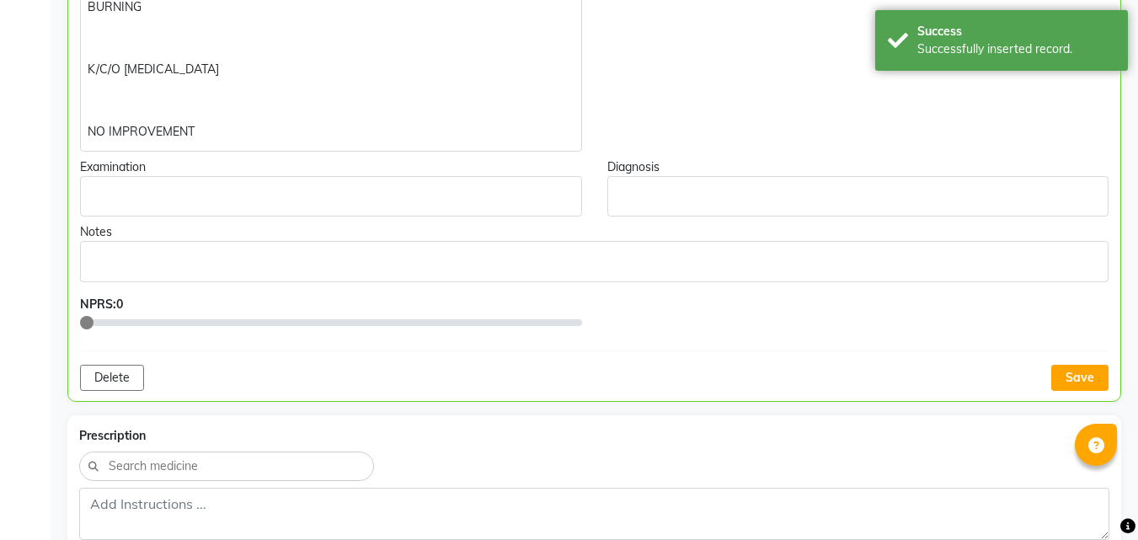
scroll to position [610, 0]
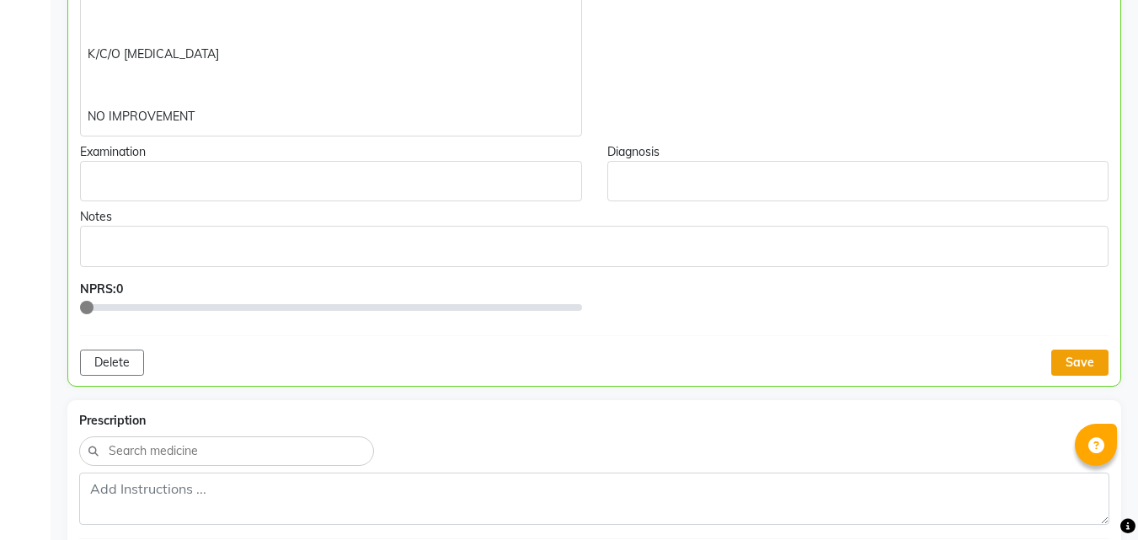
click at [1088, 360] on button "Save" at bounding box center [1079, 363] width 57 height 26
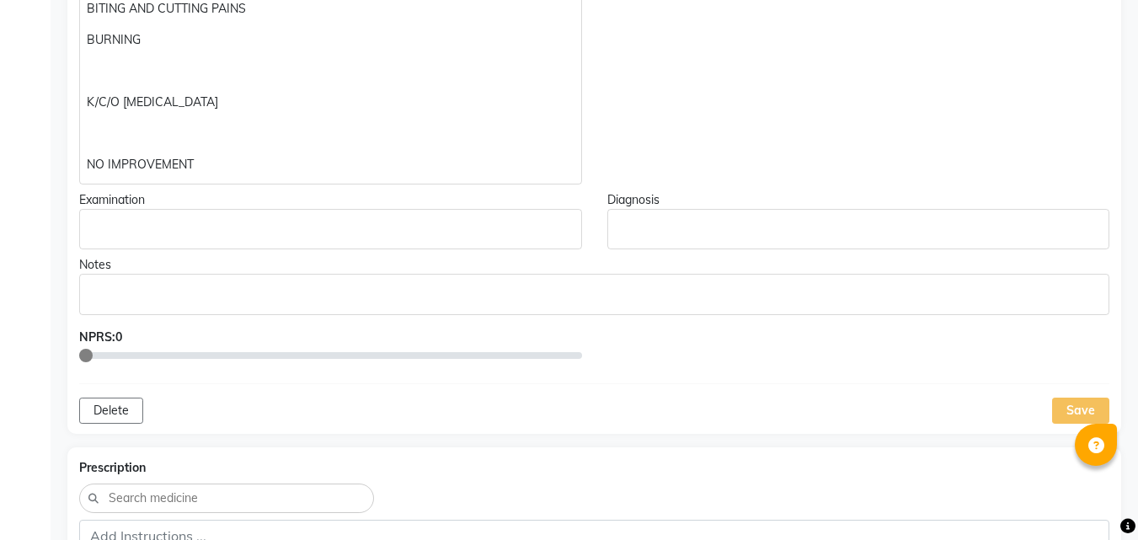
scroll to position [619, 0]
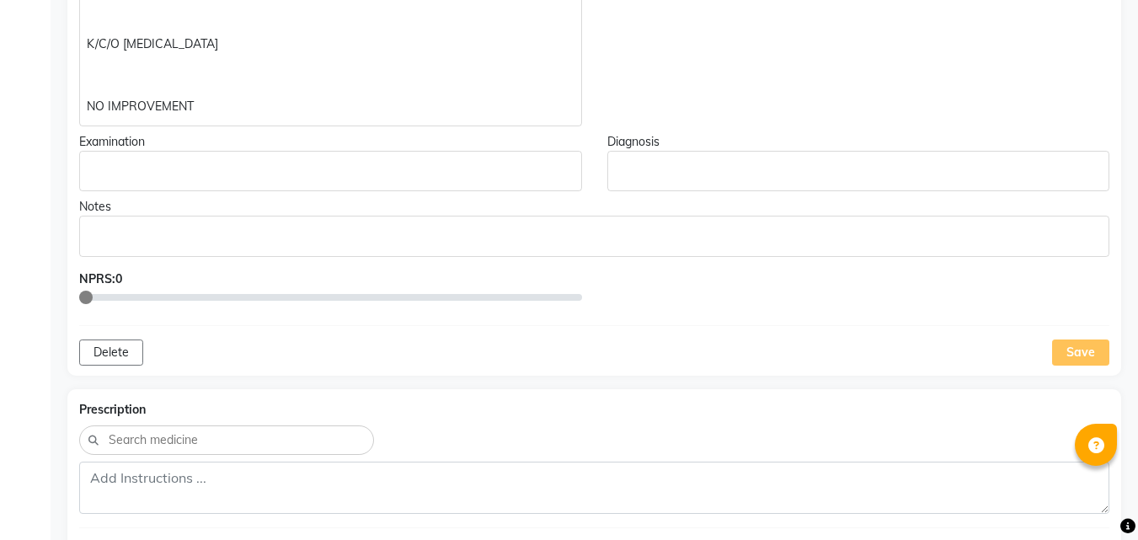
click at [1089, 361] on div "Save" at bounding box center [1080, 353] width 57 height 26
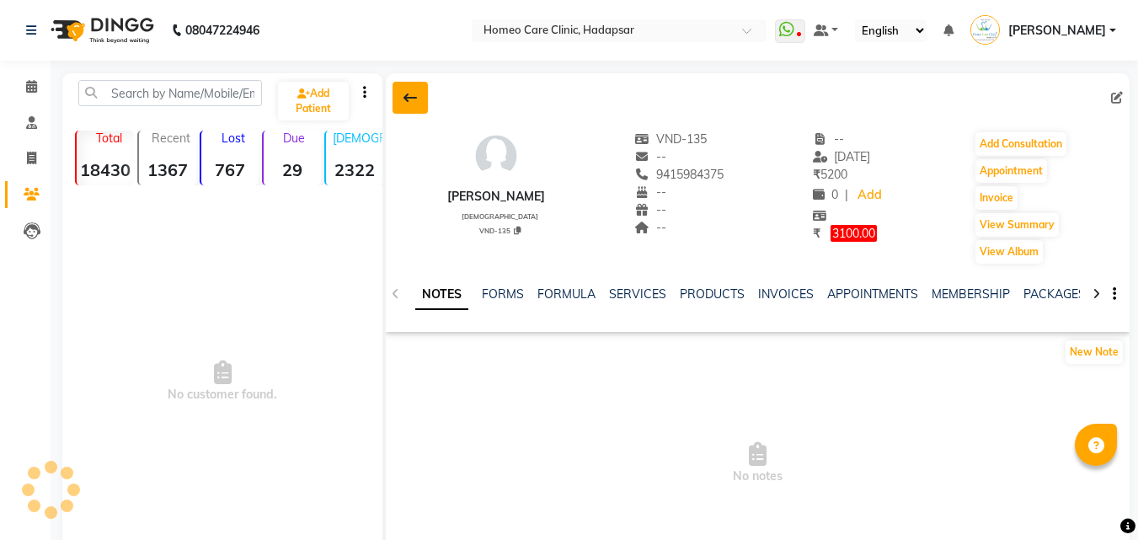
click at [420, 89] on button at bounding box center [410, 98] width 35 height 32
